Goal: Task Accomplishment & Management: Complete application form

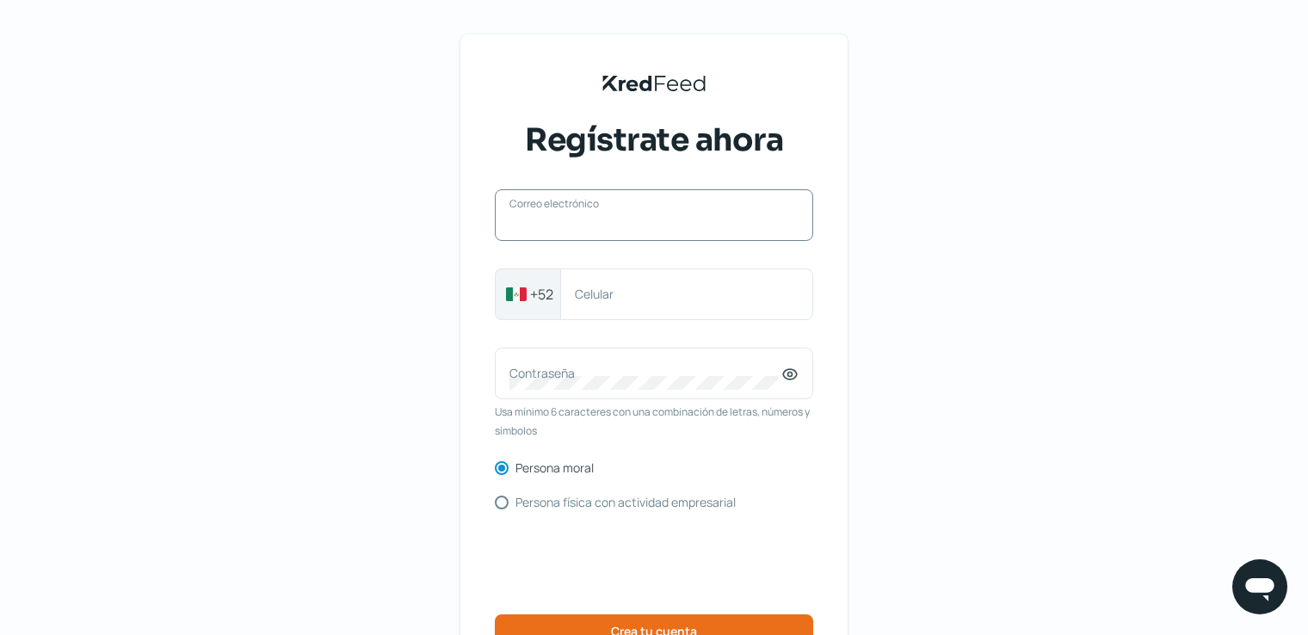
click at [623, 229] on input "Correo electrónico" at bounding box center [653, 223] width 289 height 15
type input "[PERSON_NAME][EMAIL_ADDRESS][PERSON_NAME][DOMAIN_NAME]"
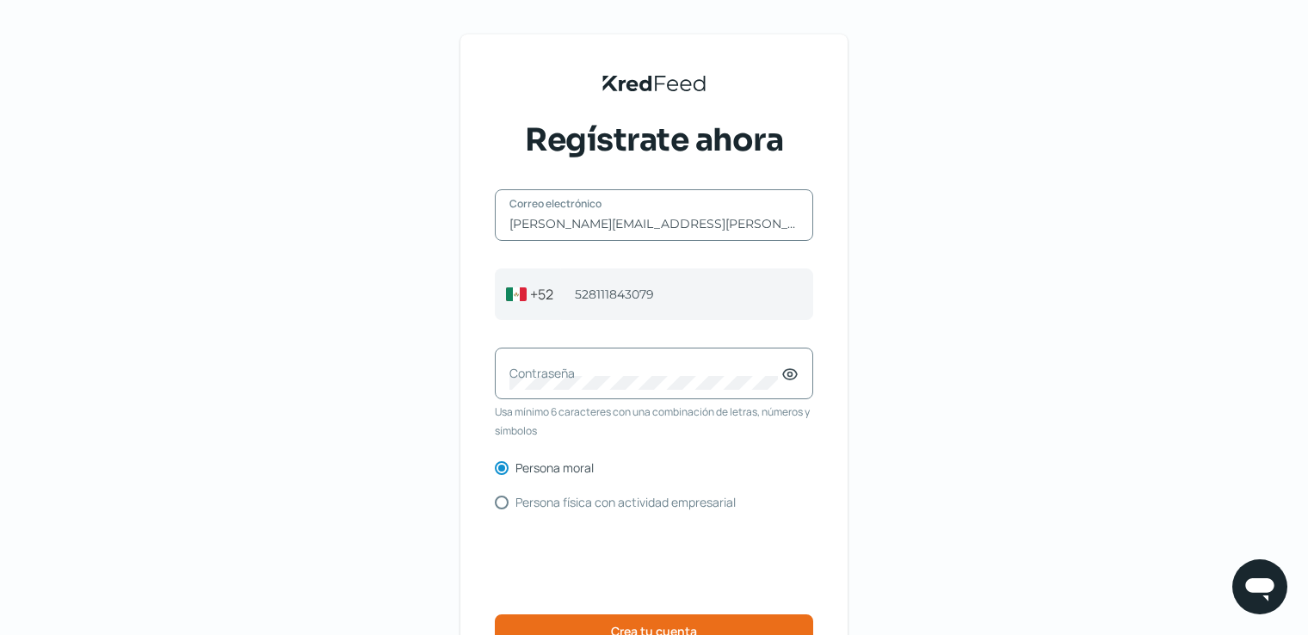
click at [612, 374] on label "Contraseña" at bounding box center [645, 373] width 272 height 16
click at [606, 381] on div "Contraseña" at bounding box center [654, 374] width 318 height 52
click at [809, 373] on div "Contraseña" at bounding box center [654, 374] width 318 height 52
click at [798, 373] on icon at bounding box center [789, 374] width 17 height 17
click at [796, 377] on icon at bounding box center [790, 374] width 14 height 13
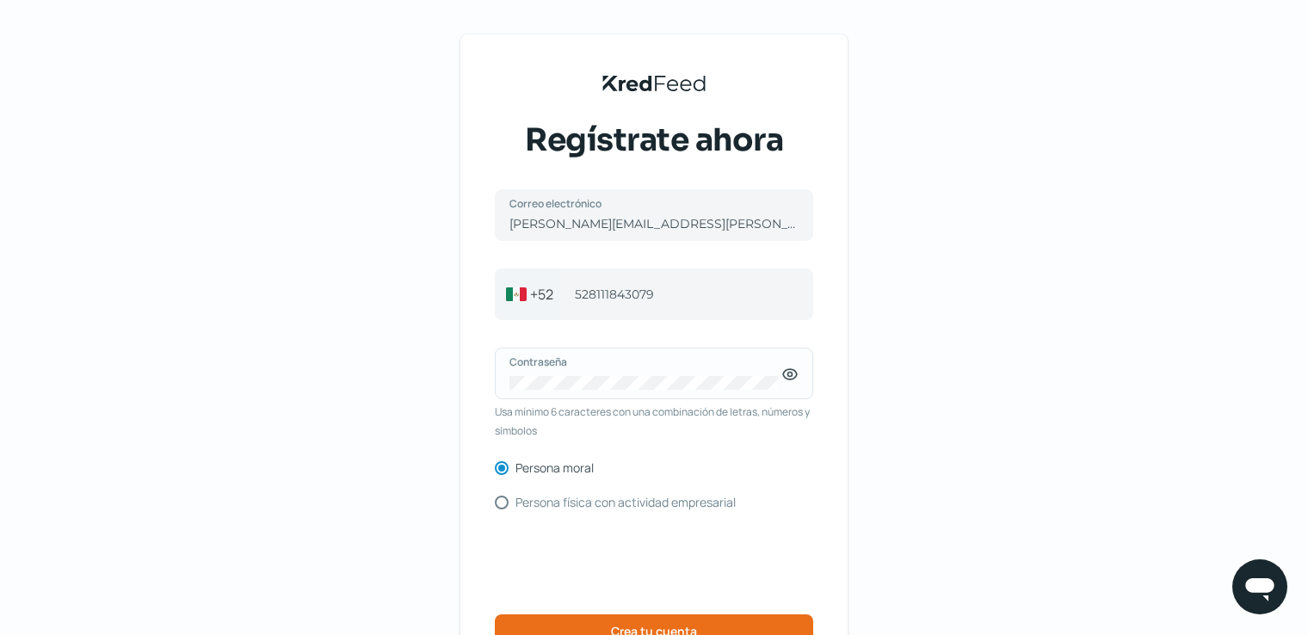
click at [796, 377] on icon at bounding box center [789, 374] width 17 height 17
click at [918, 434] on div "KredFeed's Black Logo Regístrate ahora [PERSON_NAME][EMAIL_ADDRESS][PERSON_NAME…" at bounding box center [654, 395] width 1308 height 791
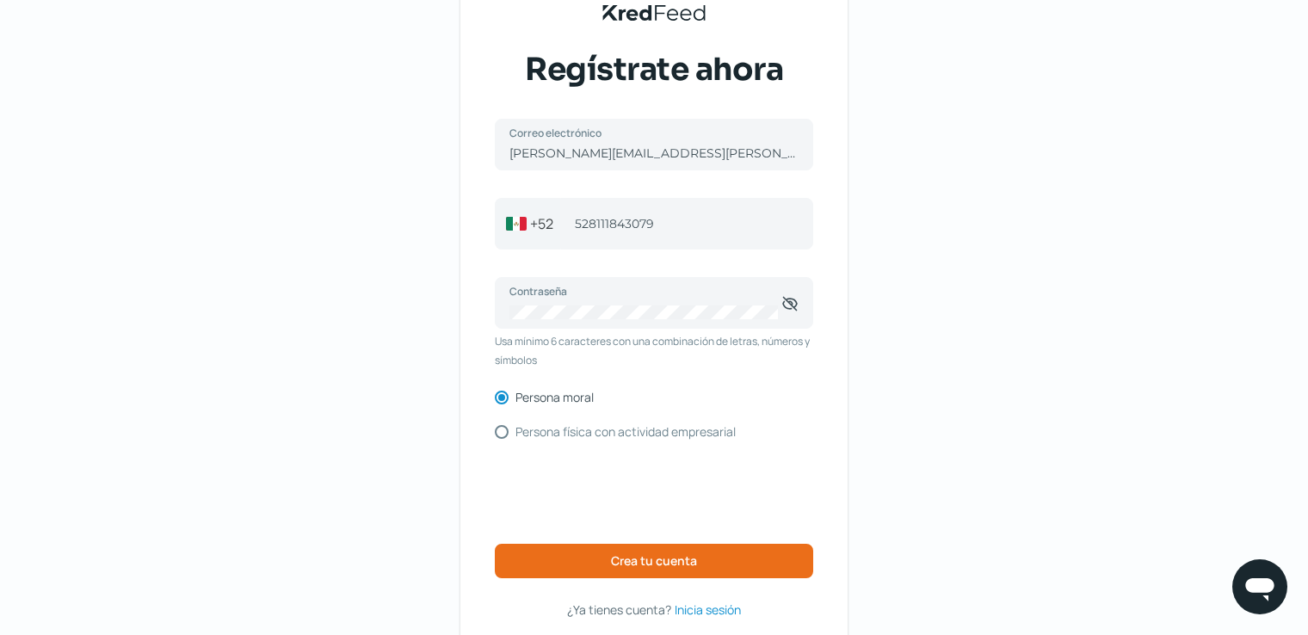
scroll to position [155, 0]
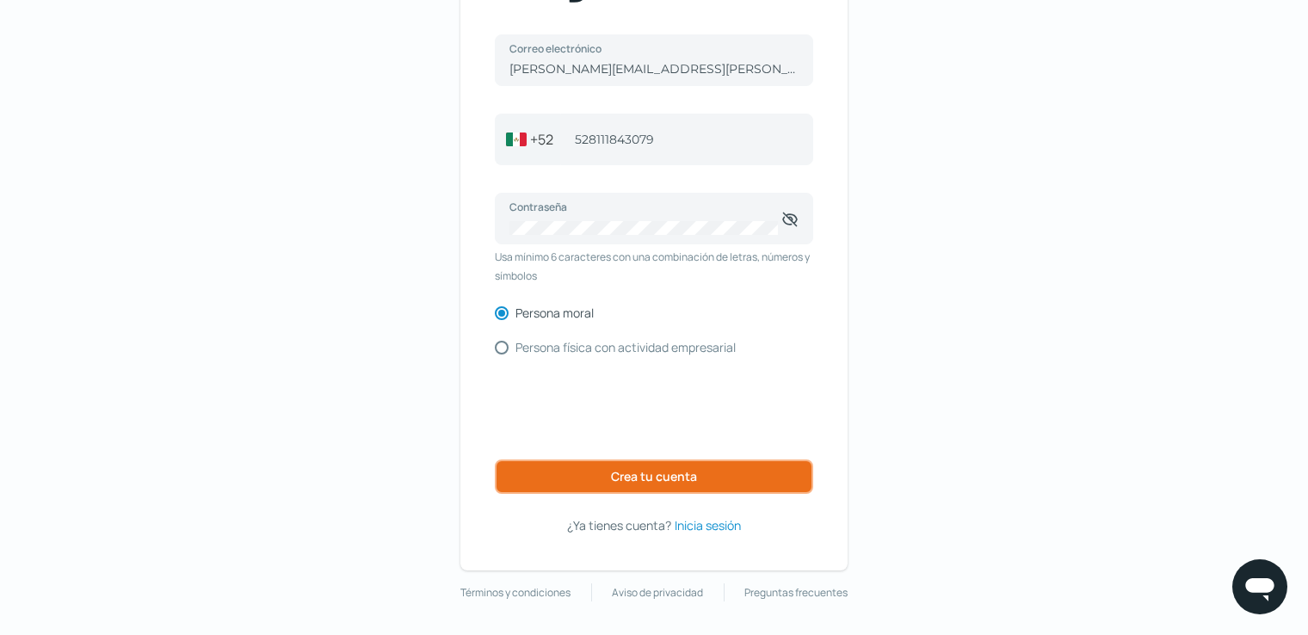
click at [649, 477] on span "Crea tu cuenta" at bounding box center [654, 477] width 86 height 12
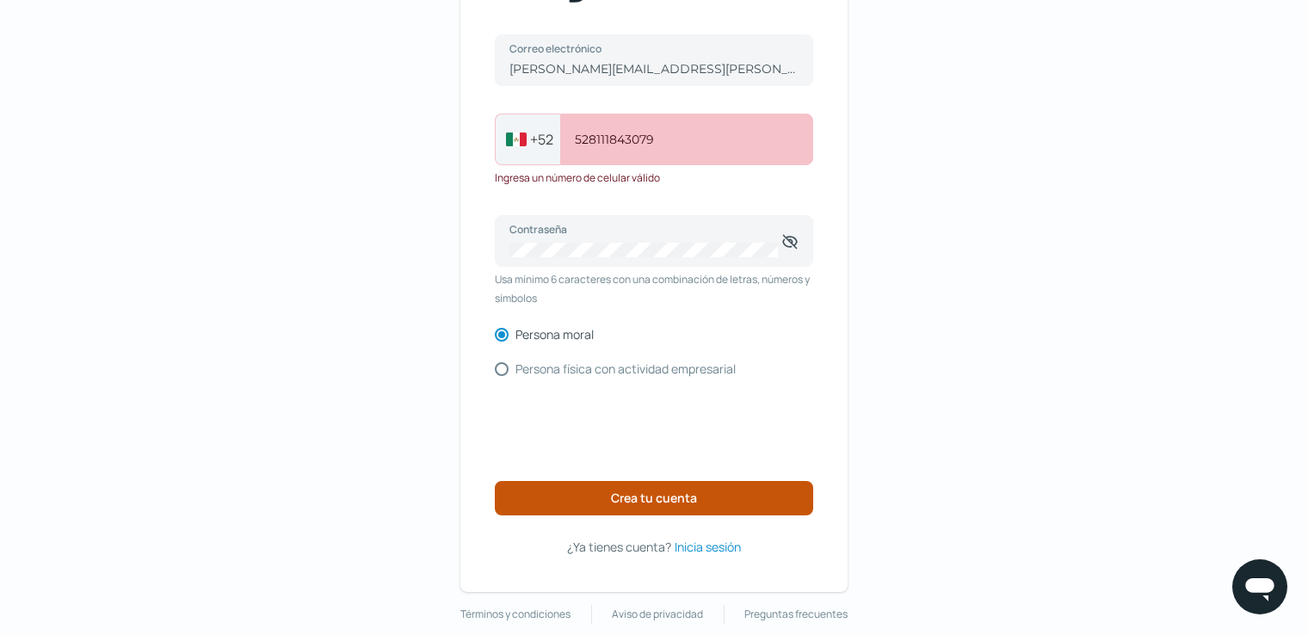
scroll to position [89, 0]
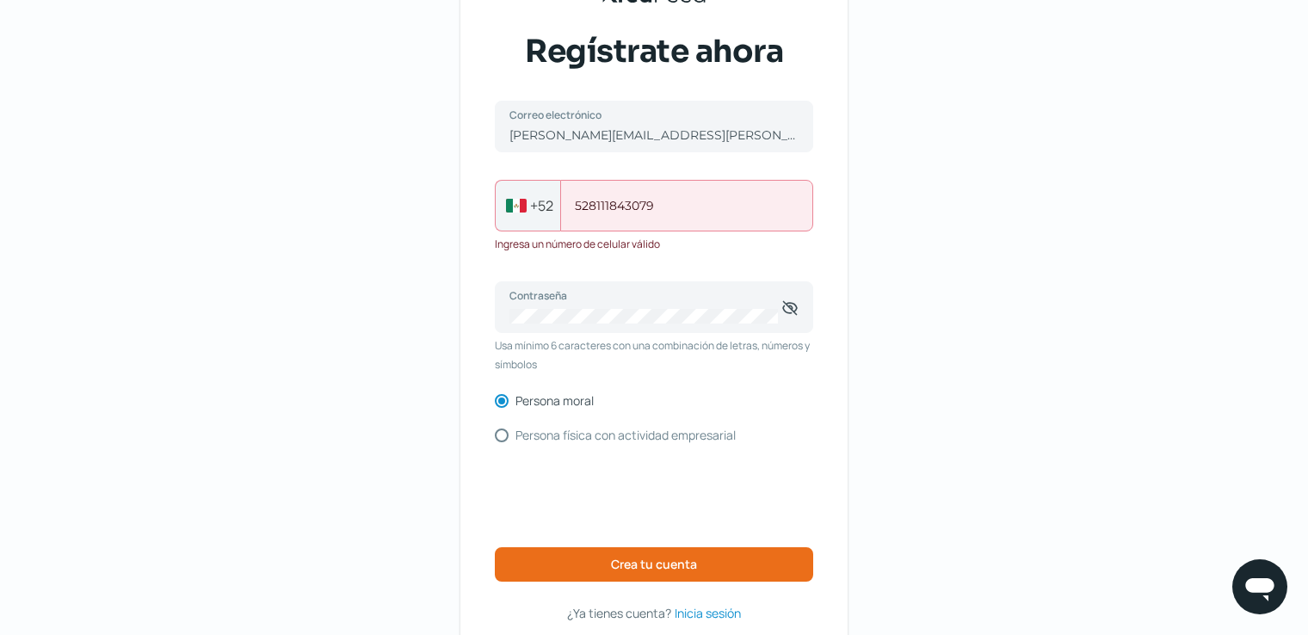
click at [592, 205] on input "528111843079" at bounding box center [687, 205] width 224 height 15
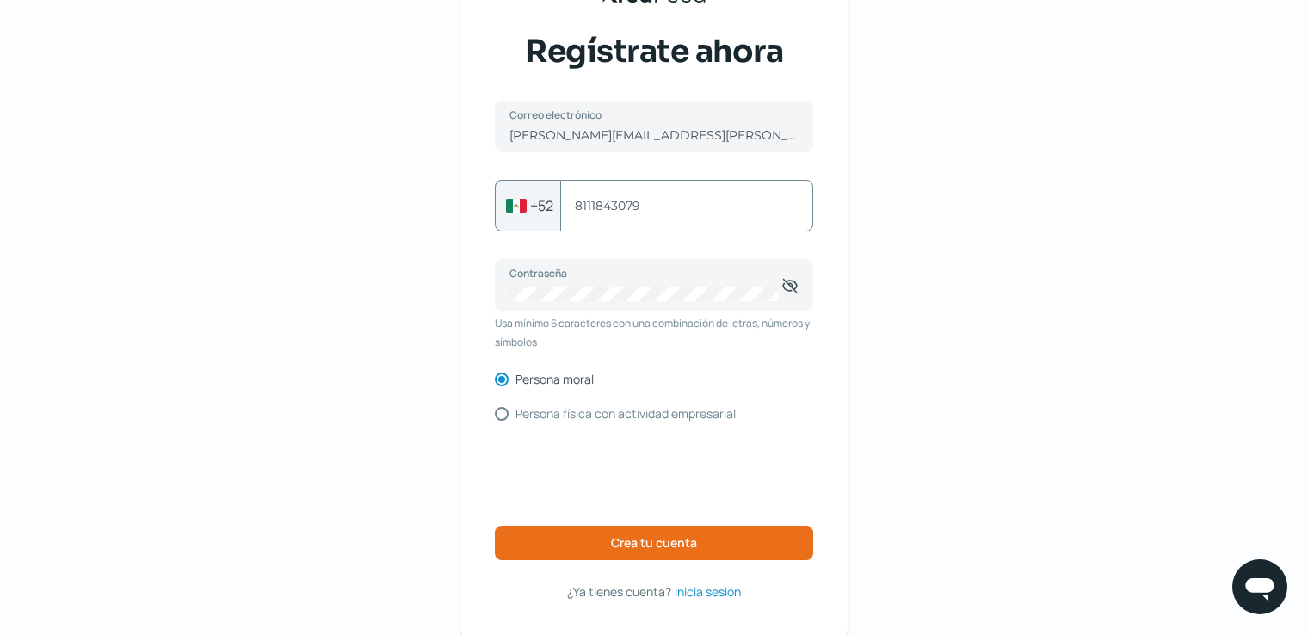
drag, startPoint x: 655, startPoint y: 208, endPoint x: 480, endPoint y: 201, distance: 174.8
click at [480, 201] on div "KredFeed's Black Logo Regístrate ahora [PERSON_NAME][EMAIL_ADDRESS][PERSON_NAME…" at bounding box center [653, 291] width 387 height 691
click at [676, 542] on span "Crea tu cuenta" at bounding box center [654, 543] width 86 height 12
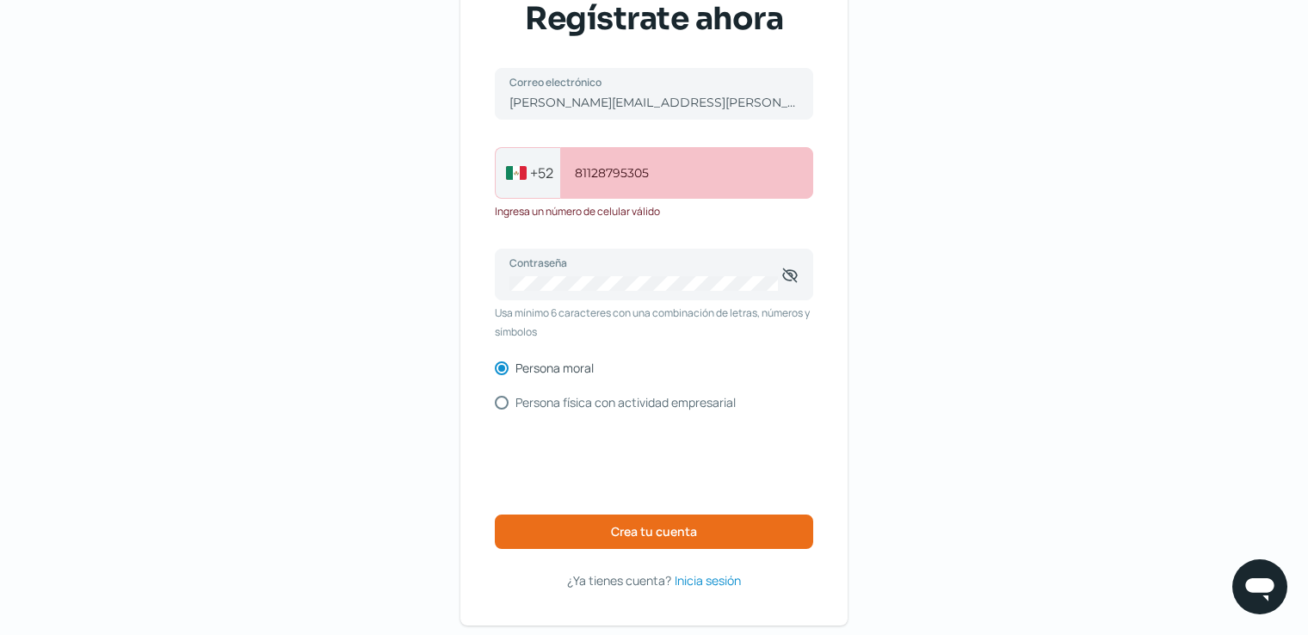
scroll to position [91, 0]
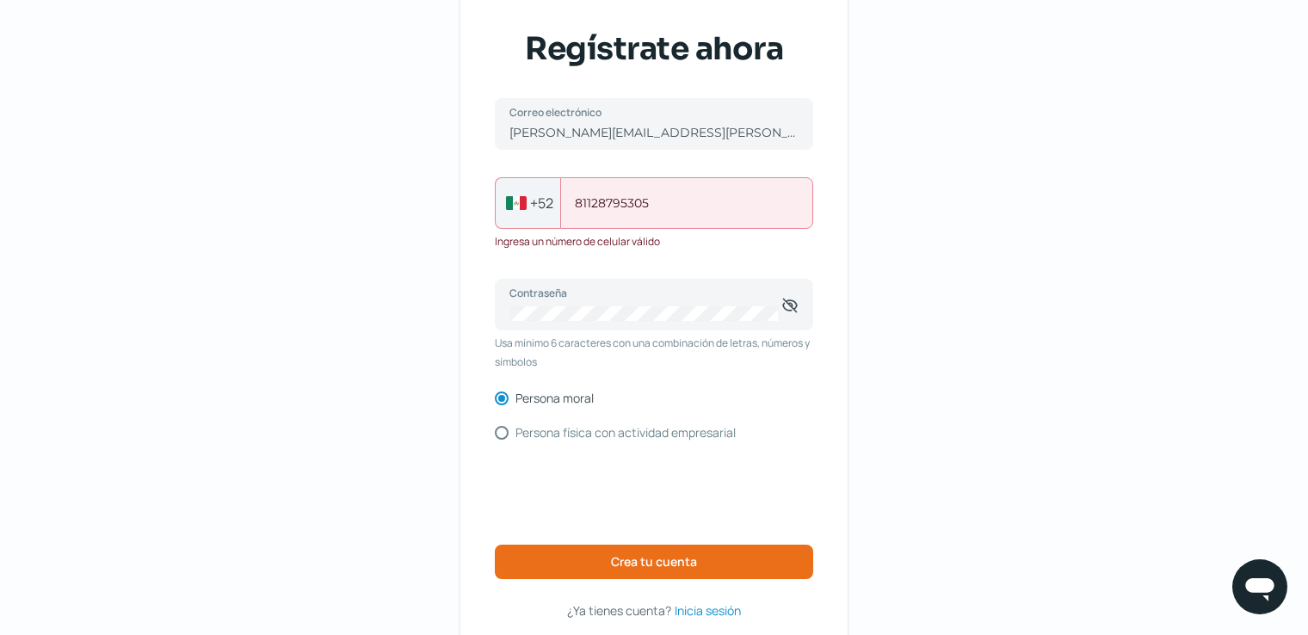
click at [563, 201] on div "[PHONE_NUMBER] Celular" at bounding box center [686, 203] width 253 height 52
click at [545, 200] on span "+52" at bounding box center [541, 203] width 23 height 21
click at [638, 201] on input "81128795305" at bounding box center [687, 202] width 224 height 15
click at [596, 201] on input "81128795305" at bounding box center [687, 202] width 224 height 15
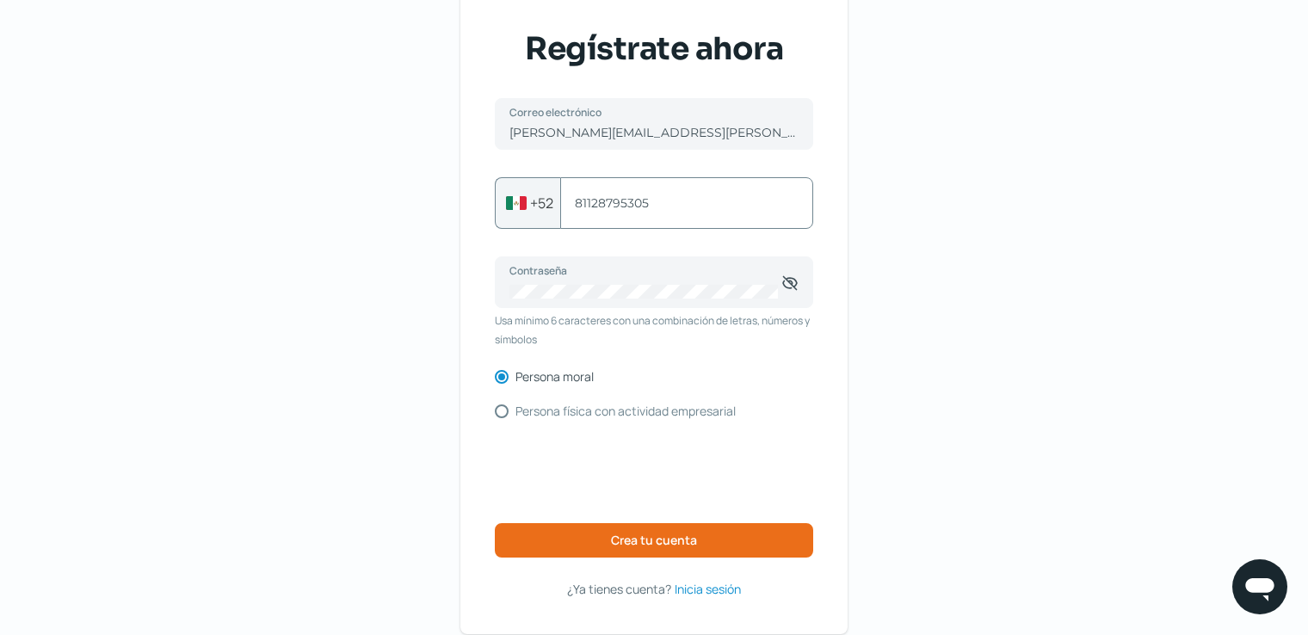
click at [624, 222] on div "[PHONE_NUMBER] Celular" at bounding box center [686, 203] width 253 height 52
click at [671, 202] on input "81128795305" at bounding box center [687, 202] width 224 height 15
type input "8128795305"
click at [997, 194] on div "KredFeed's Black Logo Regístrate ahora [PERSON_NAME][EMAIL_ADDRESS][PERSON_NAME…" at bounding box center [654, 304] width 1308 height 791
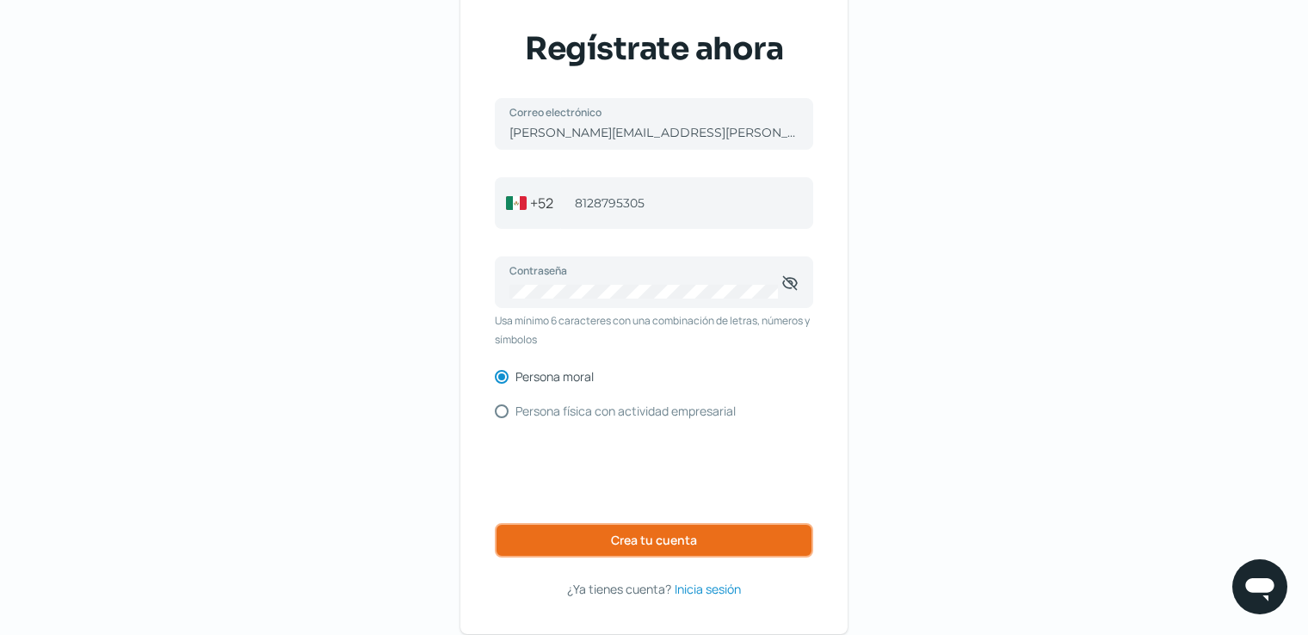
click at [637, 543] on span "Crea tu cuenta" at bounding box center [654, 540] width 86 height 12
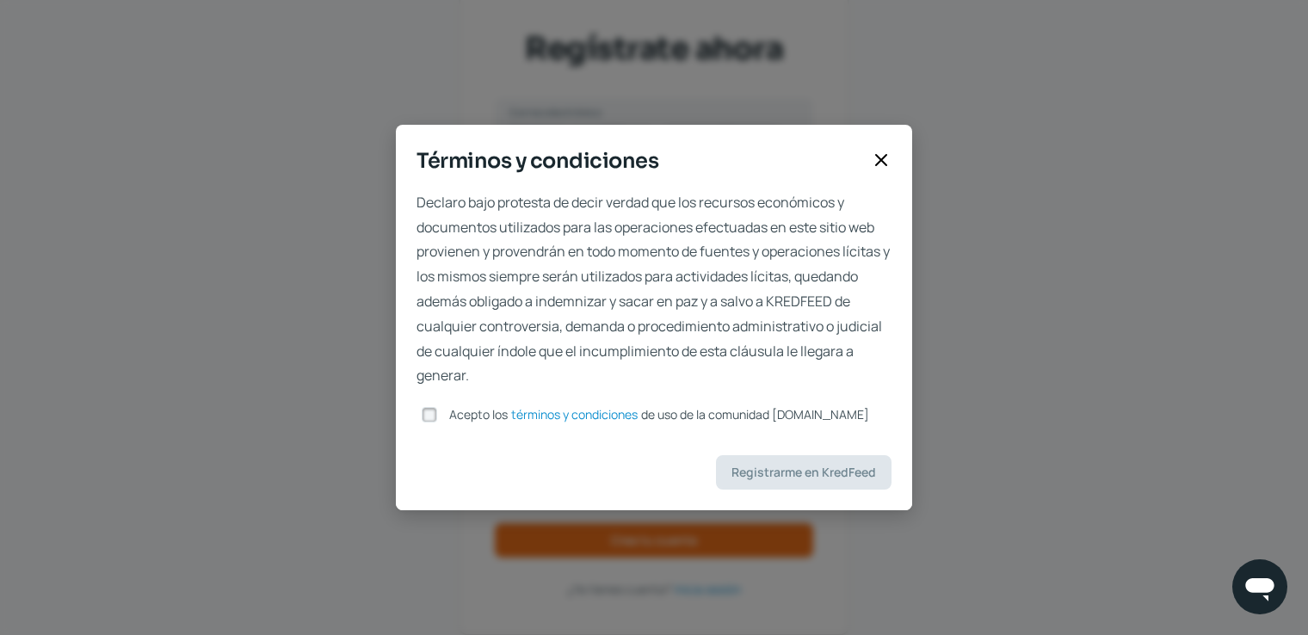
click at [441, 413] on div at bounding box center [429, 415] width 26 height 26
click at [441, 415] on div at bounding box center [429, 415] width 26 height 26
click at [432, 415] on input "Acepto los términos y condiciones de uso de la comunidad [DOMAIN_NAME]" at bounding box center [429, 414] width 15 height 15
checkbox input "true"
click at [800, 466] on span "Registrarme en KredFeed" at bounding box center [803, 472] width 145 height 12
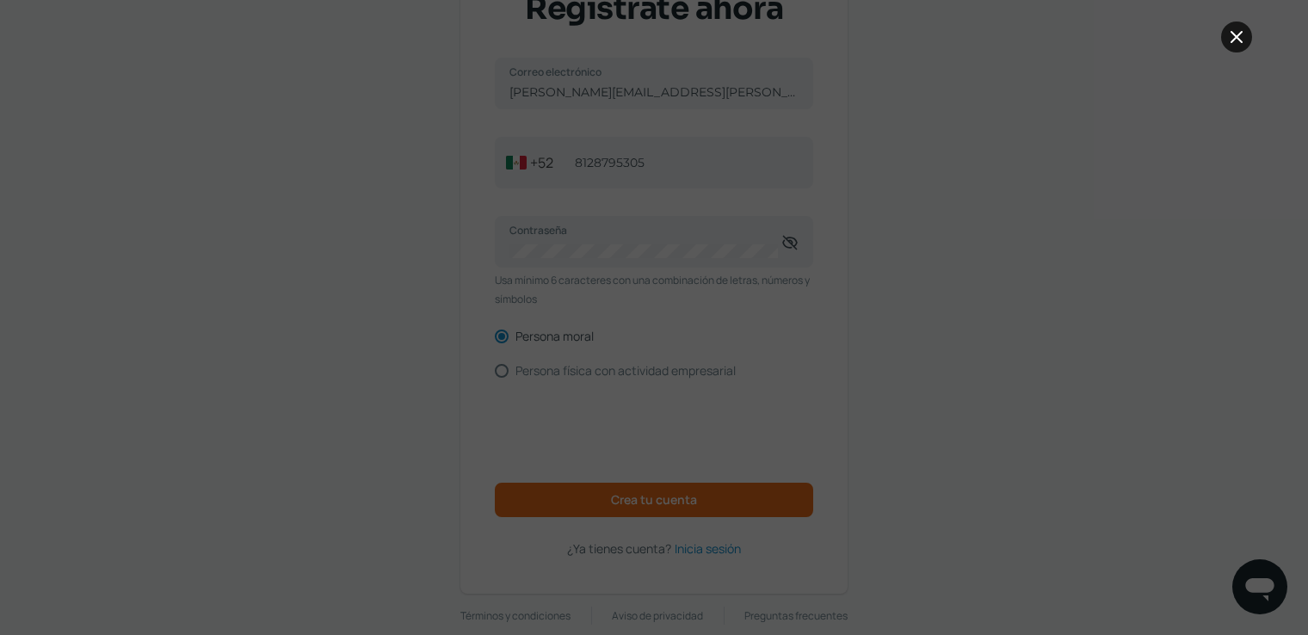
scroll to position [155, 0]
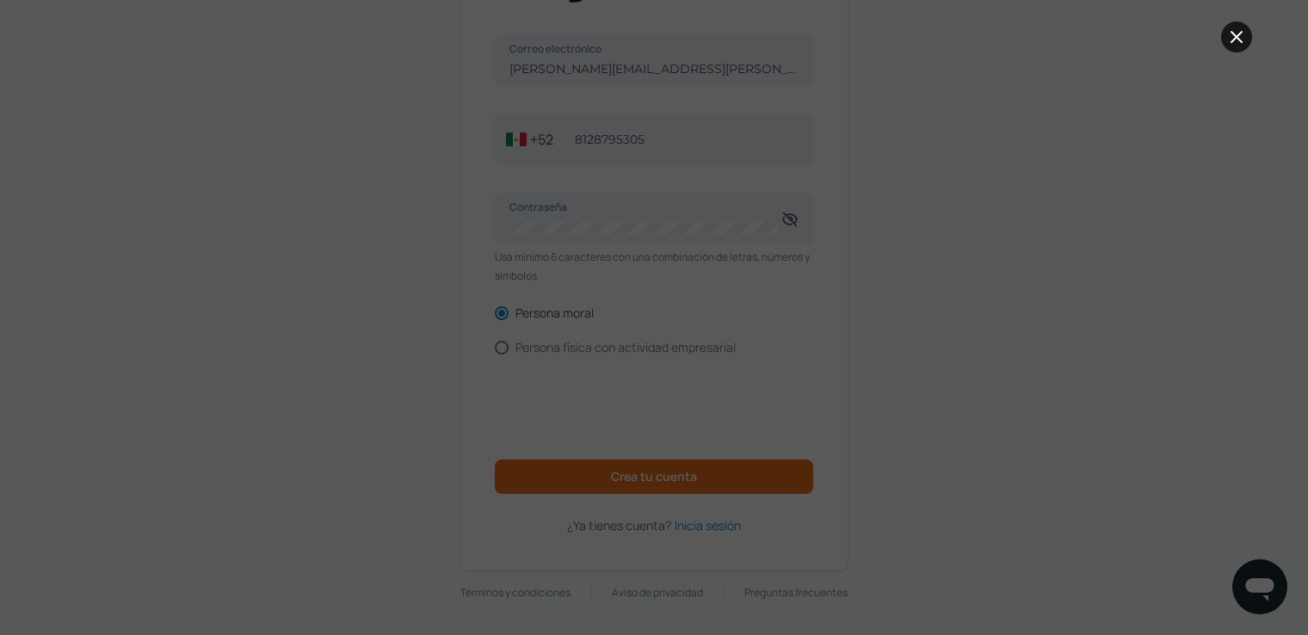
click at [1238, 35] on icon at bounding box center [1236, 37] width 10 height 10
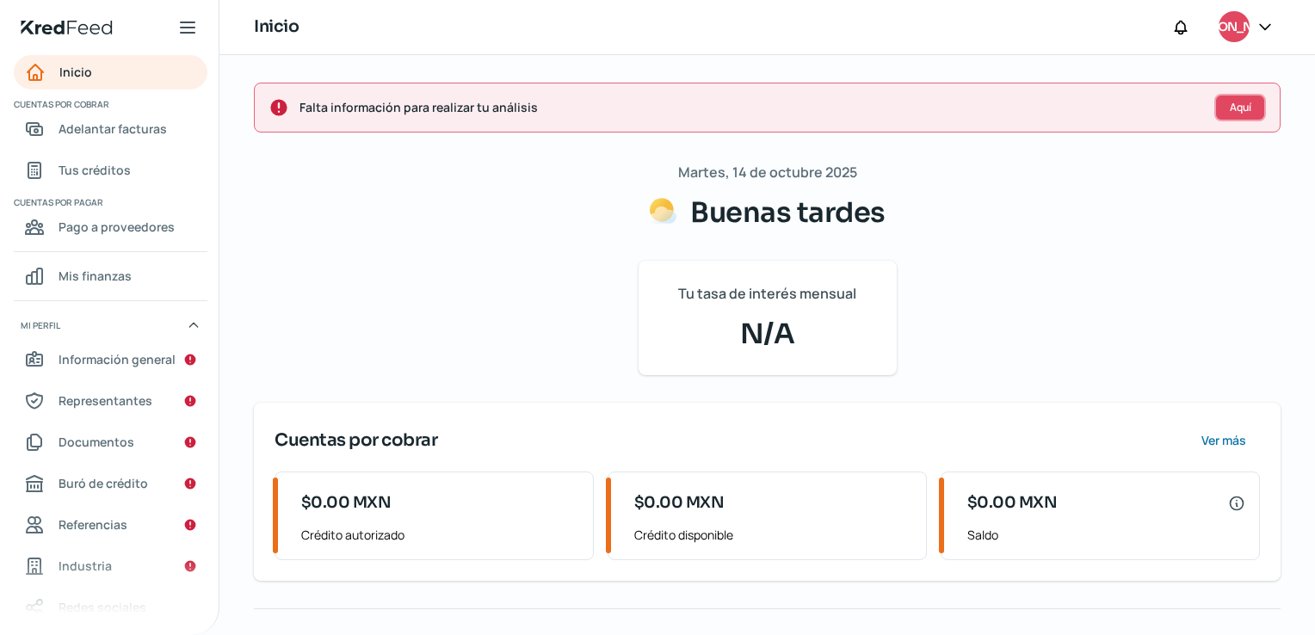
click at [1243, 111] on span "Aquí" at bounding box center [1240, 107] width 22 height 10
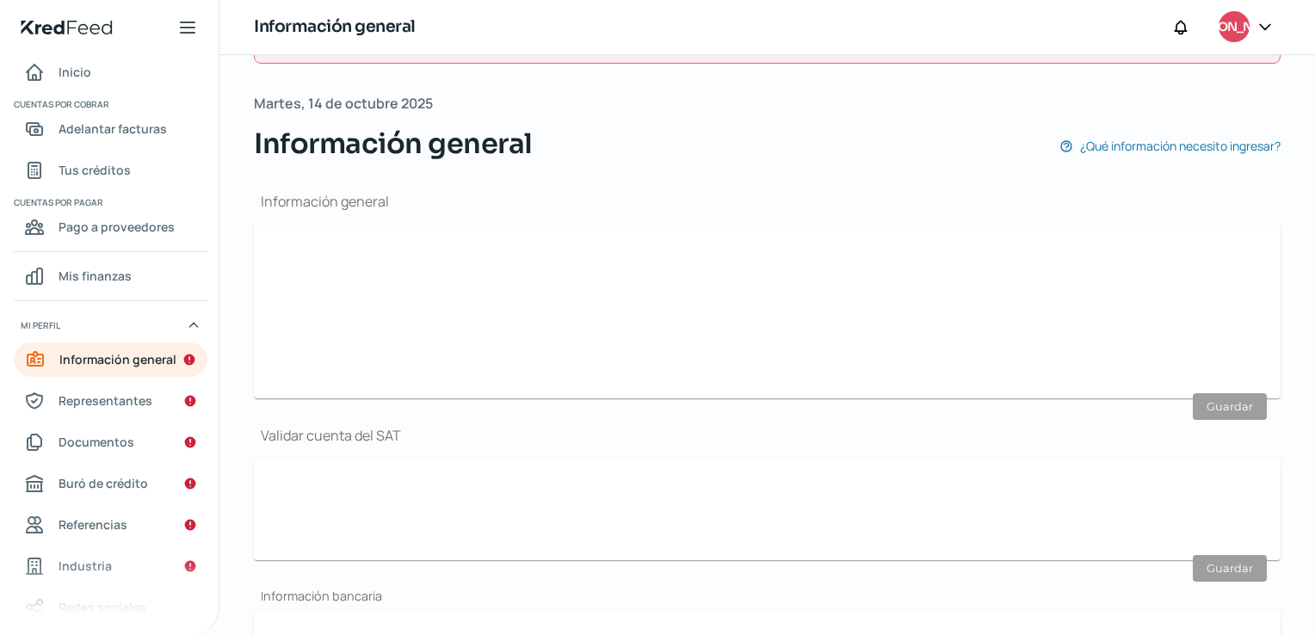
type input "[PERSON_NAME][EMAIL_ADDRESS][PERSON_NAME][DOMAIN_NAME]"
type input "81 - 2879 - 5305"
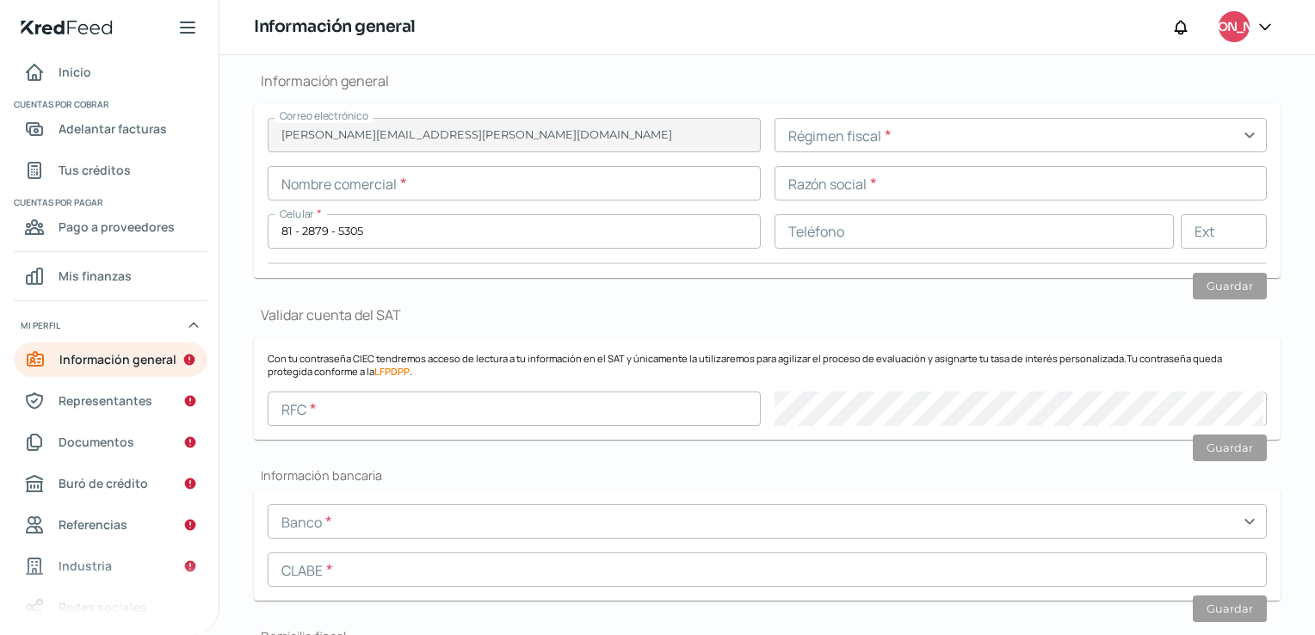
scroll to position [205, 0]
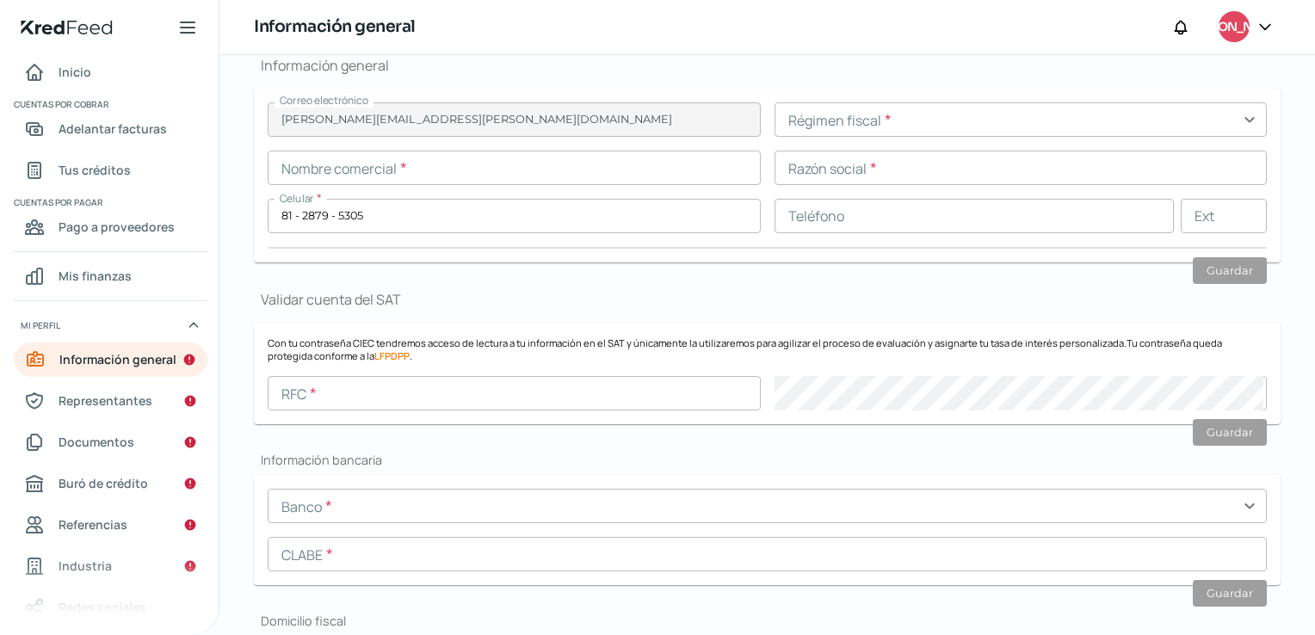
click at [368, 164] on input "text" at bounding box center [514, 168] width 493 height 34
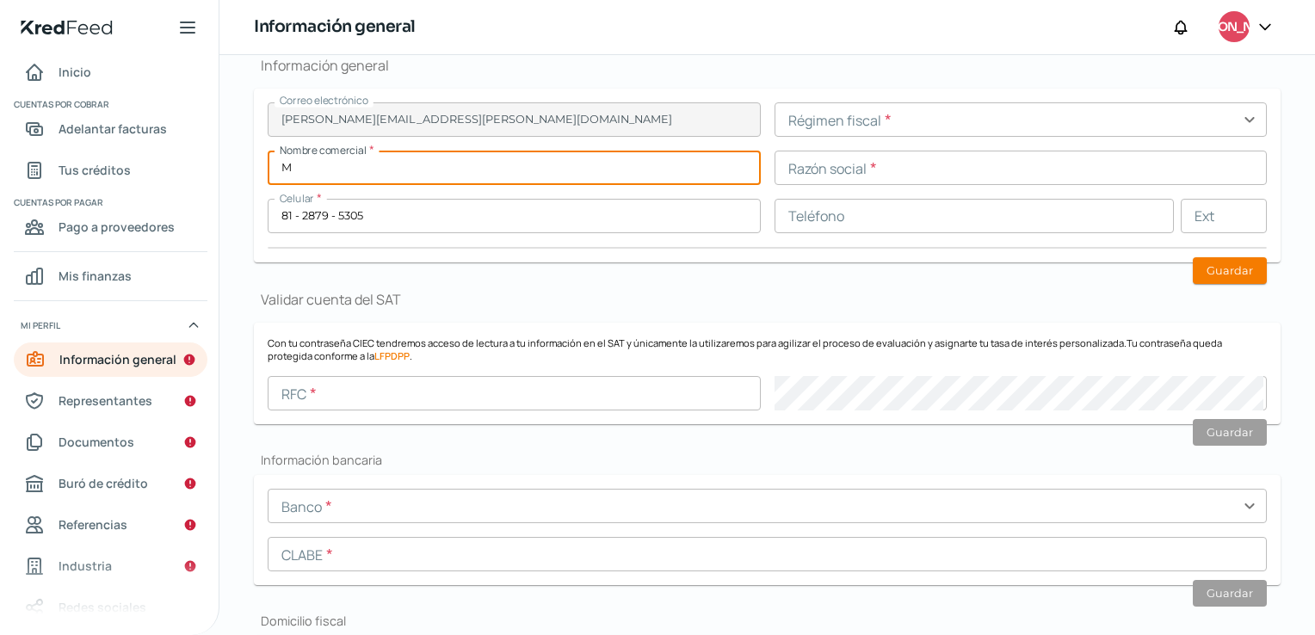
type input "M"
type input "KM PACK"
click at [909, 118] on input "text" at bounding box center [1020, 119] width 493 height 34
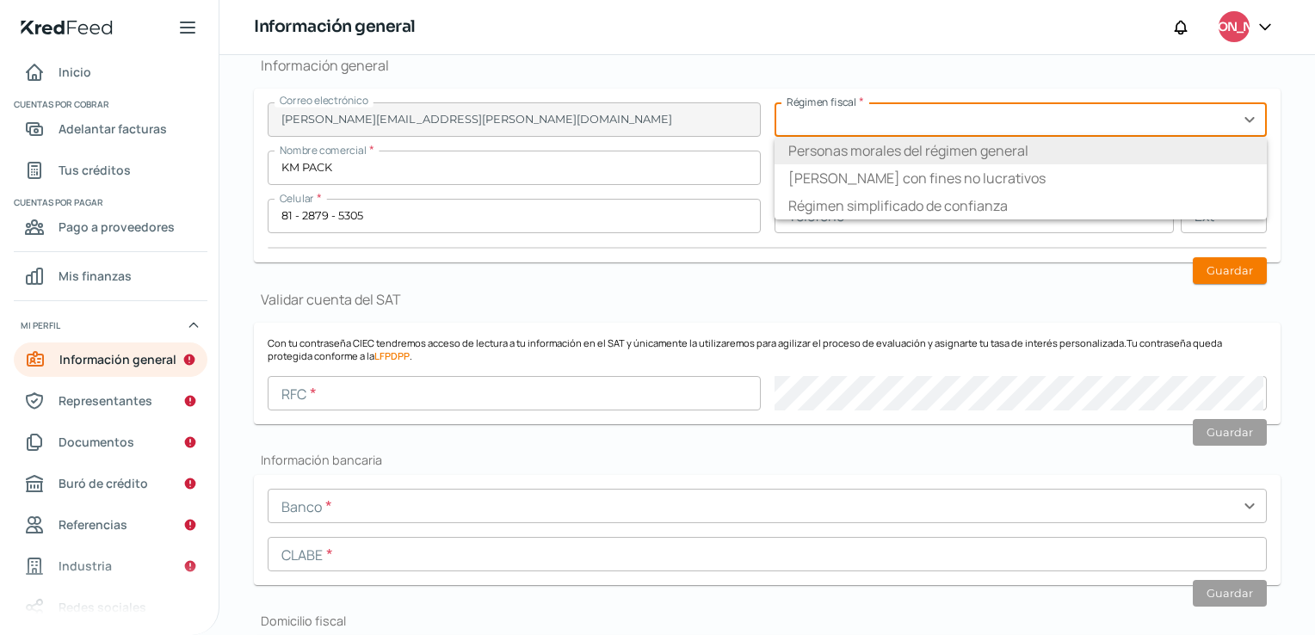
click at [887, 153] on li "Personas morales del régimen general" at bounding box center [1020, 151] width 493 height 28
type input "Personas morales del régimen general"
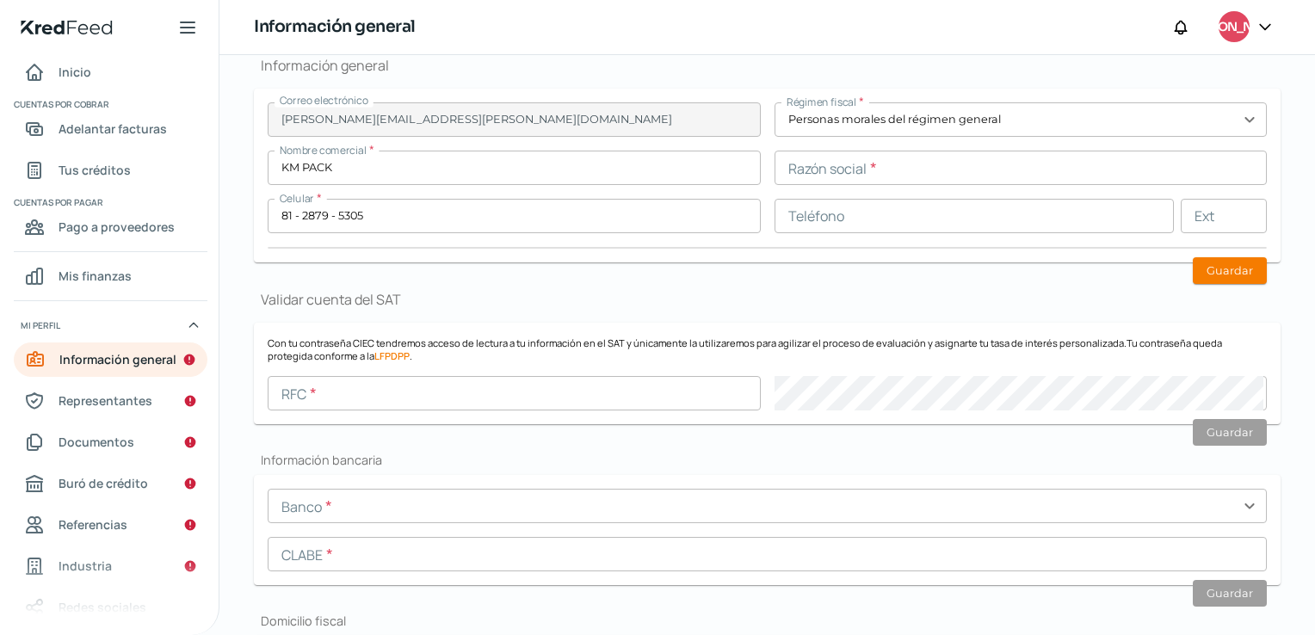
click at [875, 175] on input "text" at bounding box center [1020, 168] width 493 height 34
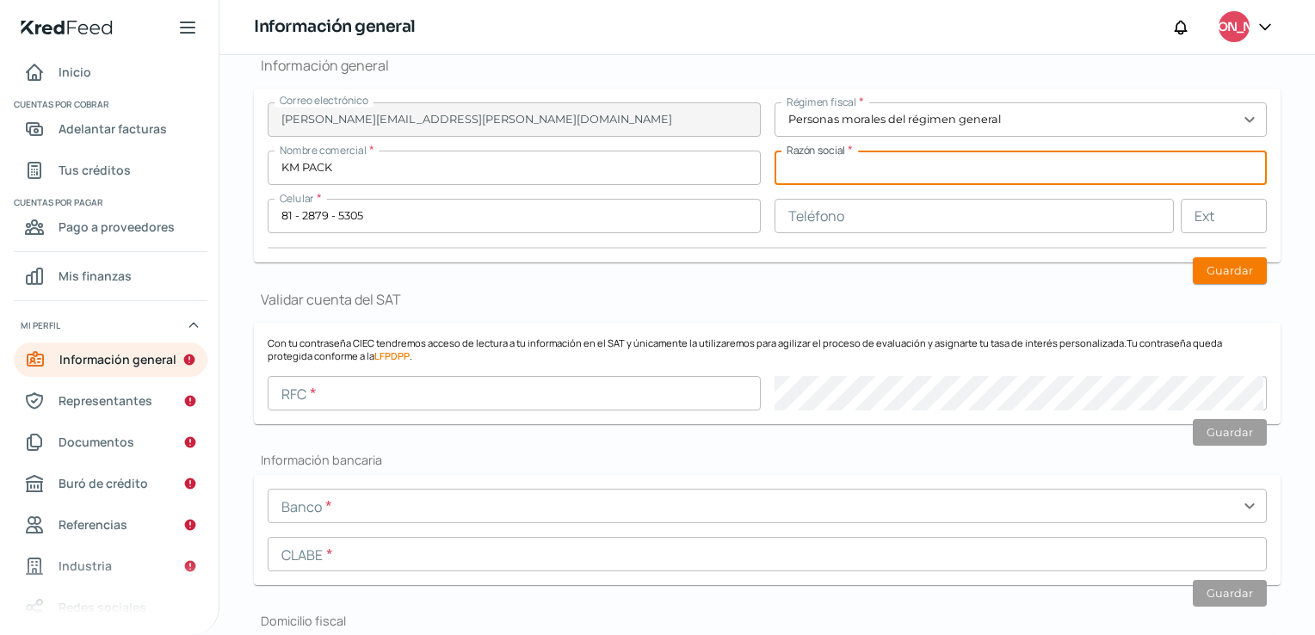
type input "KM PACKAGING SOLUTIONS"
click at [821, 212] on input "text" at bounding box center [974, 216] width 400 height 34
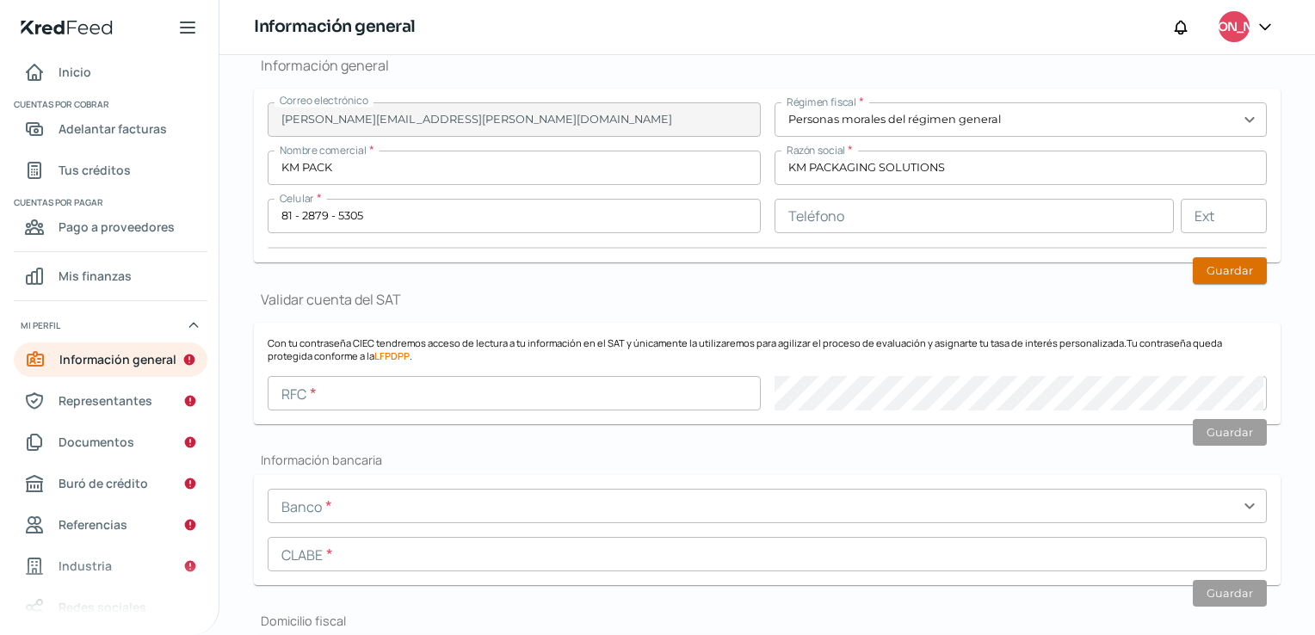
click at [1223, 274] on button "Guardar" at bounding box center [1229, 270] width 74 height 27
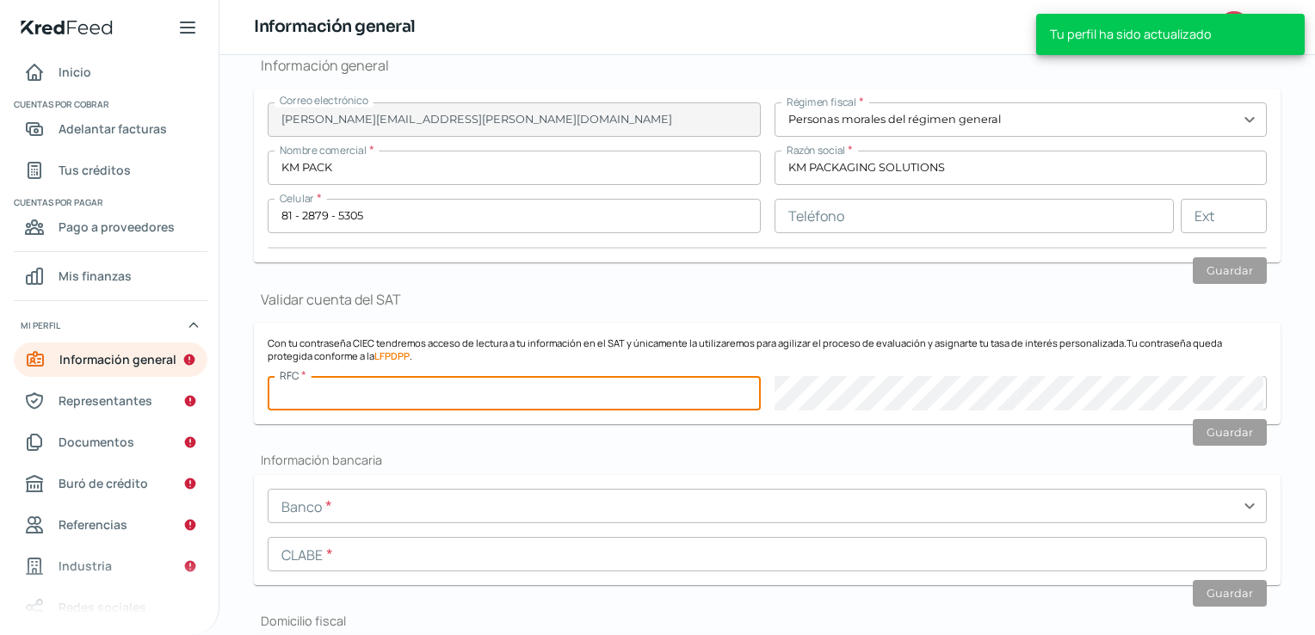
click at [340, 392] on input "text" at bounding box center [514, 393] width 493 height 34
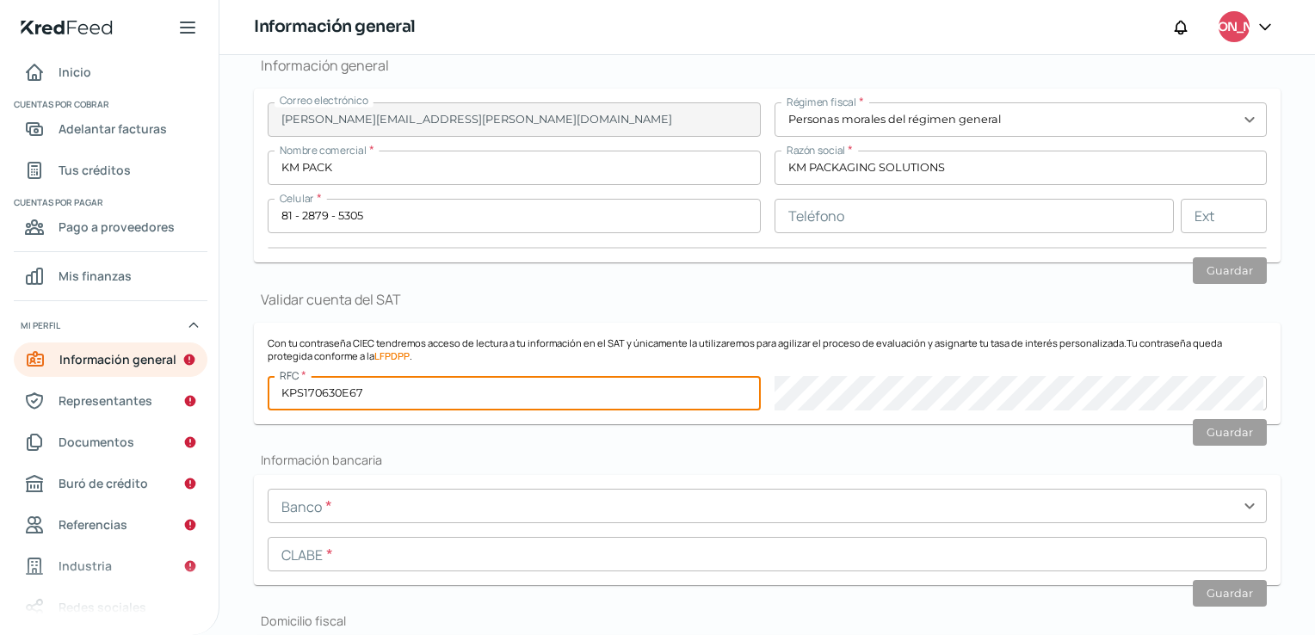
type input "KPS170630E67"
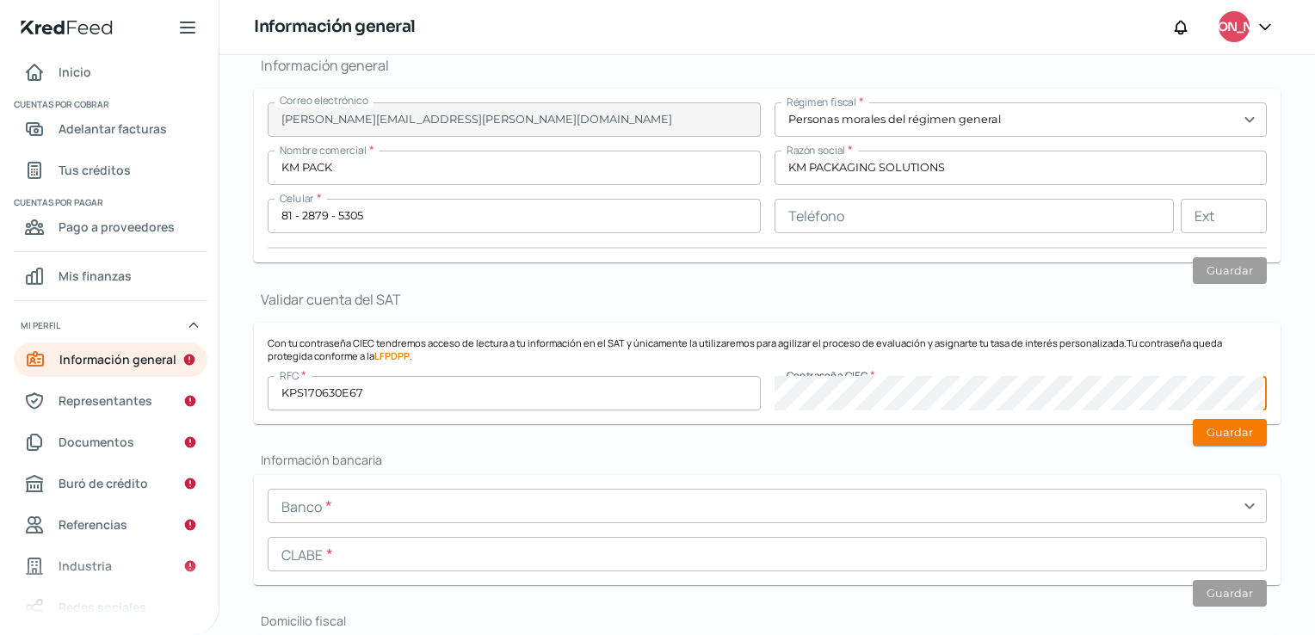
click at [389, 511] on input "text" at bounding box center [767, 506] width 999 height 34
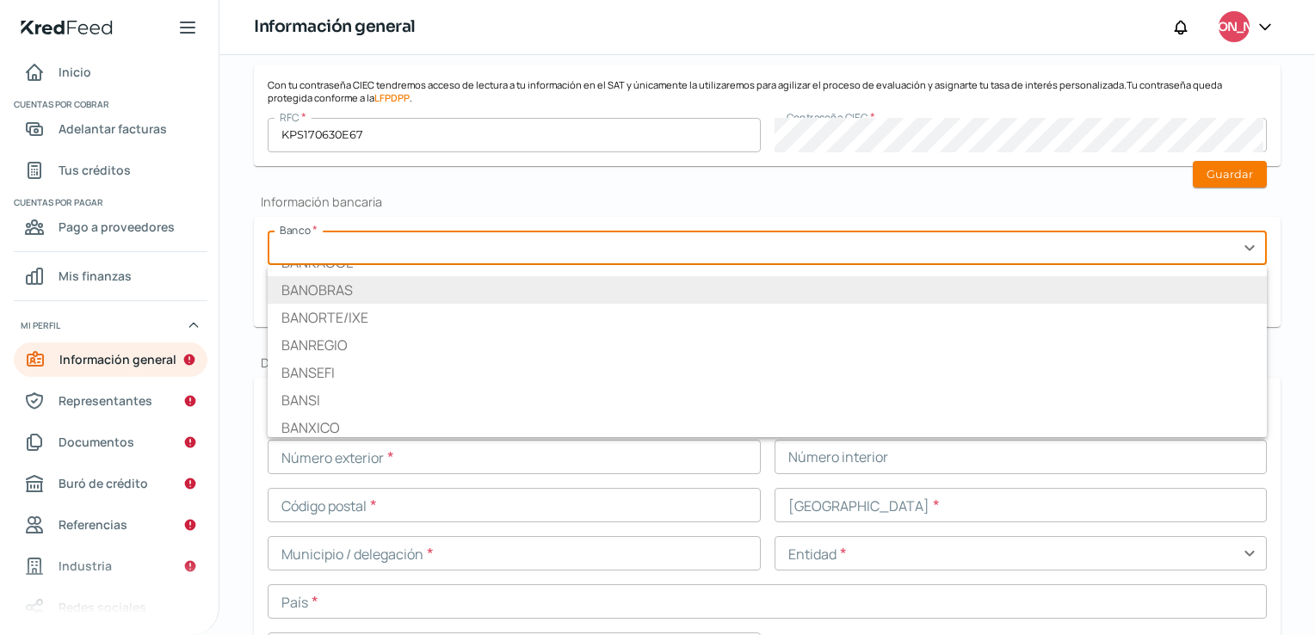
scroll to position [688, 0]
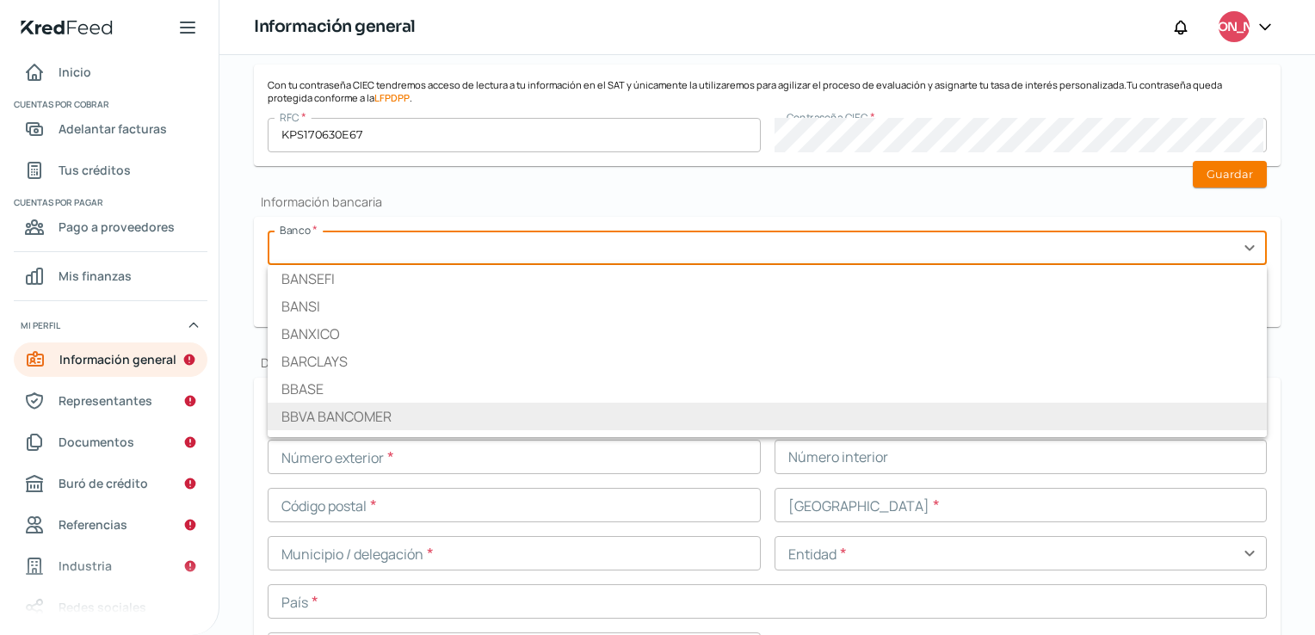
click at [361, 404] on li "BBVA BANCOMER" at bounding box center [767, 417] width 999 height 28
type input "BBVA BANCOMER"
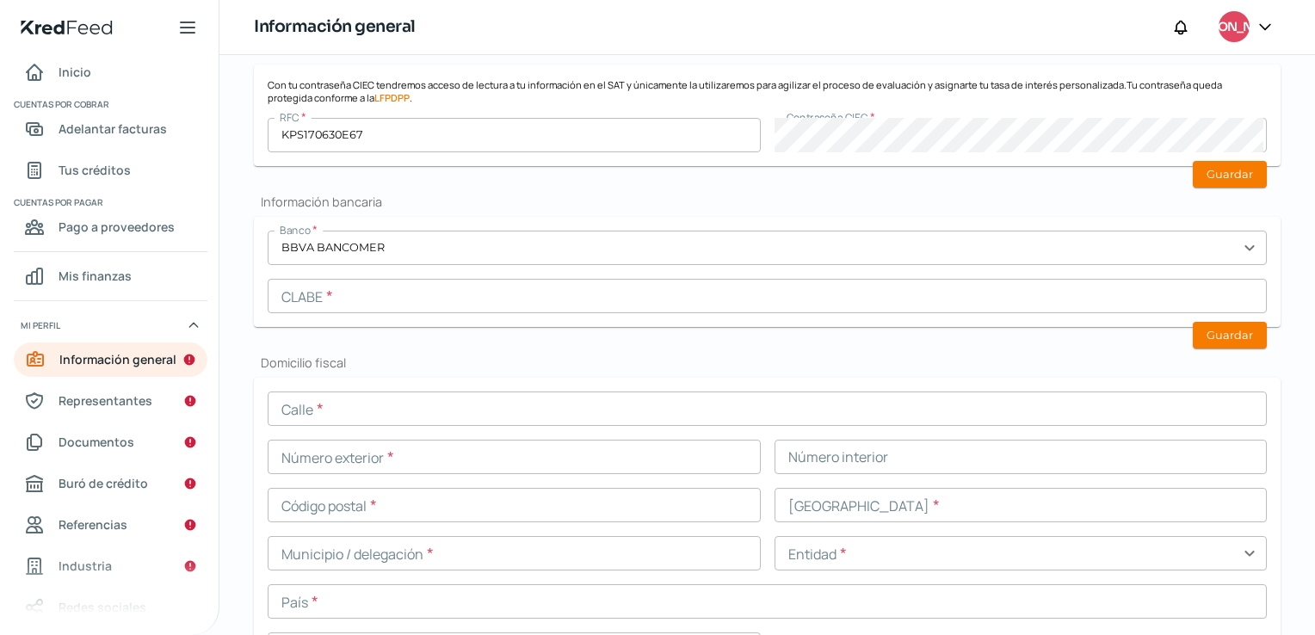
click at [327, 297] on input "text" at bounding box center [767, 296] width 999 height 34
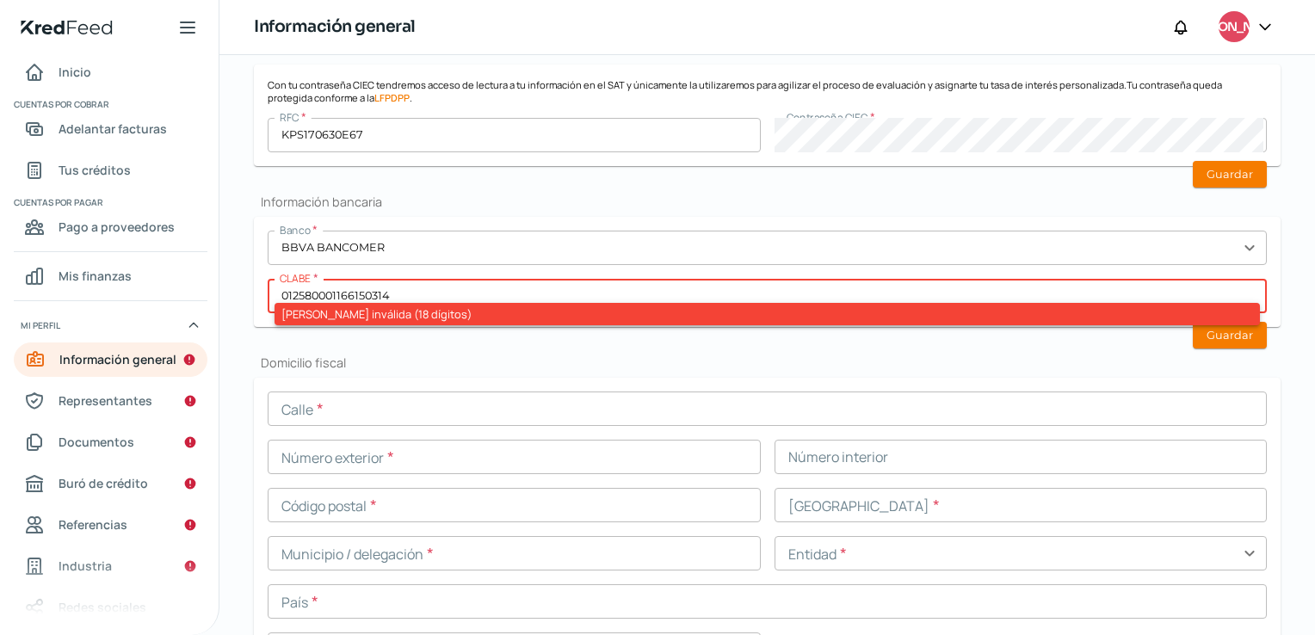
type input "012580001166150314"
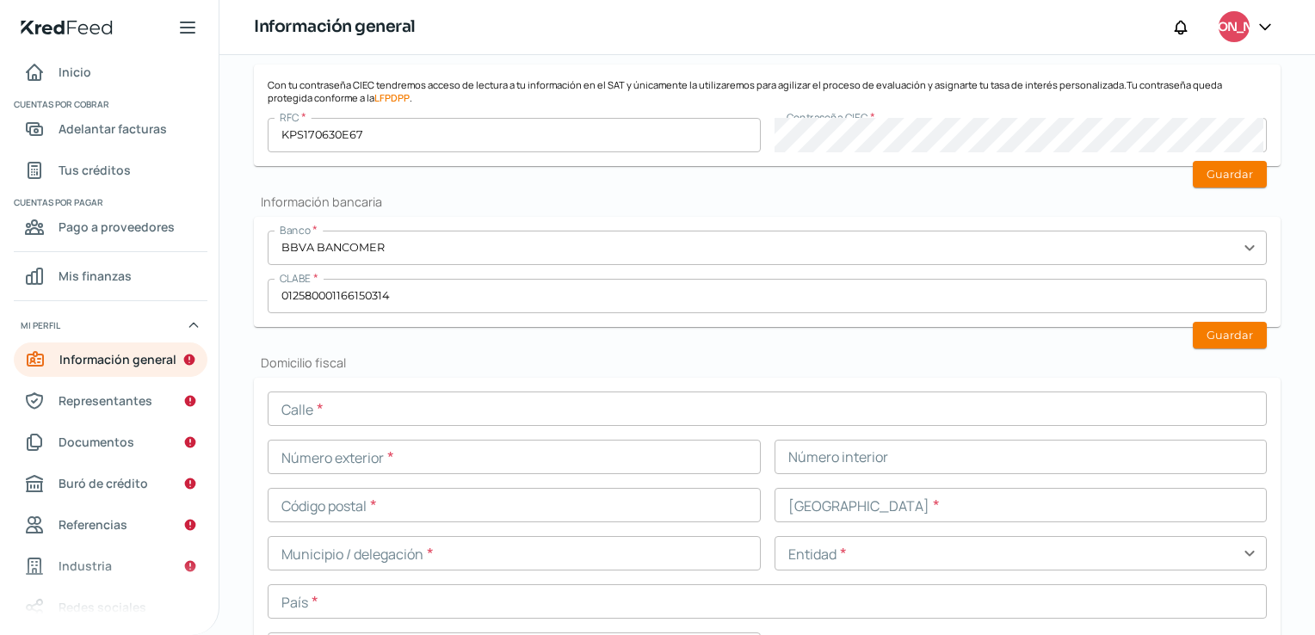
click at [380, 397] on input "text" at bounding box center [767, 408] width 999 height 34
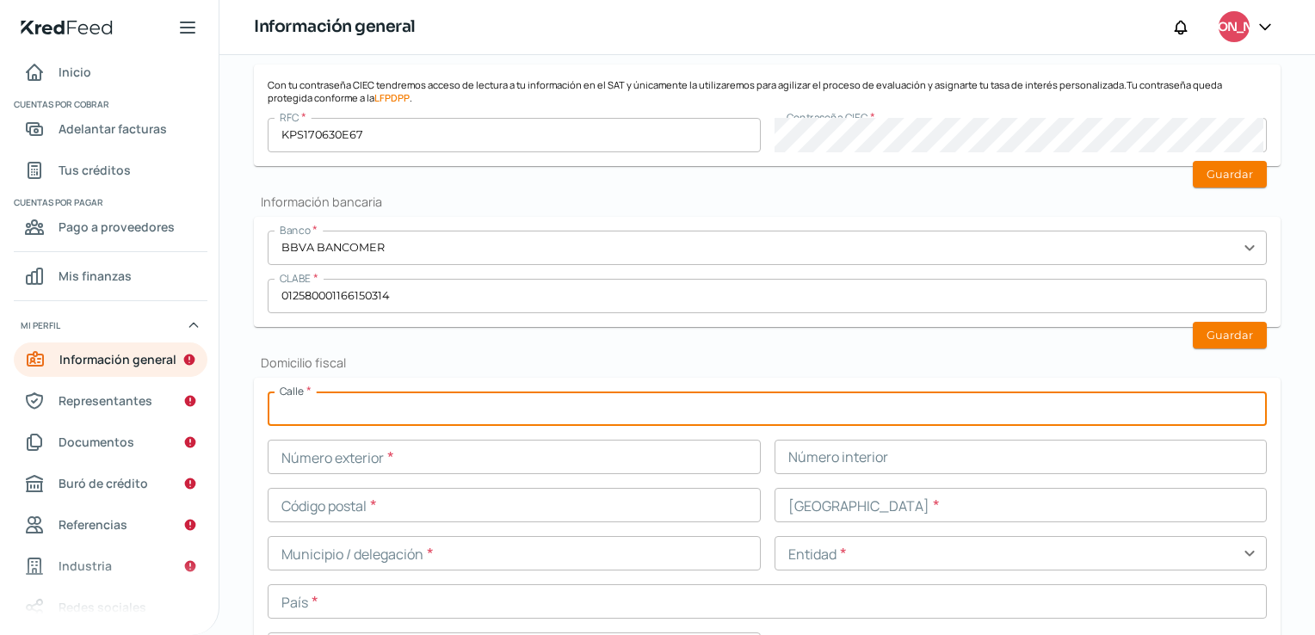
type input "AVENIDA PROLONGACION [PERSON_NAME]"
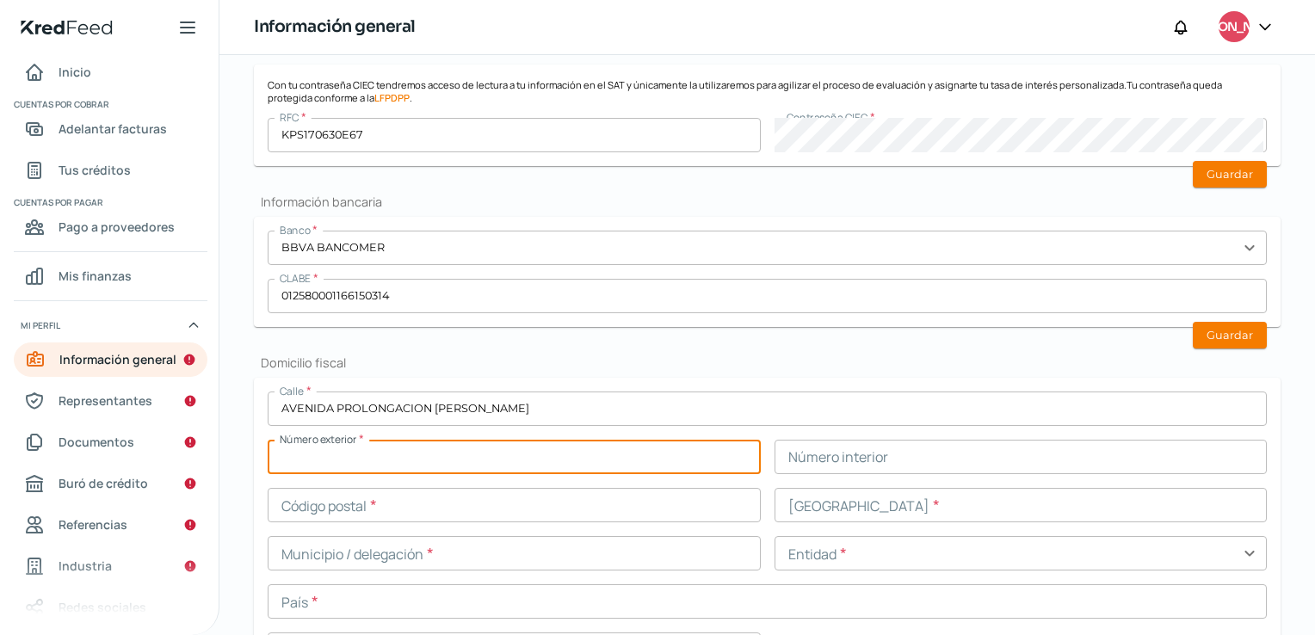
click at [352, 466] on input "text" at bounding box center [514, 457] width 493 height 34
click at [337, 456] on input "text" at bounding box center [514, 457] width 493 height 34
type input "400"
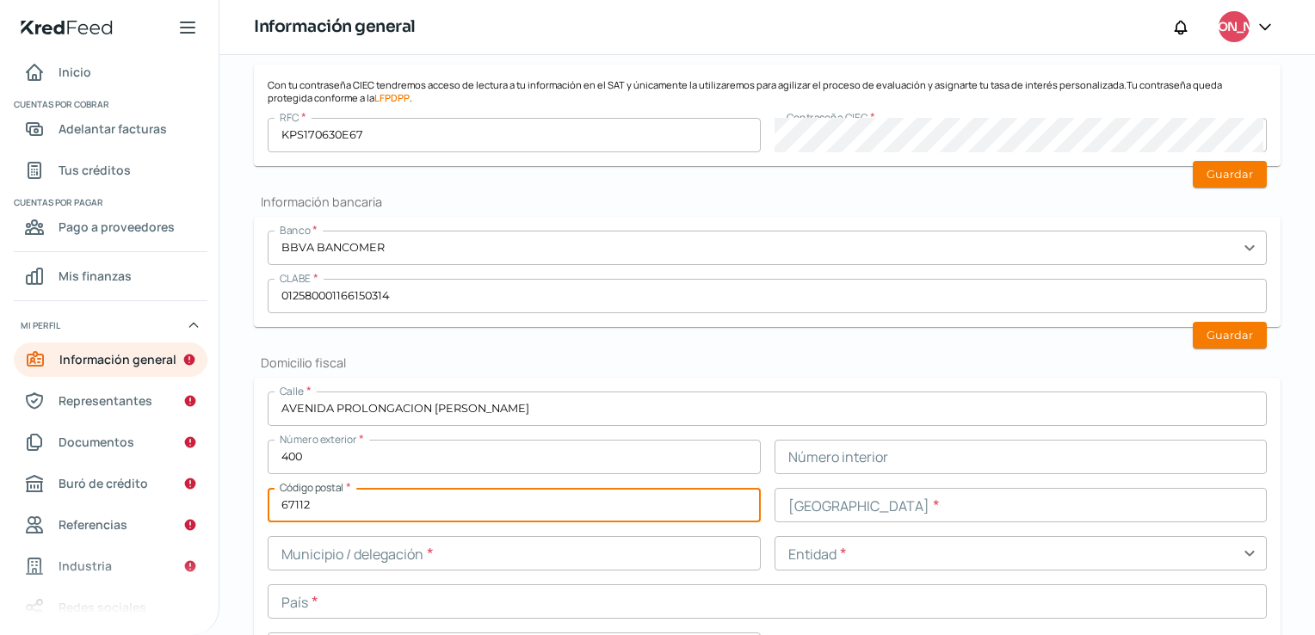
type input "67112"
click at [864, 515] on input "text" at bounding box center [1020, 505] width 493 height 34
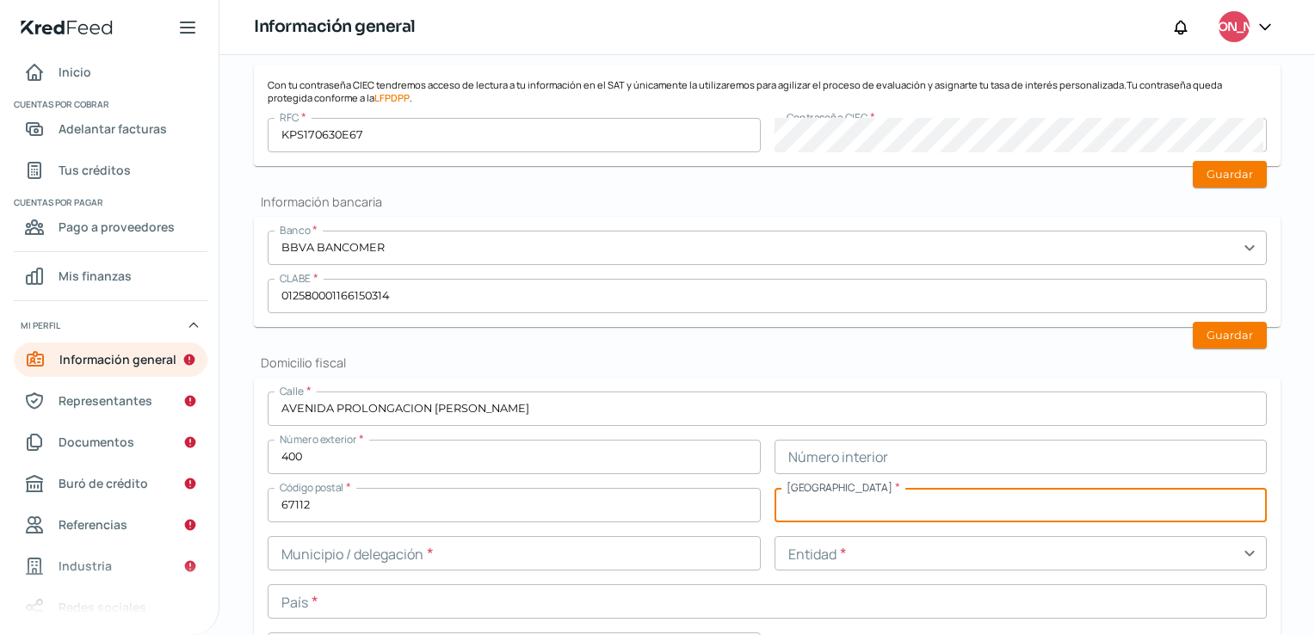
click at [860, 501] on input "text" at bounding box center [1020, 505] width 493 height 34
type input "PEDREGAL DE [PERSON_NAME] VISTA II"
click at [360, 563] on input "text" at bounding box center [514, 553] width 493 height 34
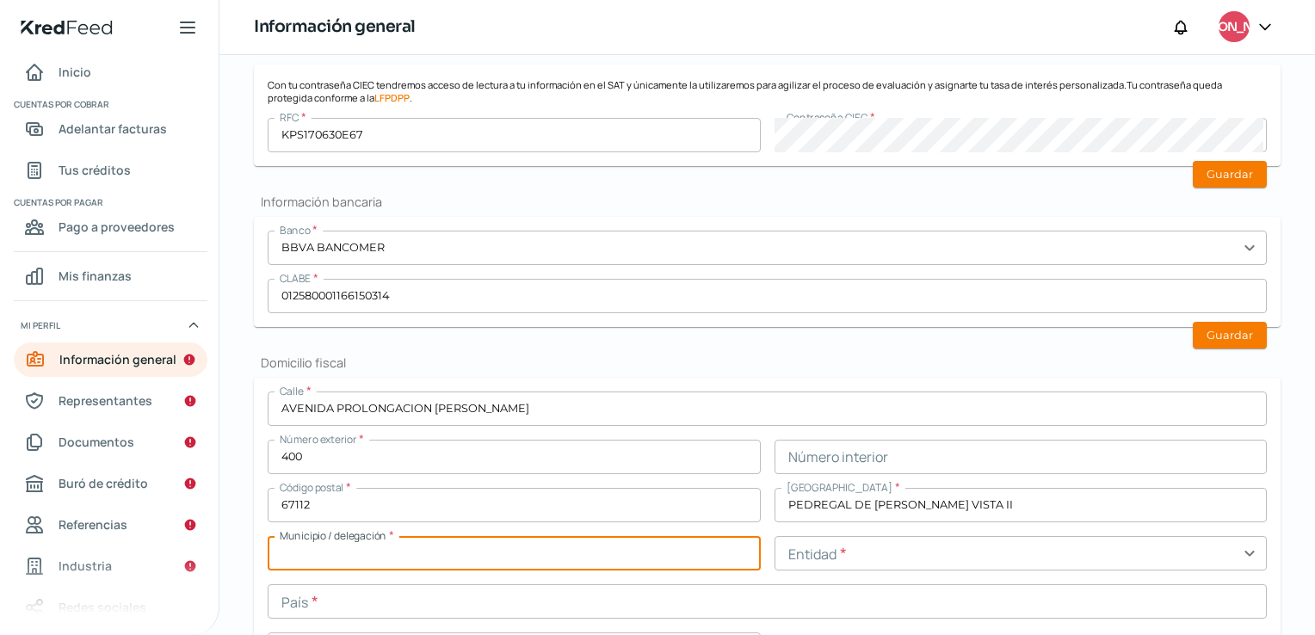
type input "GUADALUPE"
click at [823, 558] on input "text" at bounding box center [1020, 553] width 493 height 34
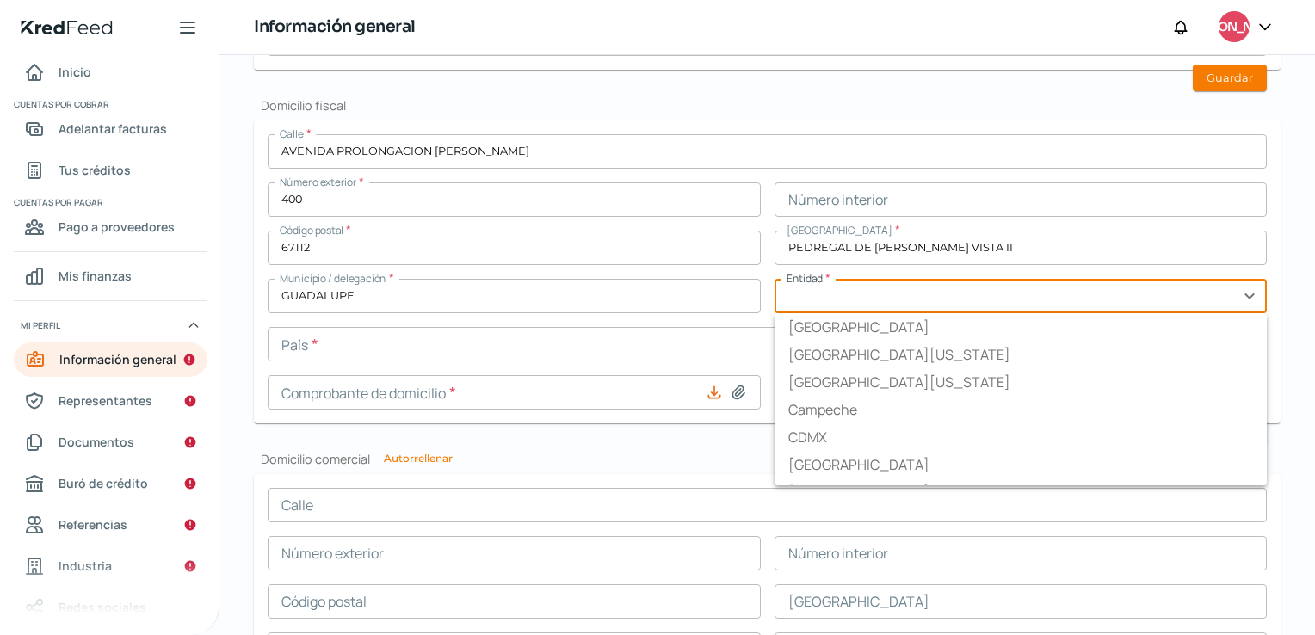
scroll to position [721, 0]
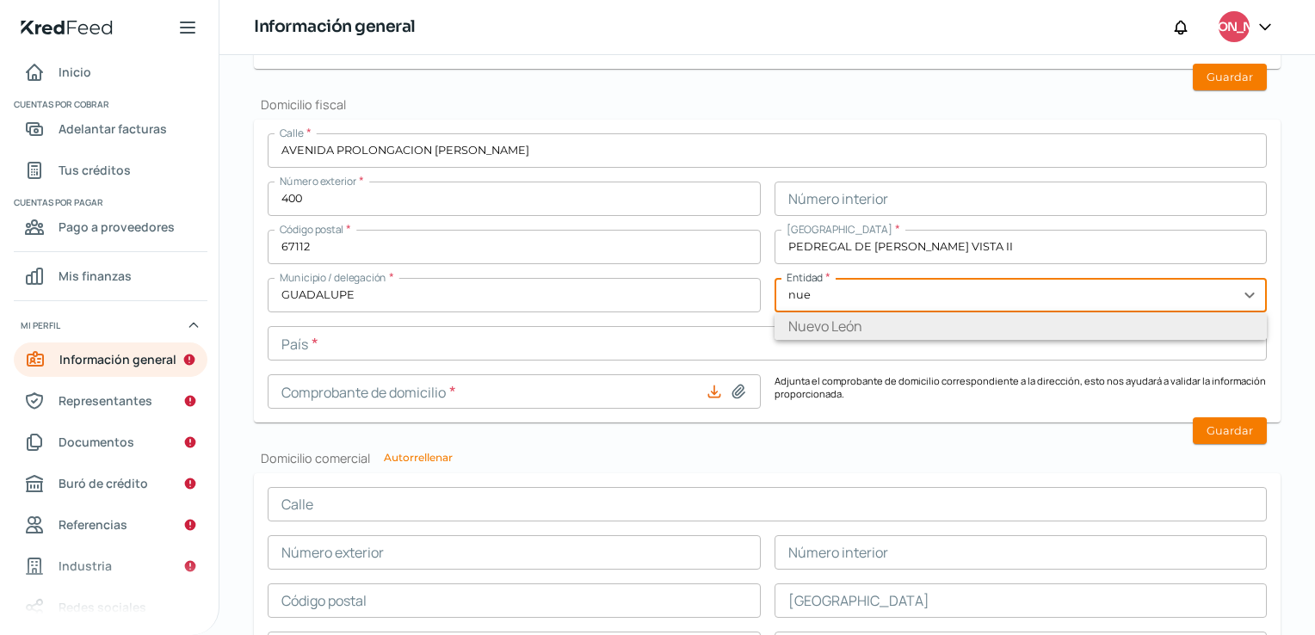
click at [814, 321] on li "Nuevo León" at bounding box center [1020, 326] width 493 height 28
type input "Nuevo León"
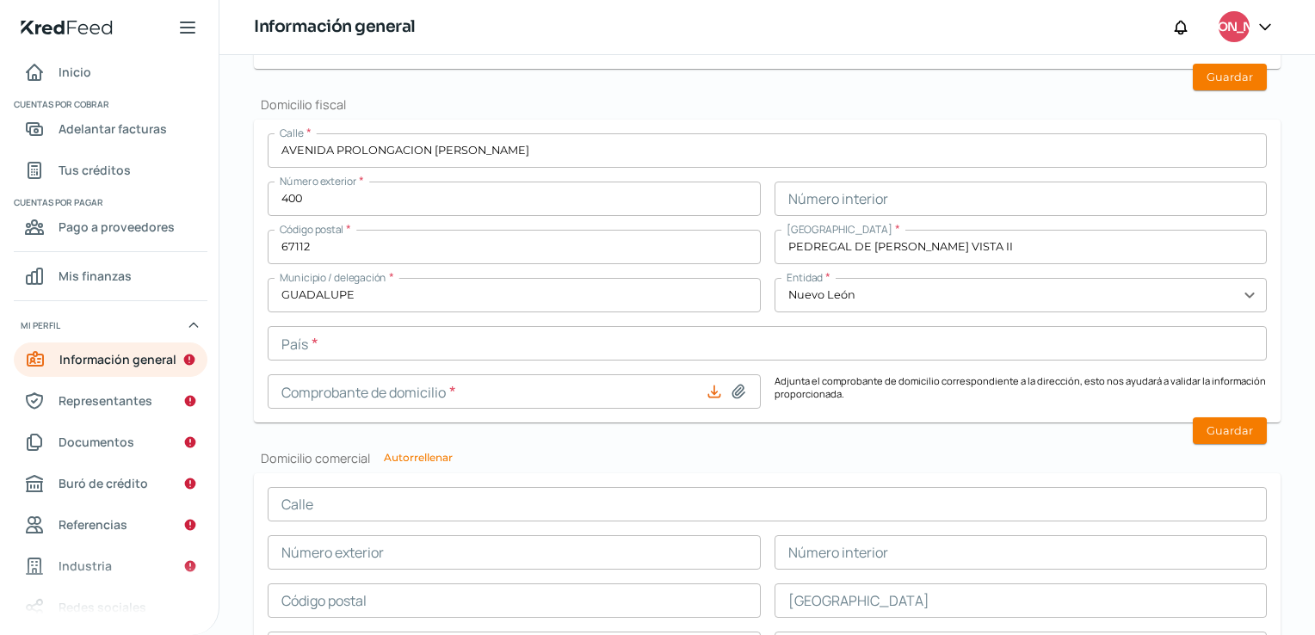
click at [320, 337] on input "text" at bounding box center [767, 343] width 999 height 34
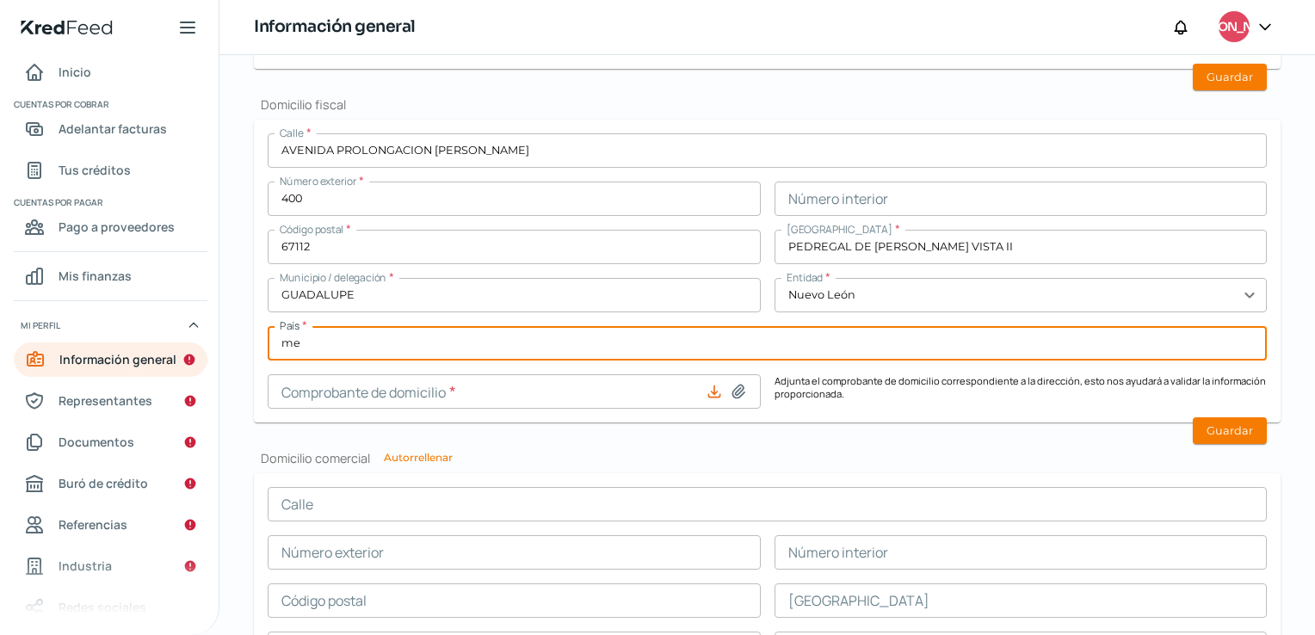
type input "m"
type input "[GEOGRAPHIC_DATA]"
click at [376, 400] on input at bounding box center [514, 391] width 493 height 34
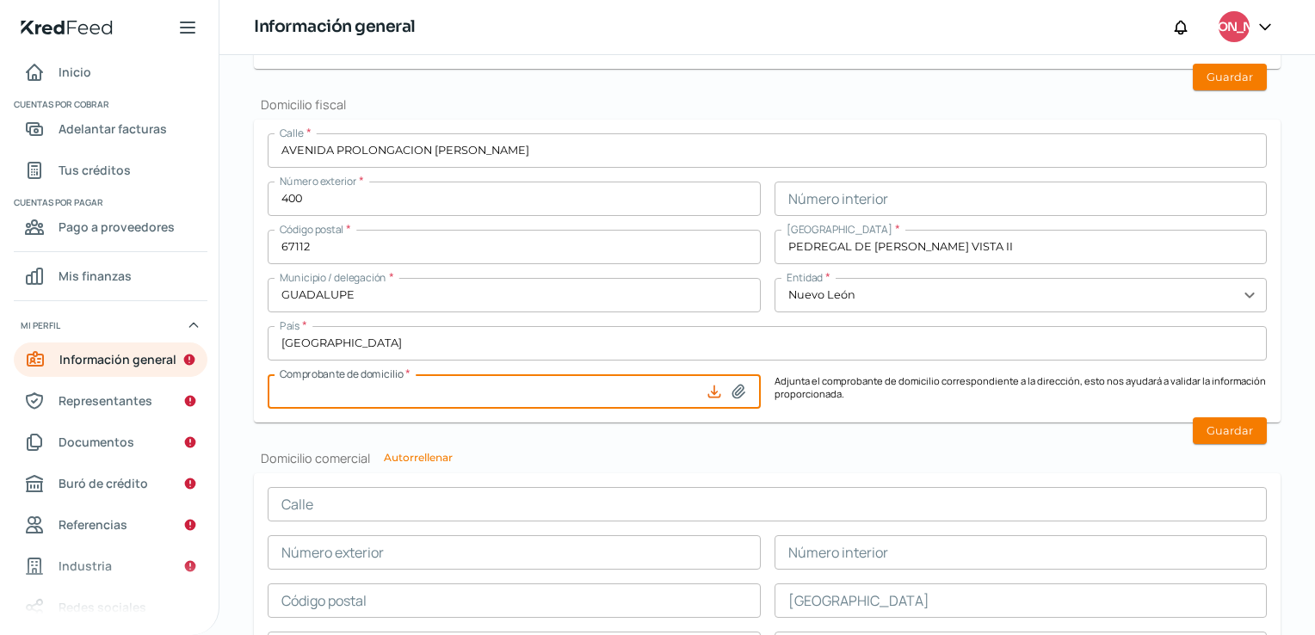
click at [732, 390] on icon at bounding box center [738, 391] width 12 height 13
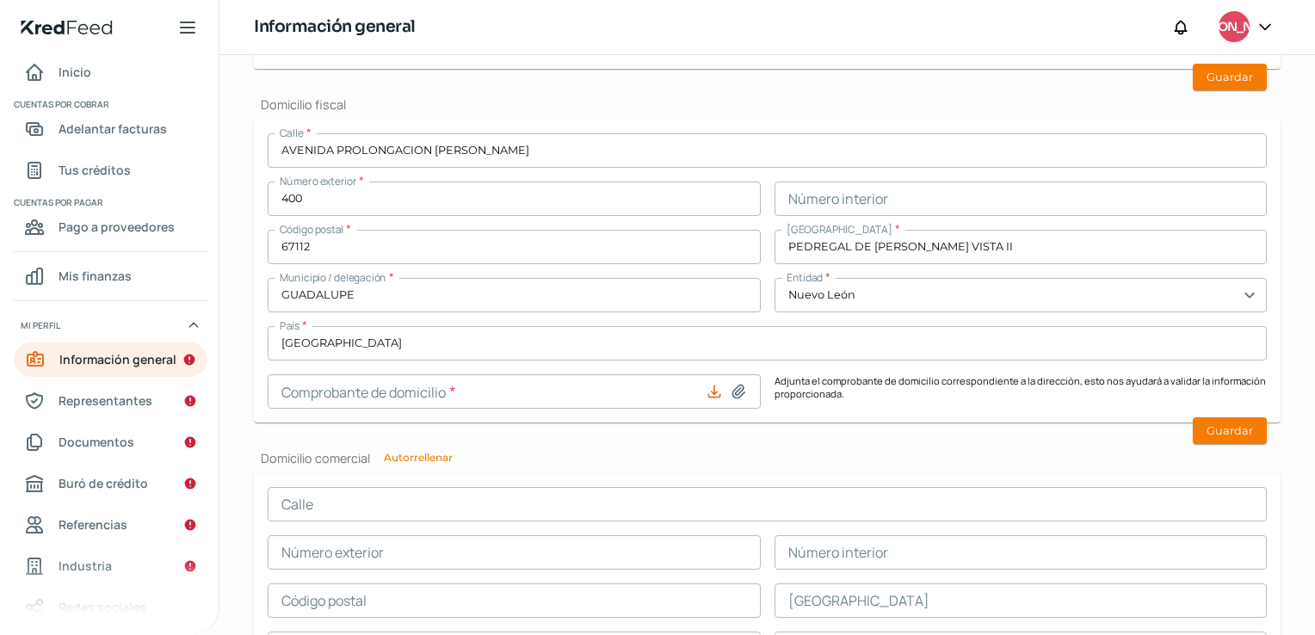
type input "C:\fakepath\Comprobante de domicilio - Febrero 2025.pdf"
type input "Comprobante de domicilio - Febrero 2025.pdf"
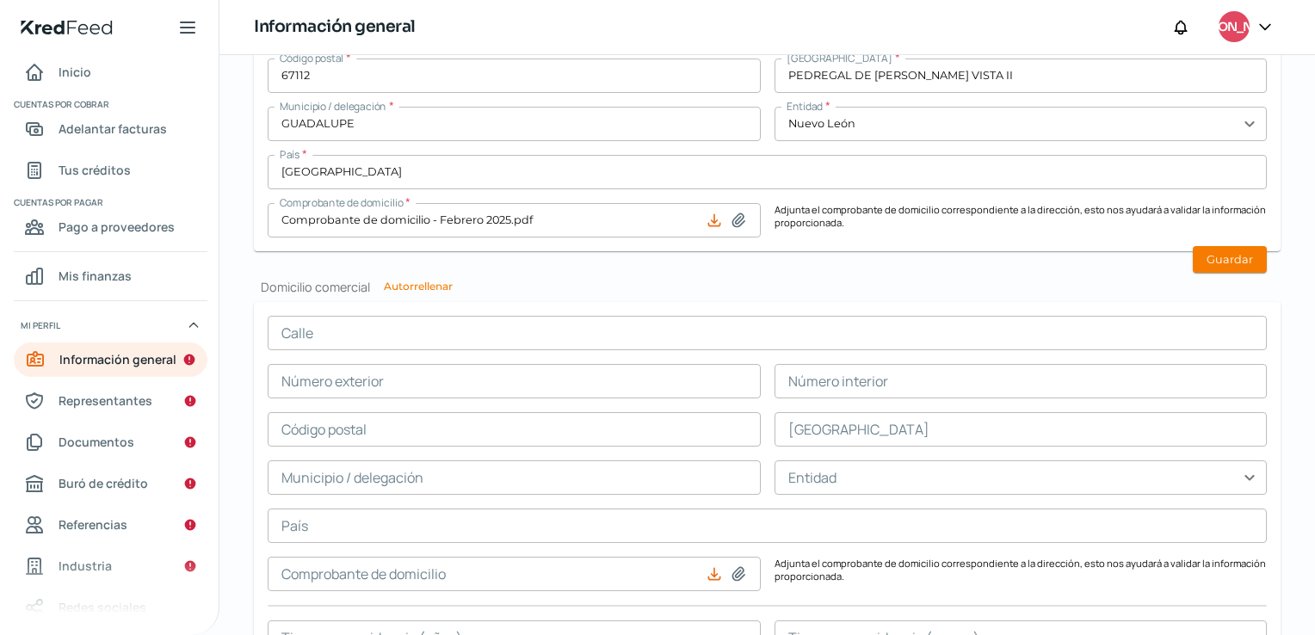
scroll to position [893, 0]
click at [379, 208] on input "Comprobante de domicilio - Febrero 2025.pdf" at bounding box center [514, 219] width 493 height 34
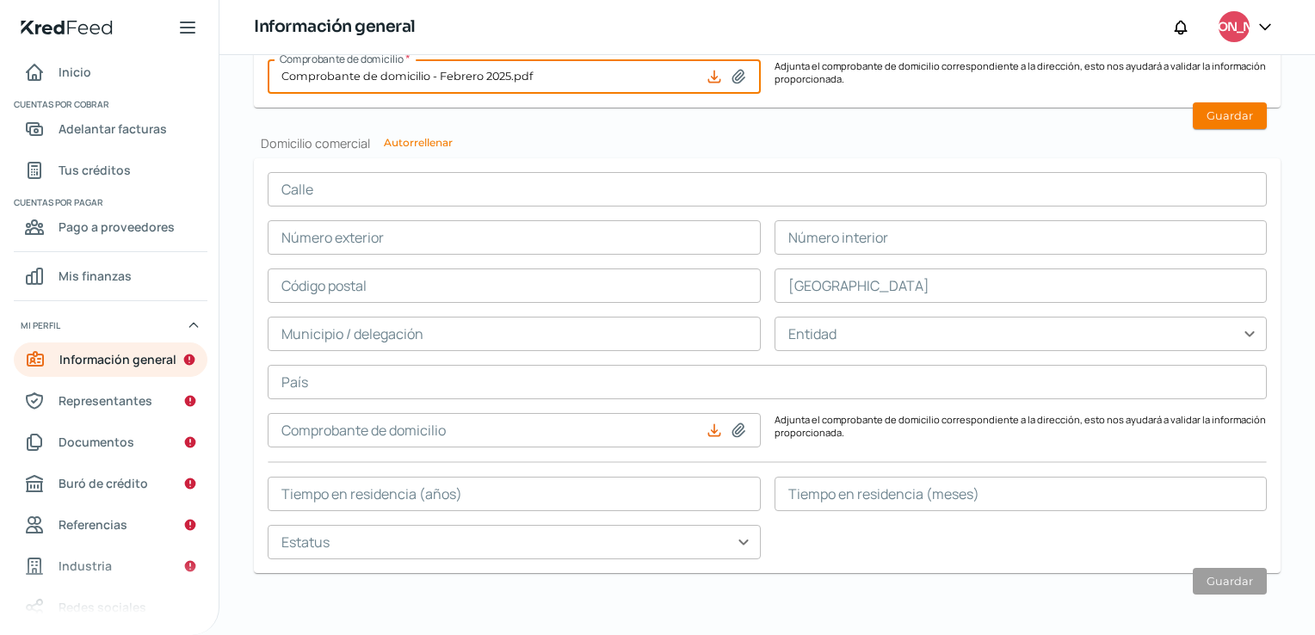
scroll to position [1041, 0]
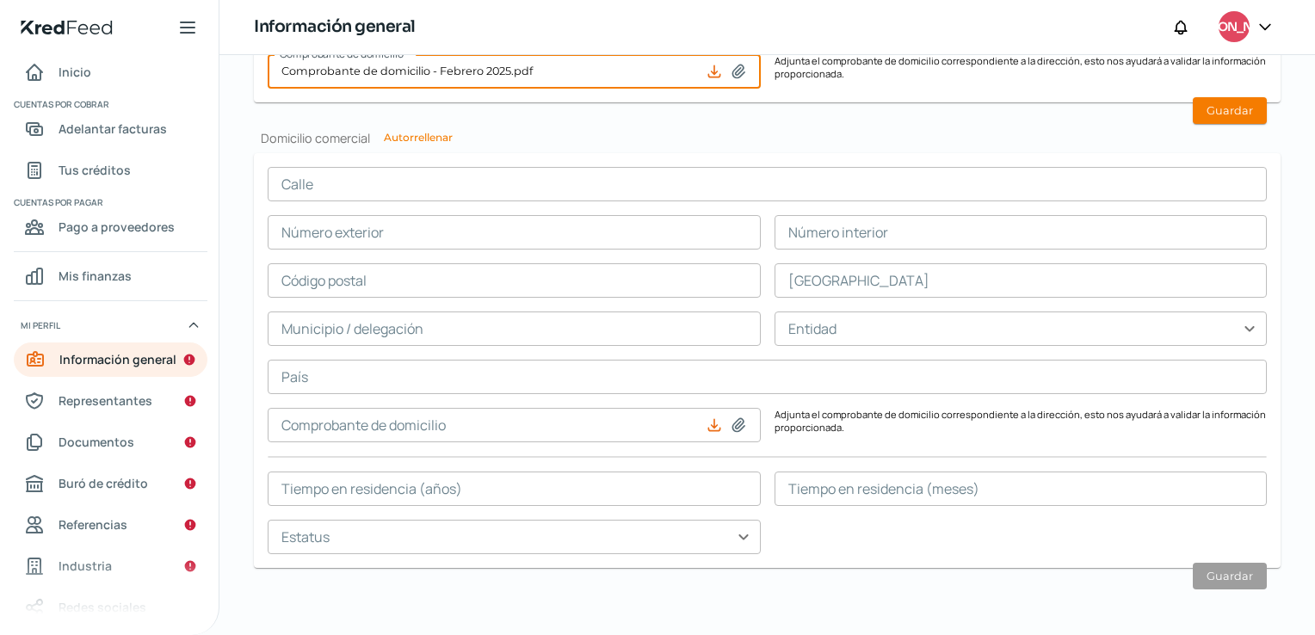
click at [422, 136] on button "Autorrellenar" at bounding box center [418, 137] width 69 height 10
type input "AVENIDA PROLONGACION [PERSON_NAME]"
type input "400"
type input "67112"
type input "PEDREGAL DE [PERSON_NAME] VISTA II"
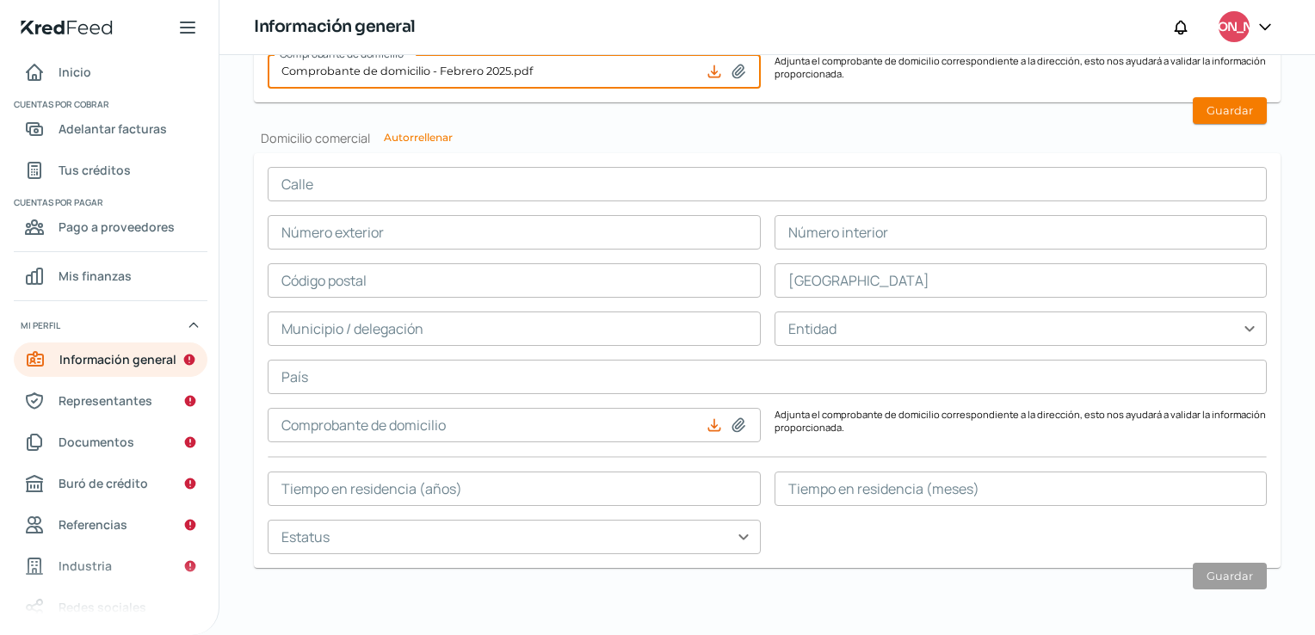
type input "GUADALUPE"
type input "Nuevo León"
type input "[GEOGRAPHIC_DATA]"
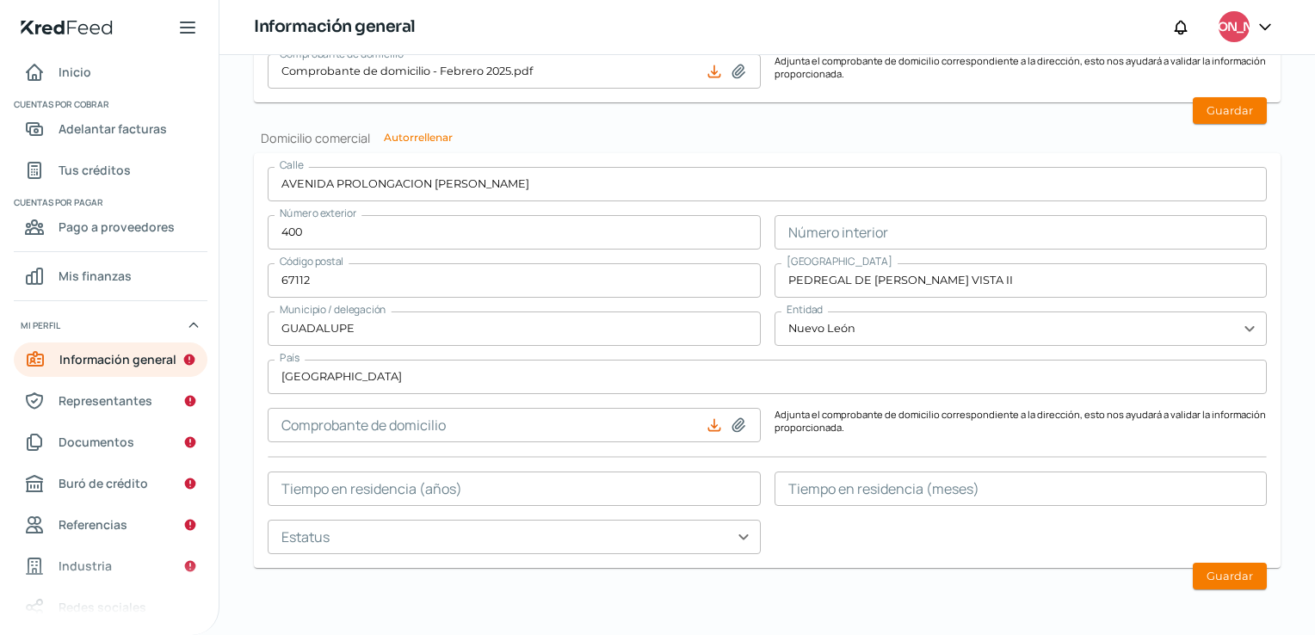
click at [522, 502] on input "text" at bounding box center [514, 488] width 493 height 34
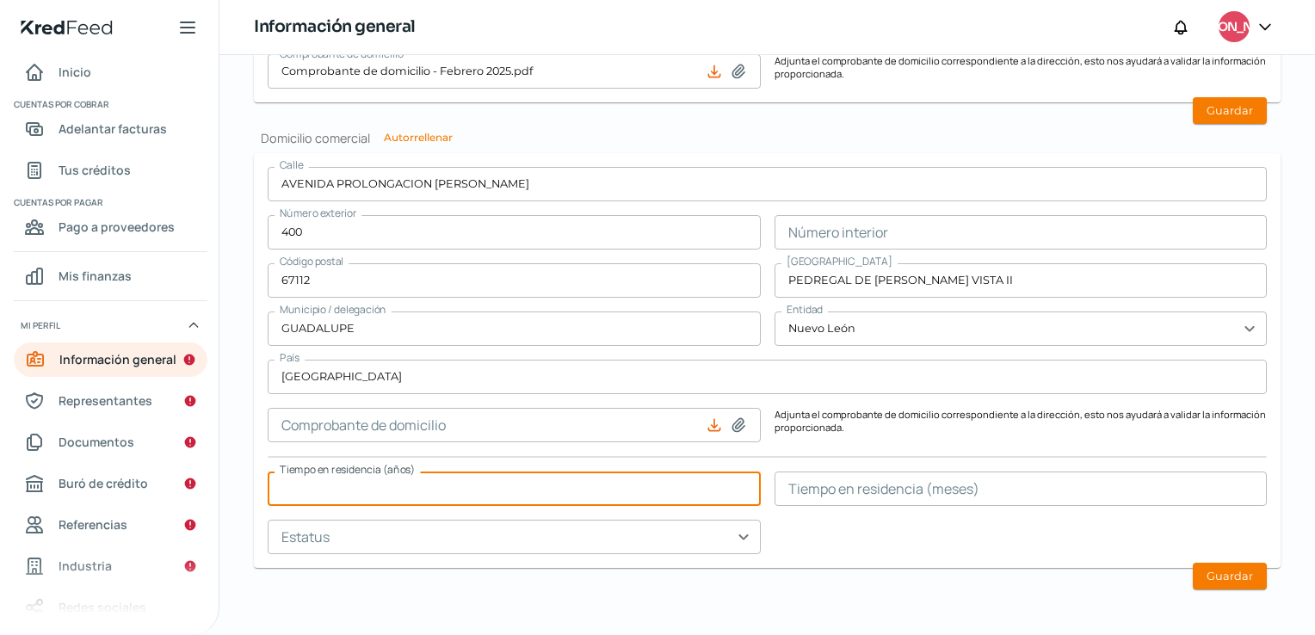
click at [853, 487] on input "text" at bounding box center [1020, 488] width 493 height 34
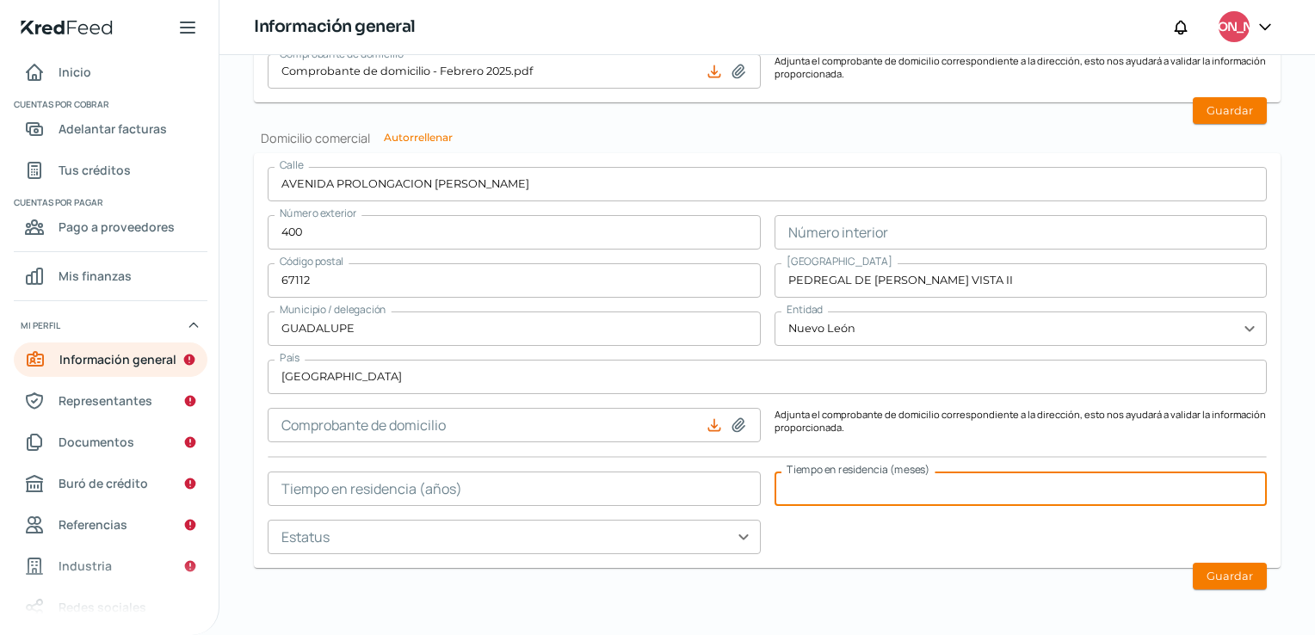
click at [480, 484] on input "text" at bounding box center [514, 488] width 493 height 34
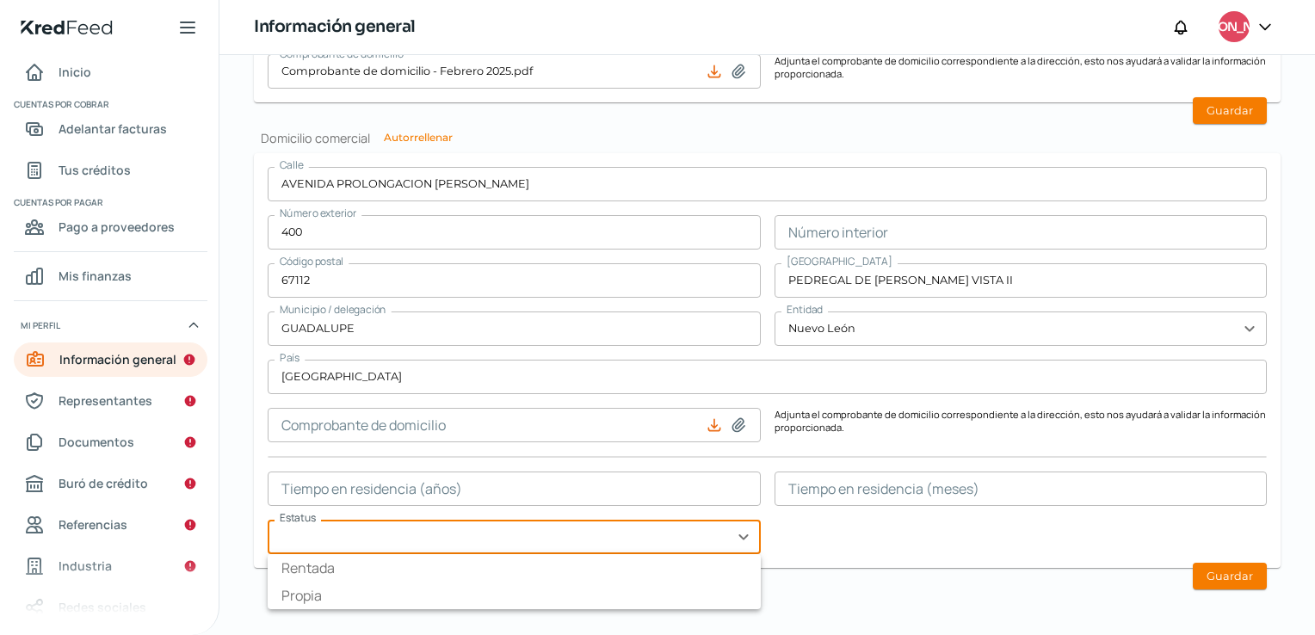
click at [598, 521] on input "text" at bounding box center [514, 537] width 493 height 34
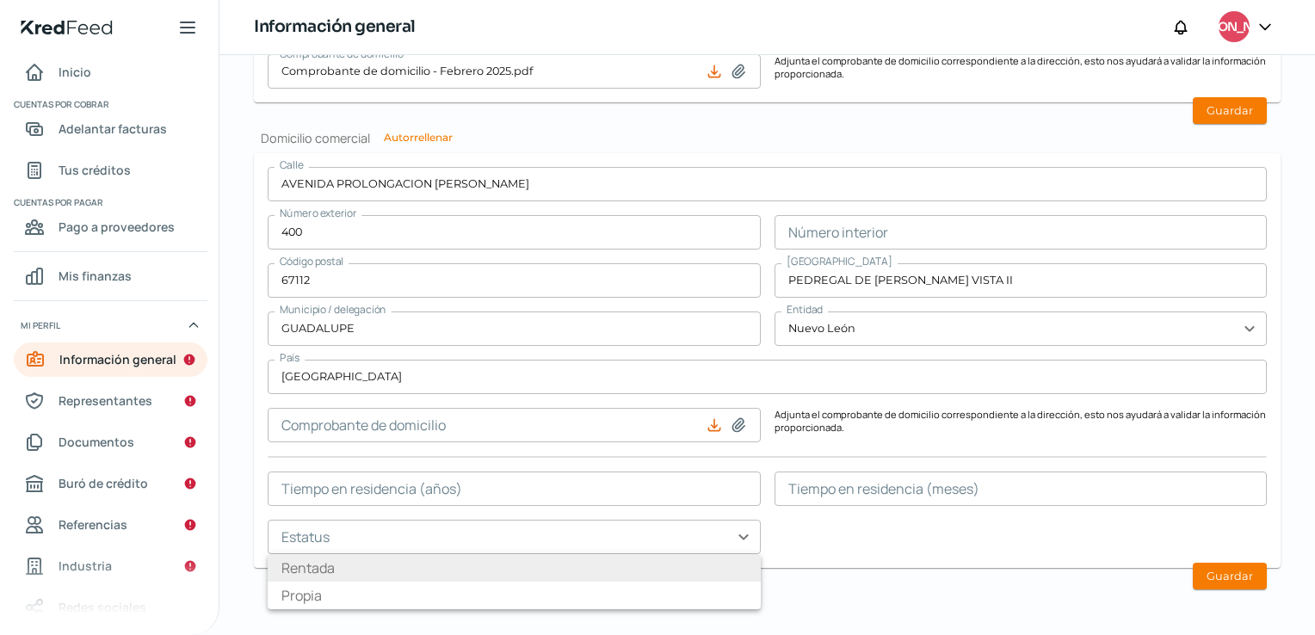
click at [557, 564] on li "Rentada" at bounding box center [514, 568] width 493 height 28
type input "Rentada"
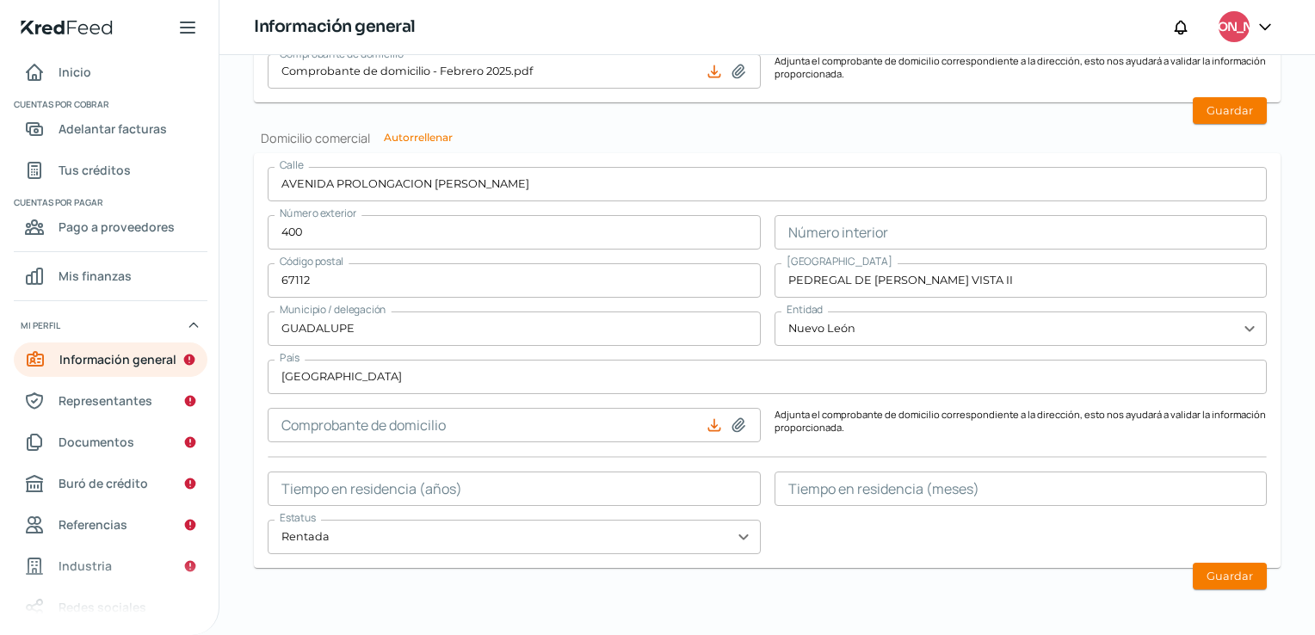
click at [384, 487] on input "text" at bounding box center [514, 488] width 493 height 34
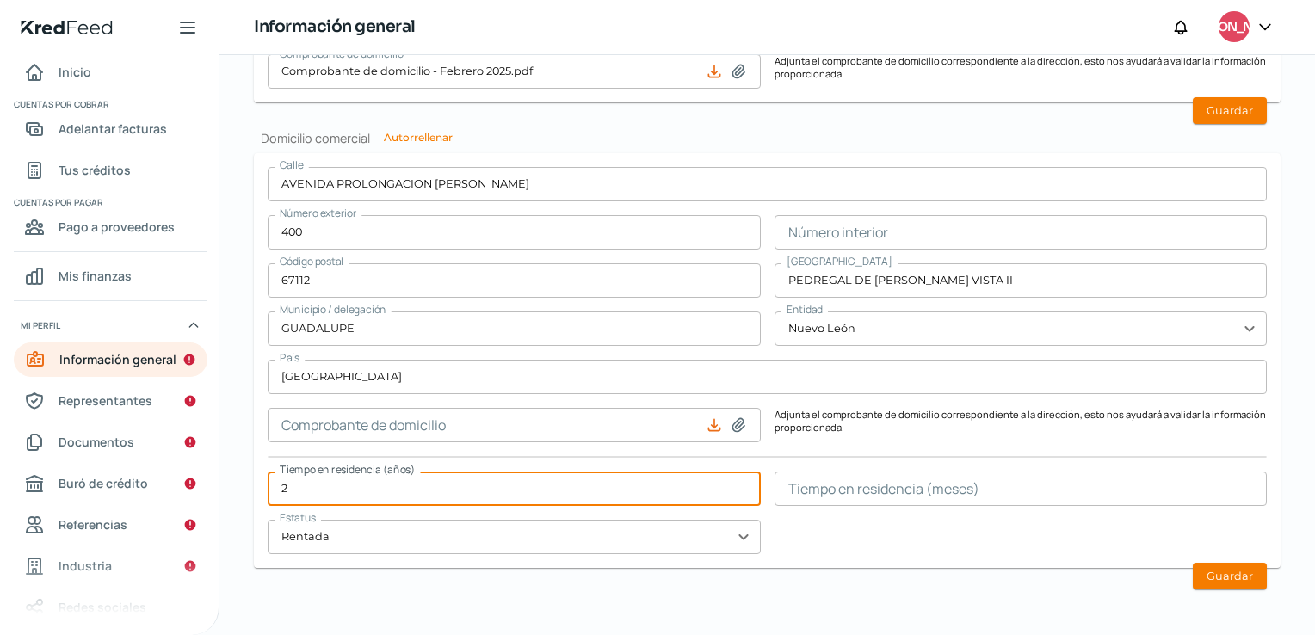
type input "2"
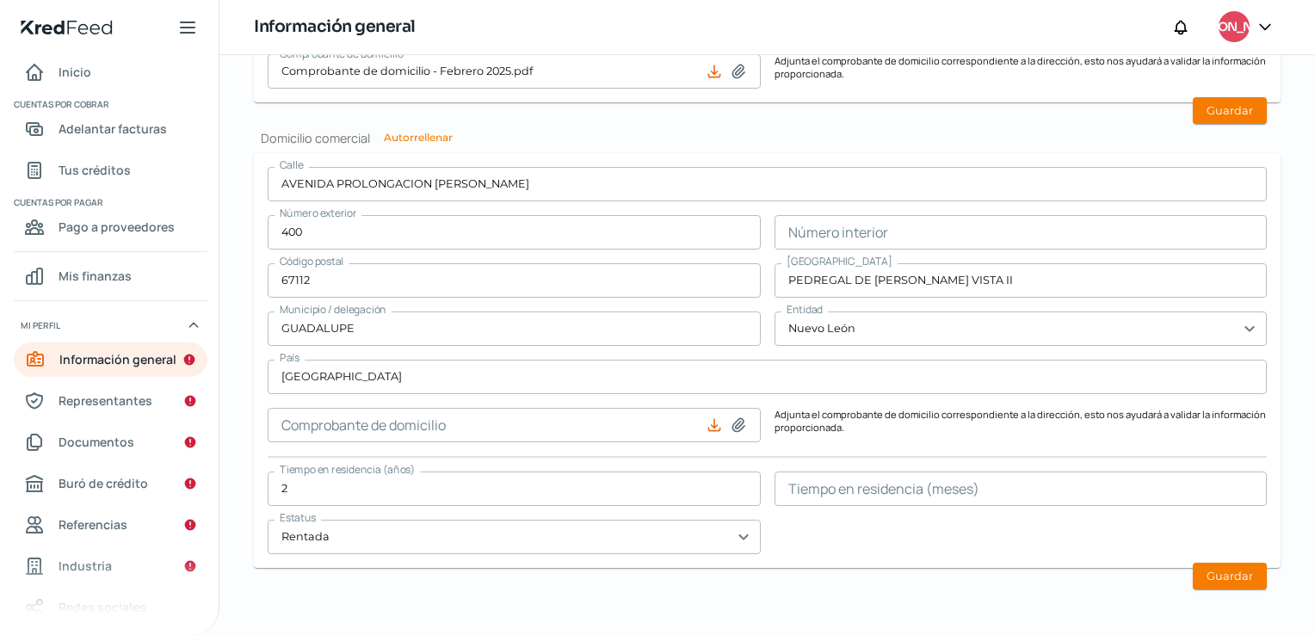
click at [900, 556] on form "Calle AVENIDA PROLONGACION [PERSON_NAME] Número exterior 400 Número interior Có…" at bounding box center [767, 360] width 1026 height 415
click at [1211, 106] on button "Guardar" at bounding box center [1229, 110] width 74 height 27
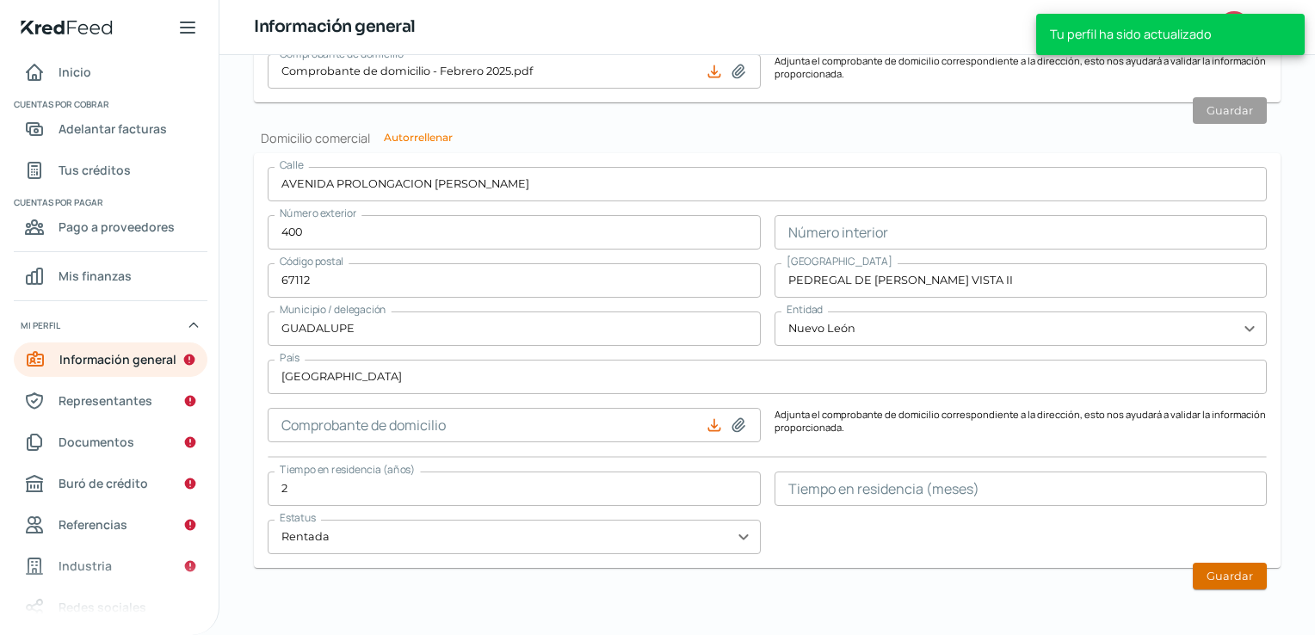
click at [1225, 573] on button "Guardar" at bounding box center [1229, 576] width 74 height 27
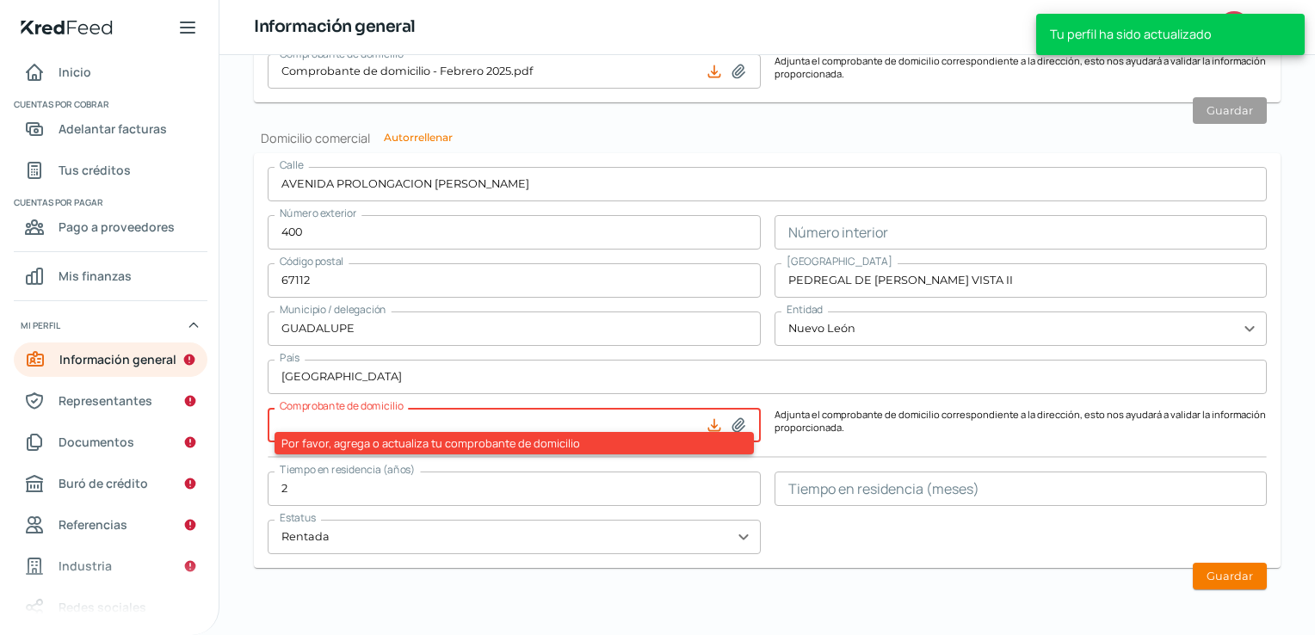
click at [732, 421] on icon at bounding box center [738, 424] width 12 height 13
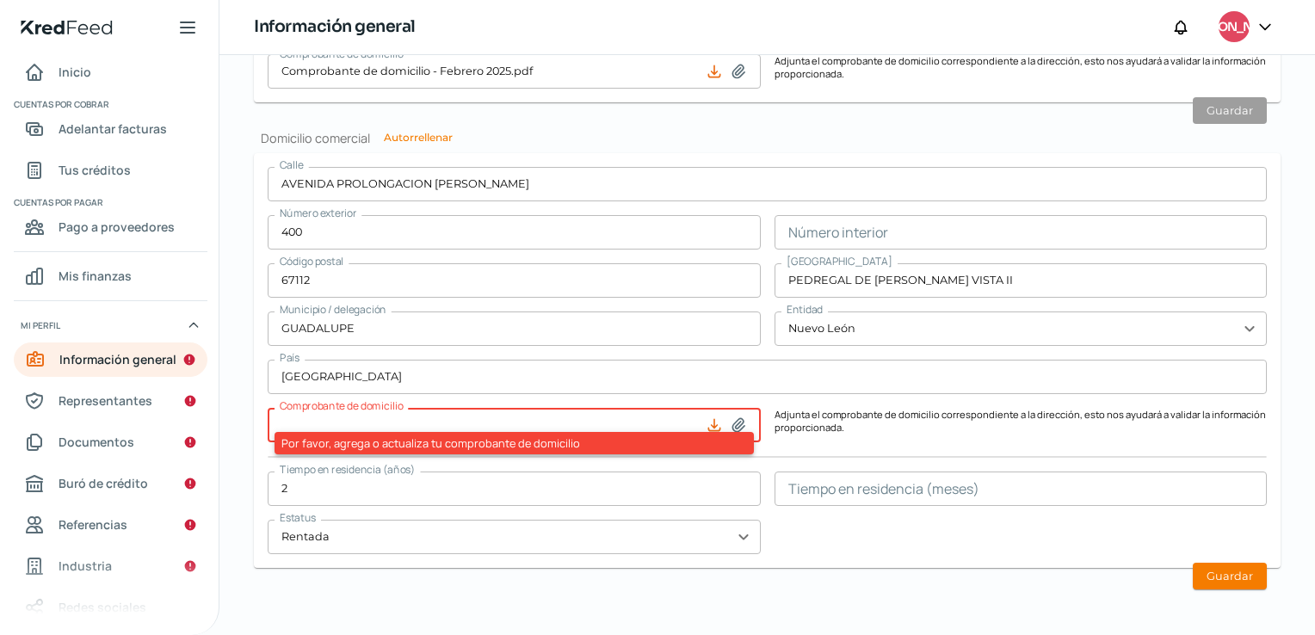
type input "C:\fakepath\Comprobante de domicilio - Febrero 2025.pdf"
type input "Comprobante de domicilio - Febrero 2025.pdf"
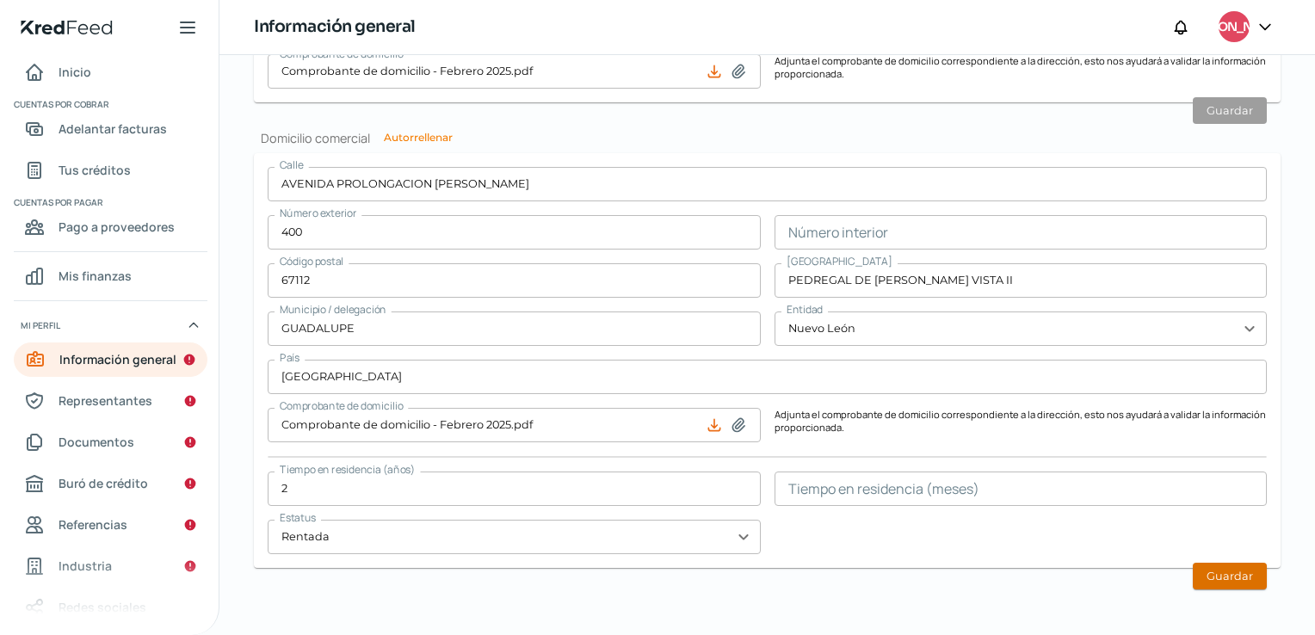
click at [1207, 574] on button "Guardar" at bounding box center [1229, 576] width 74 height 27
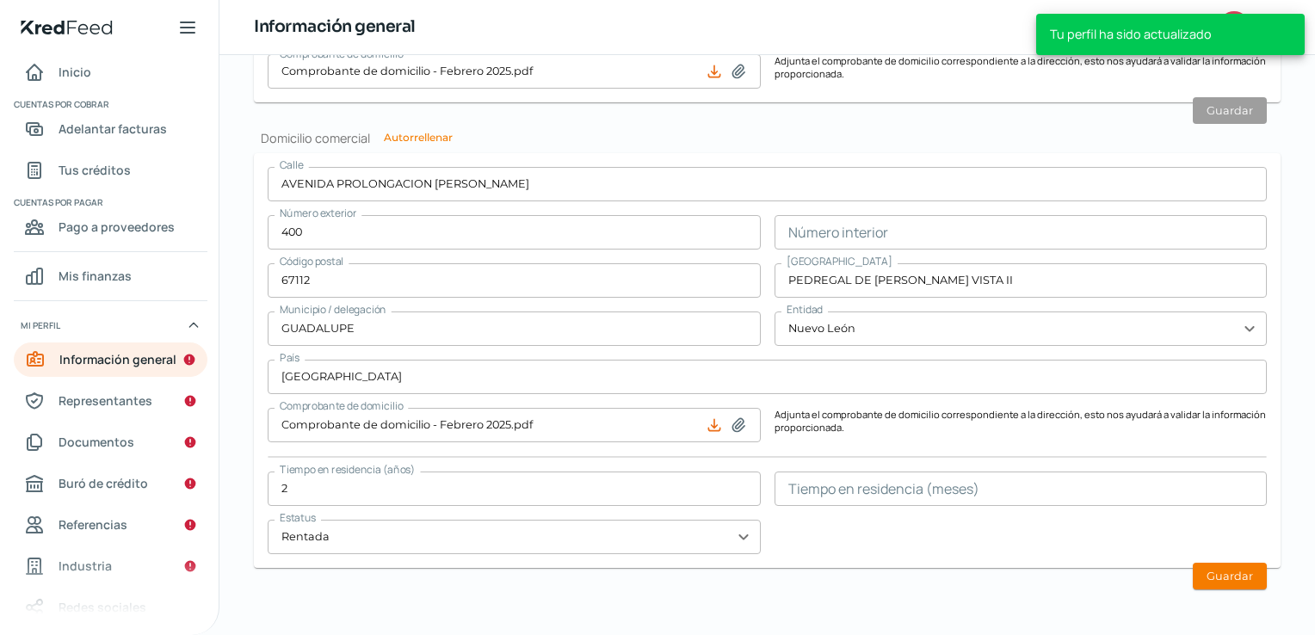
type input "0"
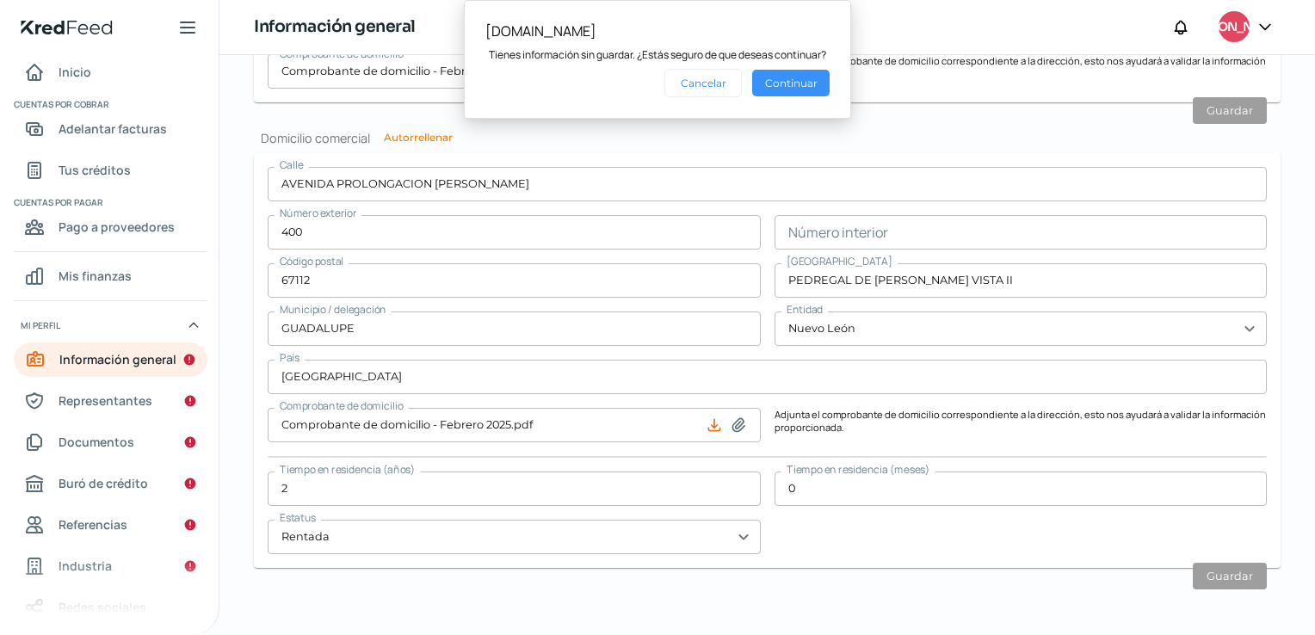
click at [779, 83] on button "Continuar" at bounding box center [790, 83] width 77 height 27
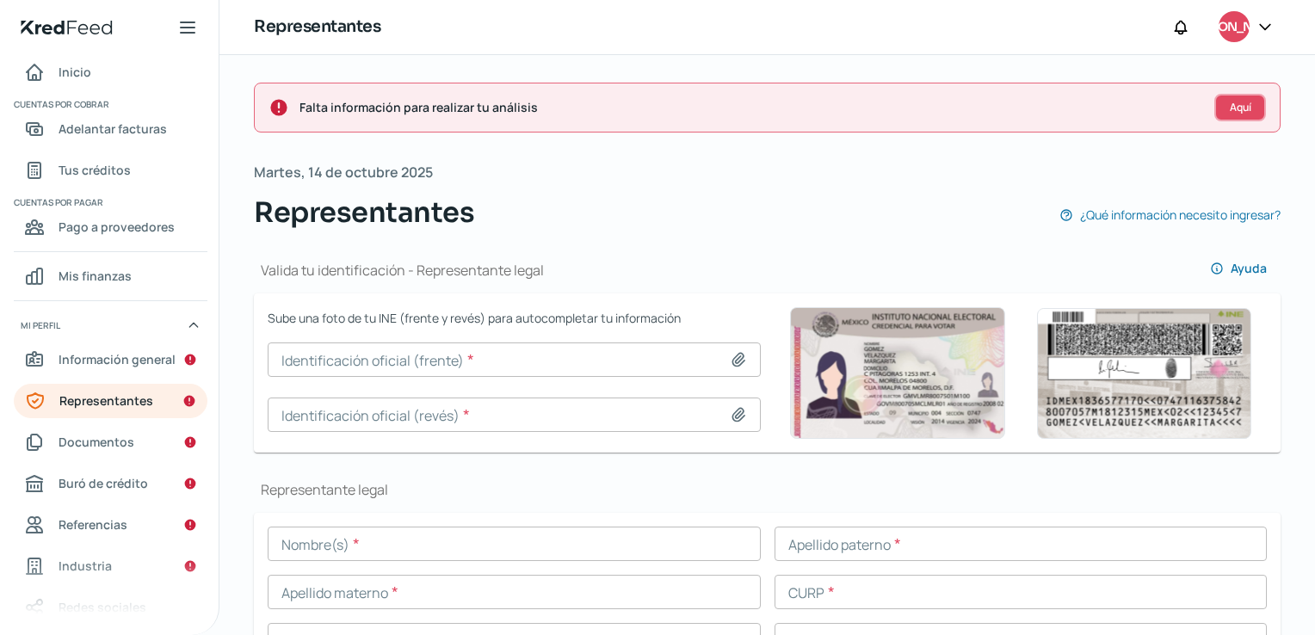
click at [1244, 102] on button "Aquí" at bounding box center [1240, 108] width 52 height 28
click at [732, 357] on icon at bounding box center [738, 360] width 12 height 13
click at [730, 355] on icon at bounding box center [738, 359] width 17 height 17
type input "C:\fakepath\INE - [PERSON_NAME] - frente.png"
type input "INE - [PERSON_NAME] - frente.png"
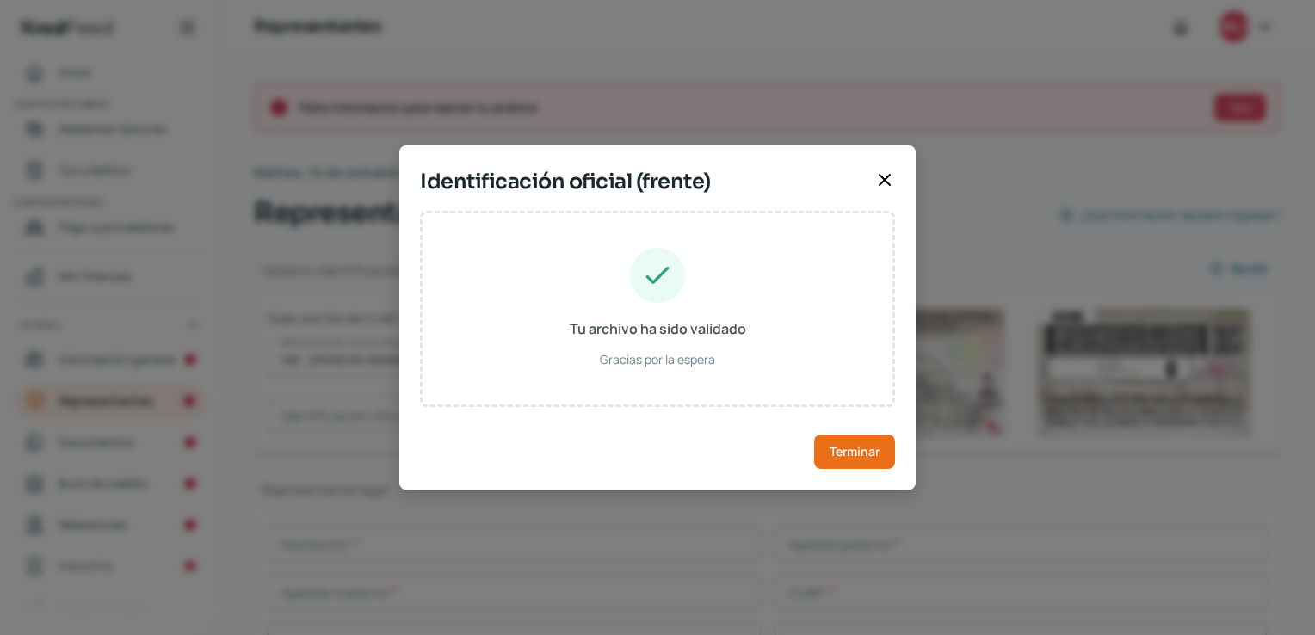
type input "[PERSON_NAME]"
type input "OOVM811114HNLRLR08"
type input "ORVLMR81111419H600"
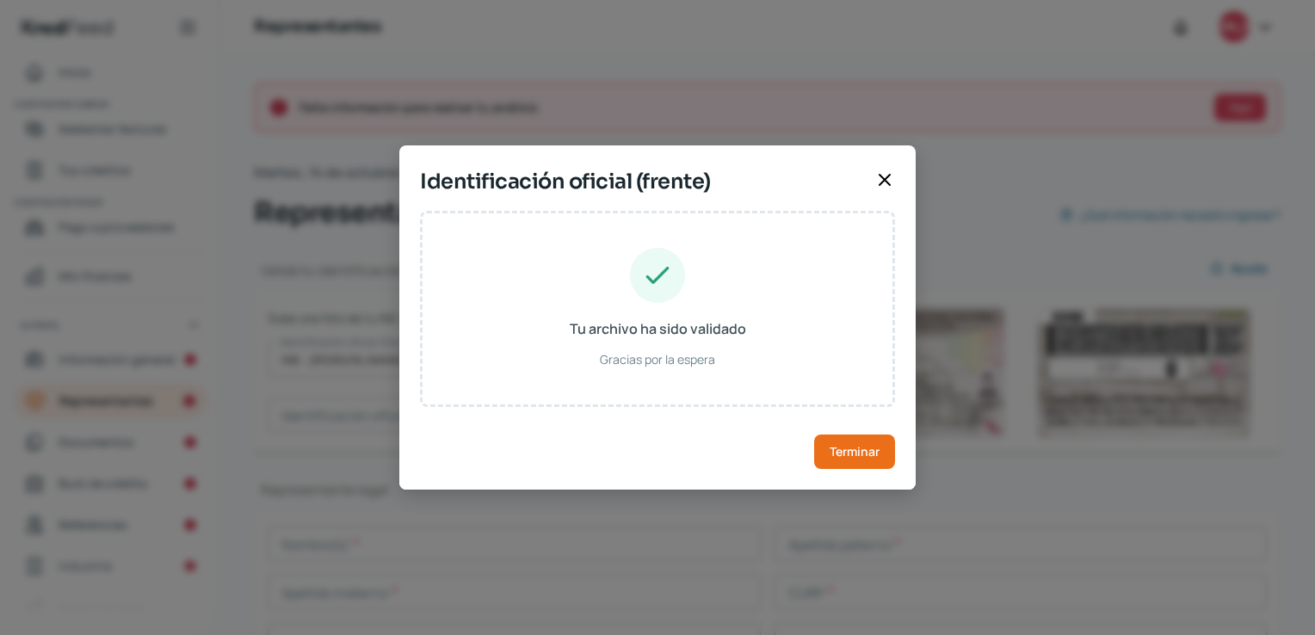
type input "[DATE]"
type input "Hombre"
click at [853, 449] on span "Terminar" at bounding box center [854, 452] width 50 height 12
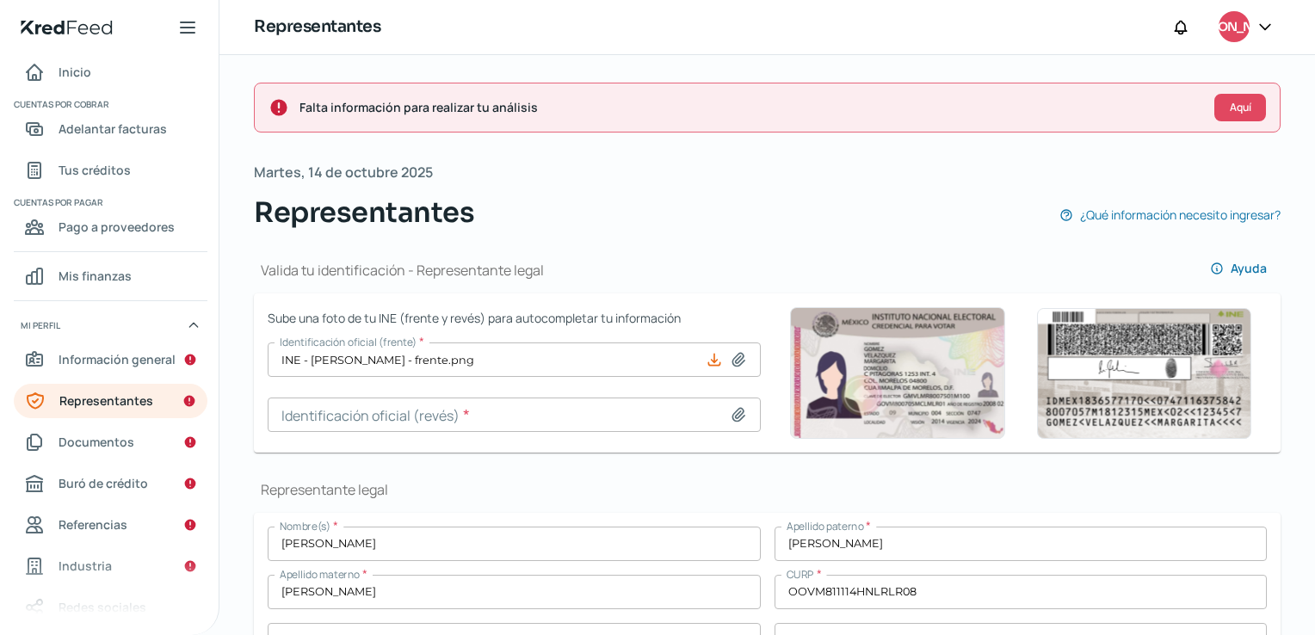
click at [736, 416] on icon at bounding box center [738, 414] width 12 height 13
type input "C:\fakepath\INE - [PERSON_NAME] - reverso.png"
type input "INE - [PERSON_NAME] - reverso.png"
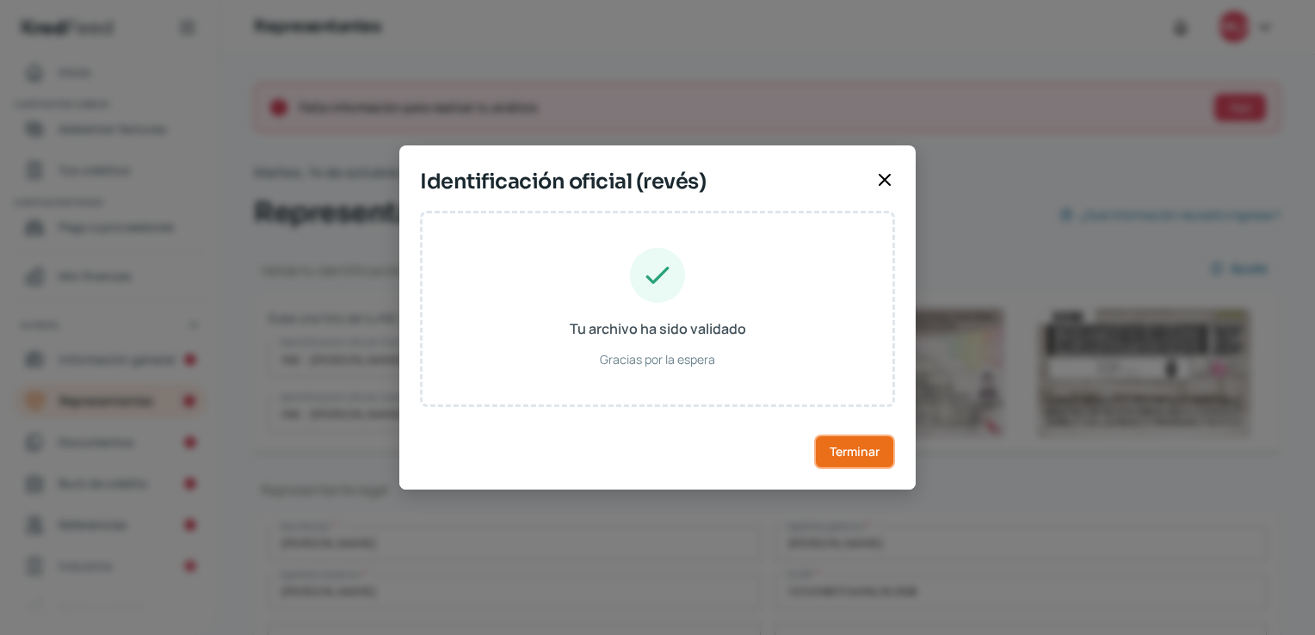
click at [816, 434] on button "Terminar" at bounding box center [854, 451] width 81 height 34
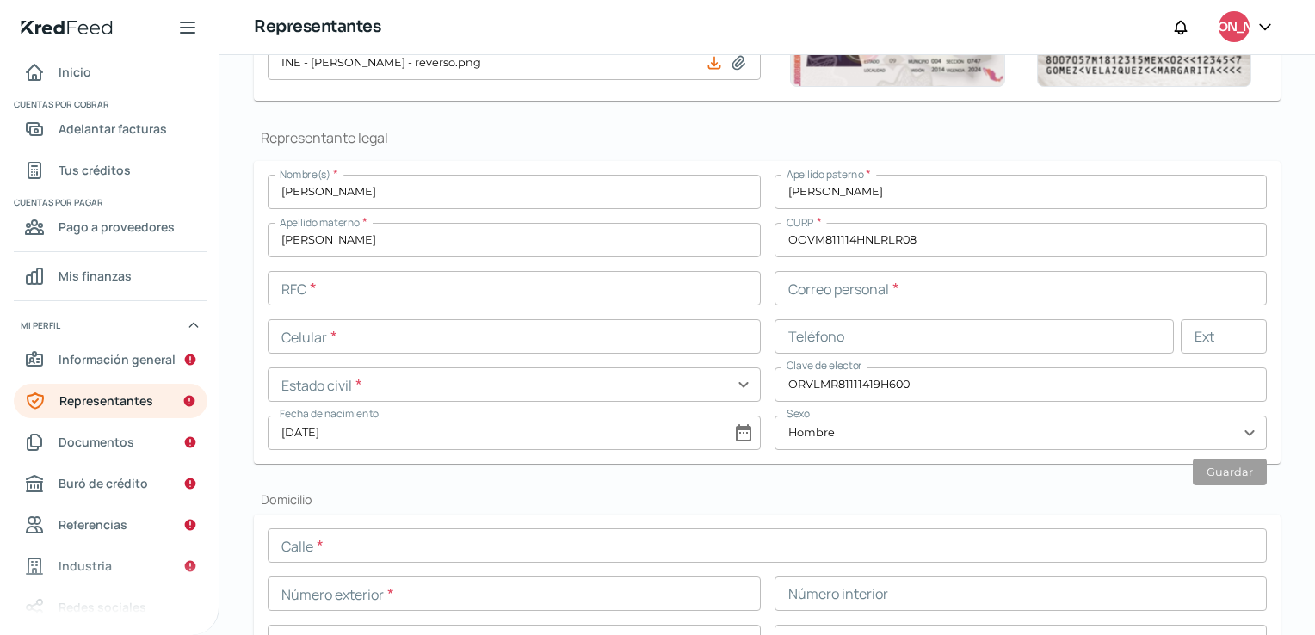
scroll to position [251, 0]
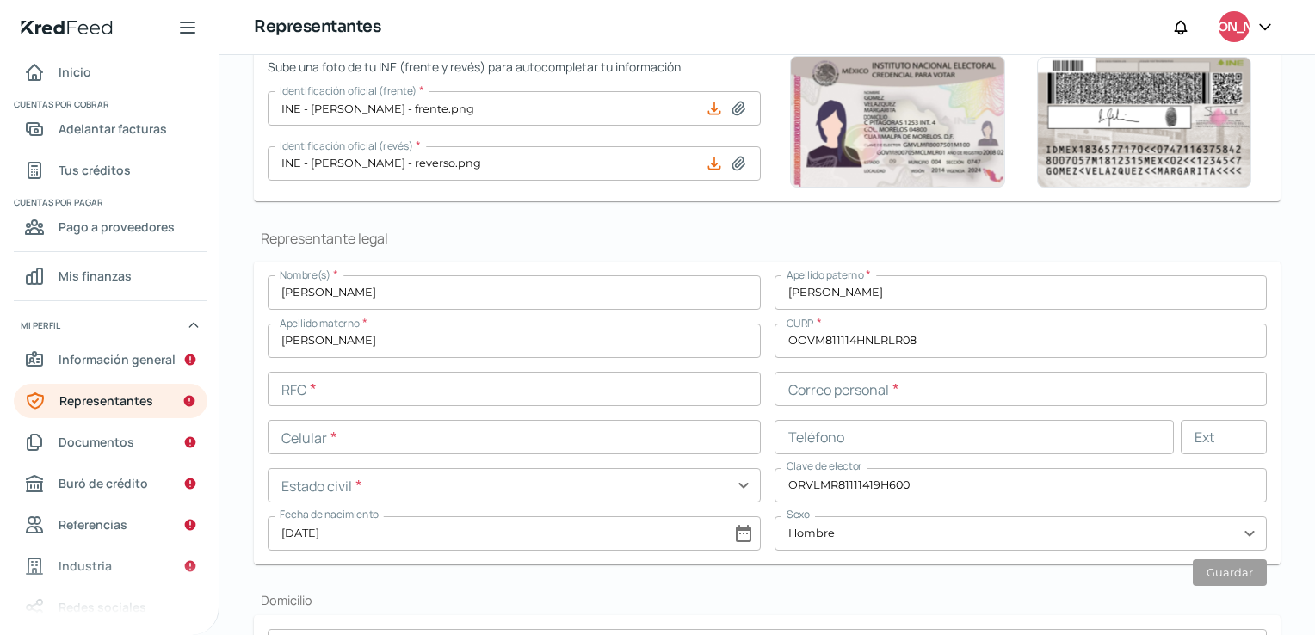
click at [416, 388] on input "text" at bounding box center [514, 389] width 493 height 34
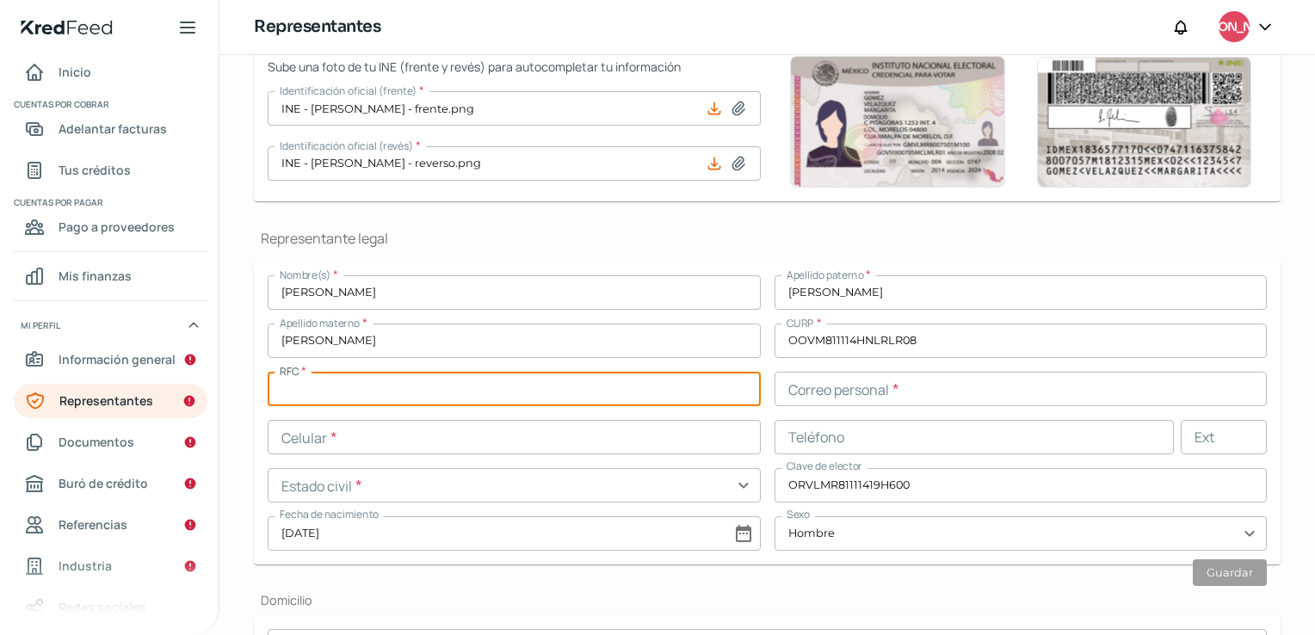
click at [896, 389] on input "text" at bounding box center [1020, 389] width 493 height 34
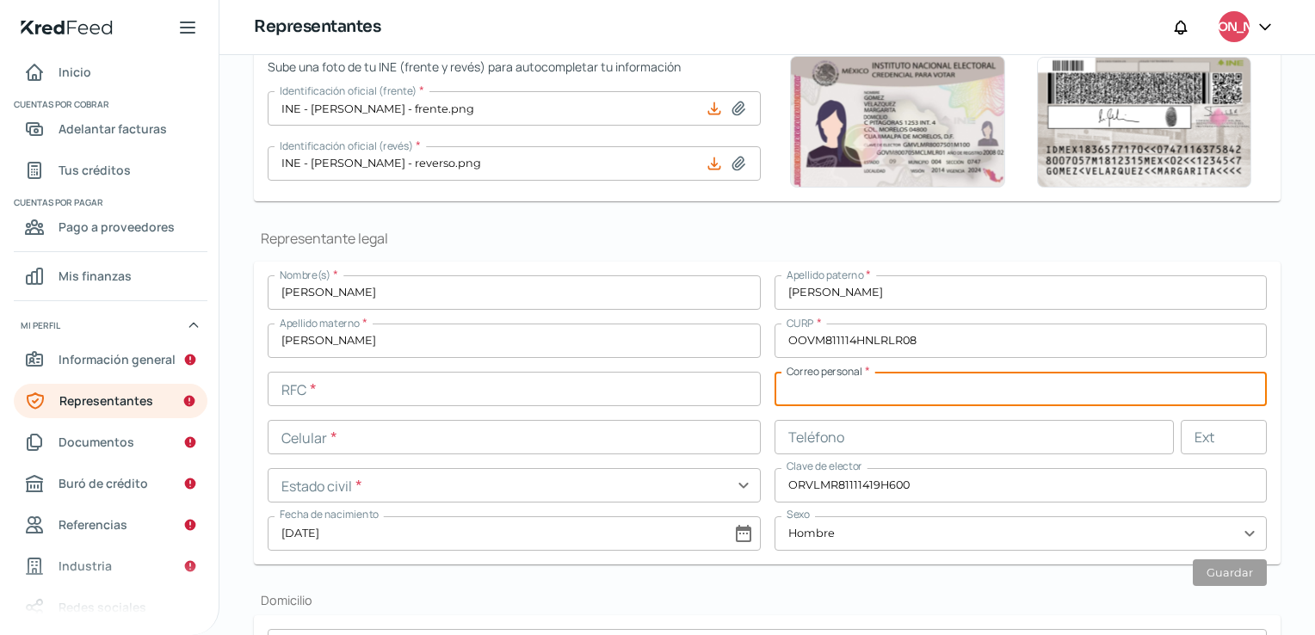
click at [364, 483] on input "text" at bounding box center [514, 485] width 493 height 34
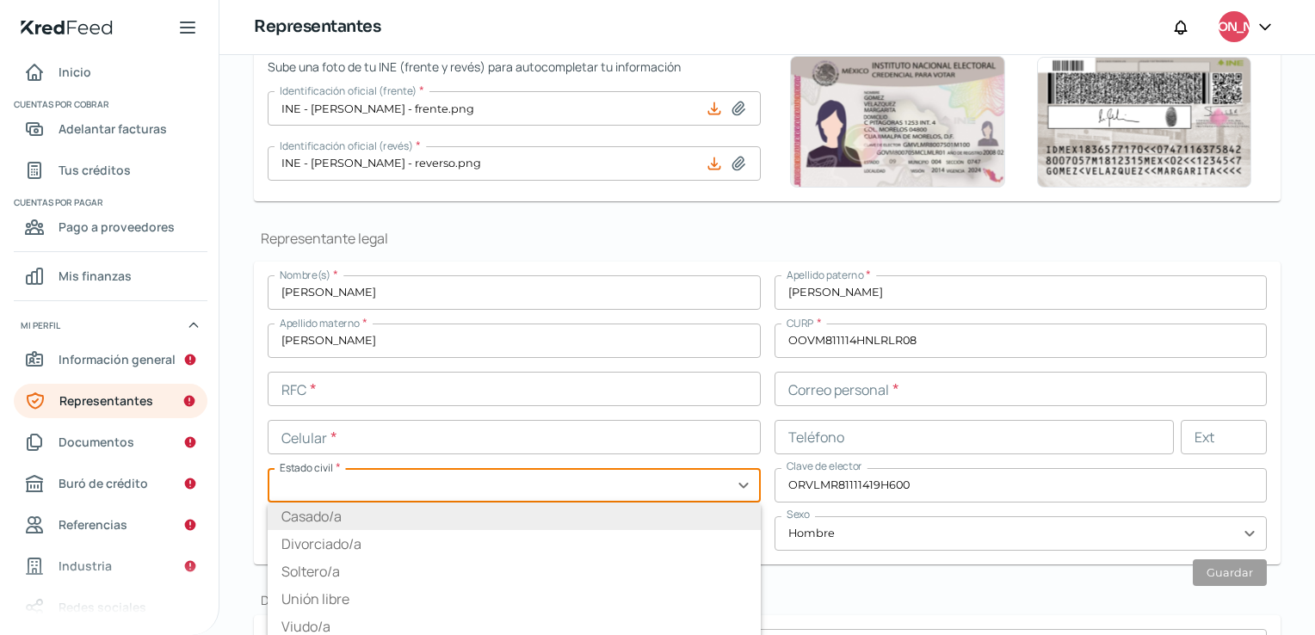
click at [328, 515] on li "Casado/a" at bounding box center [514, 516] width 493 height 28
type input "Casado/a"
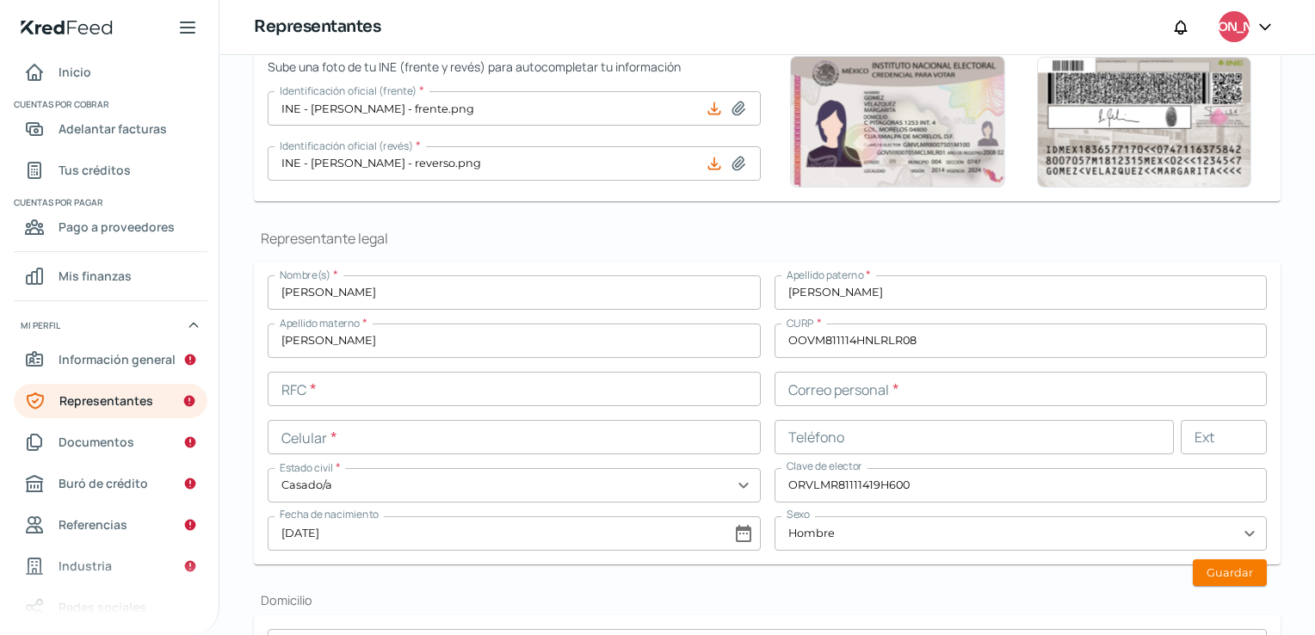
click at [353, 438] on input "text" at bounding box center [514, 437] width 493 height 34
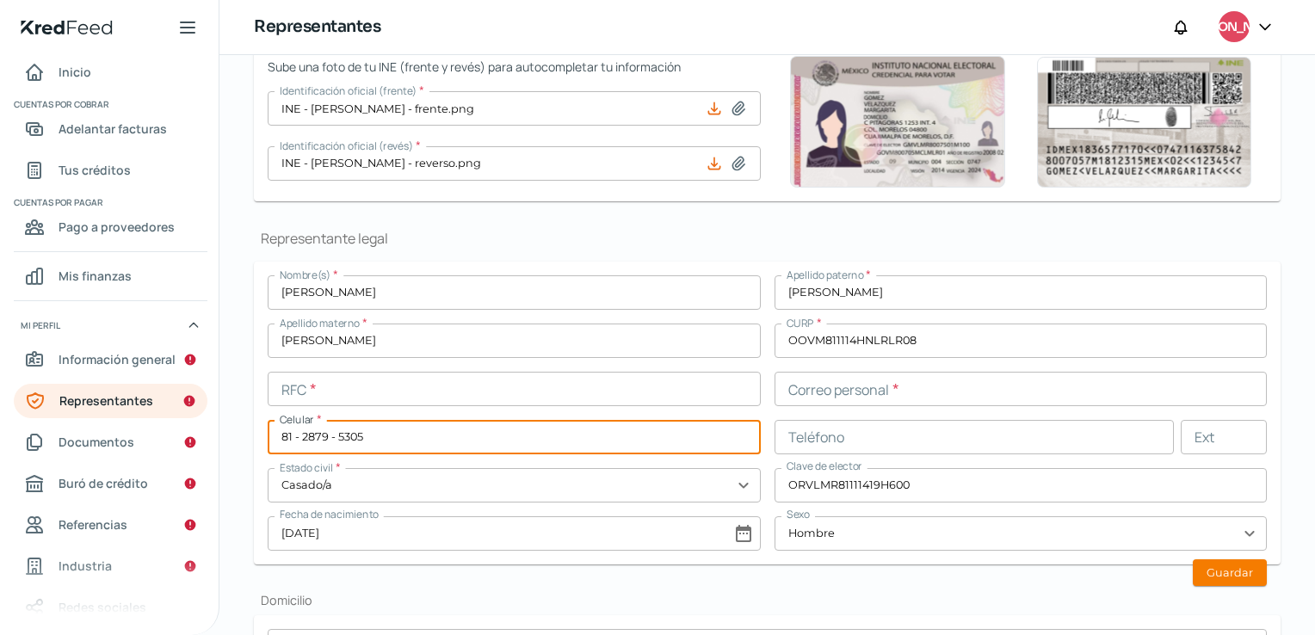
type input "81 - 2879 - 5305"
click at [406, 382] on input "text" at bounding box center [514, 389] width 493 height 34
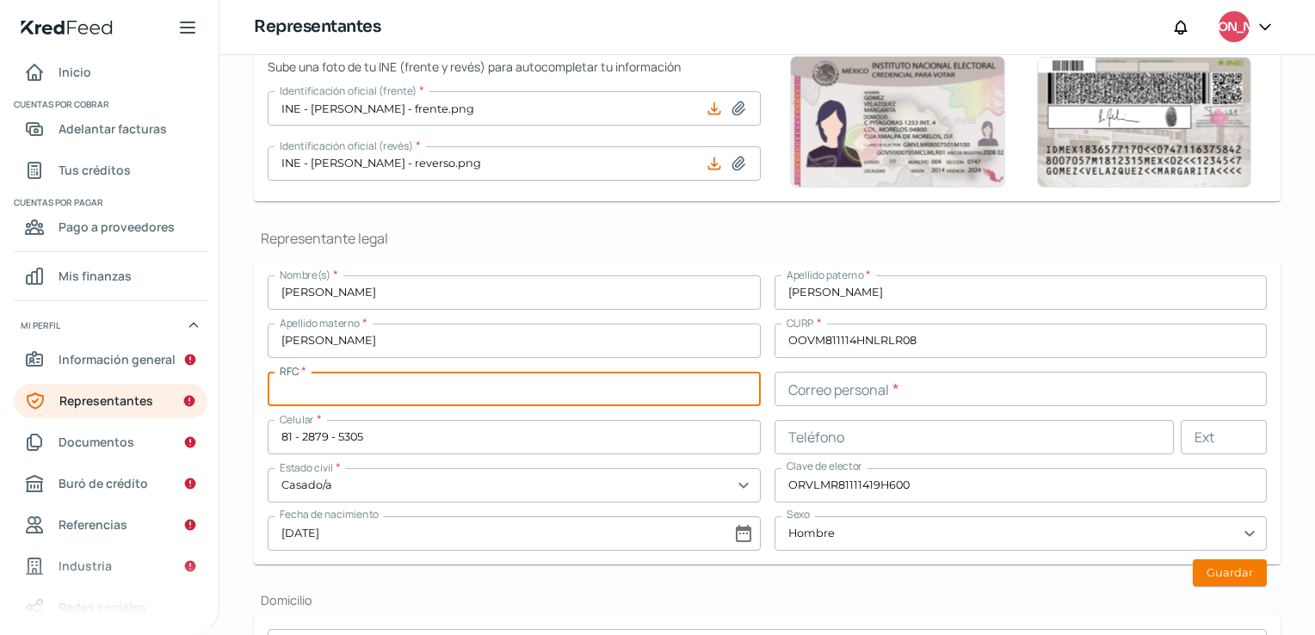
paste input "OOVM811114H61"
type input "OOVM811114H61"
click at [884, 385] on input "text" at bounding box center [1020, 389] width 493 height 34
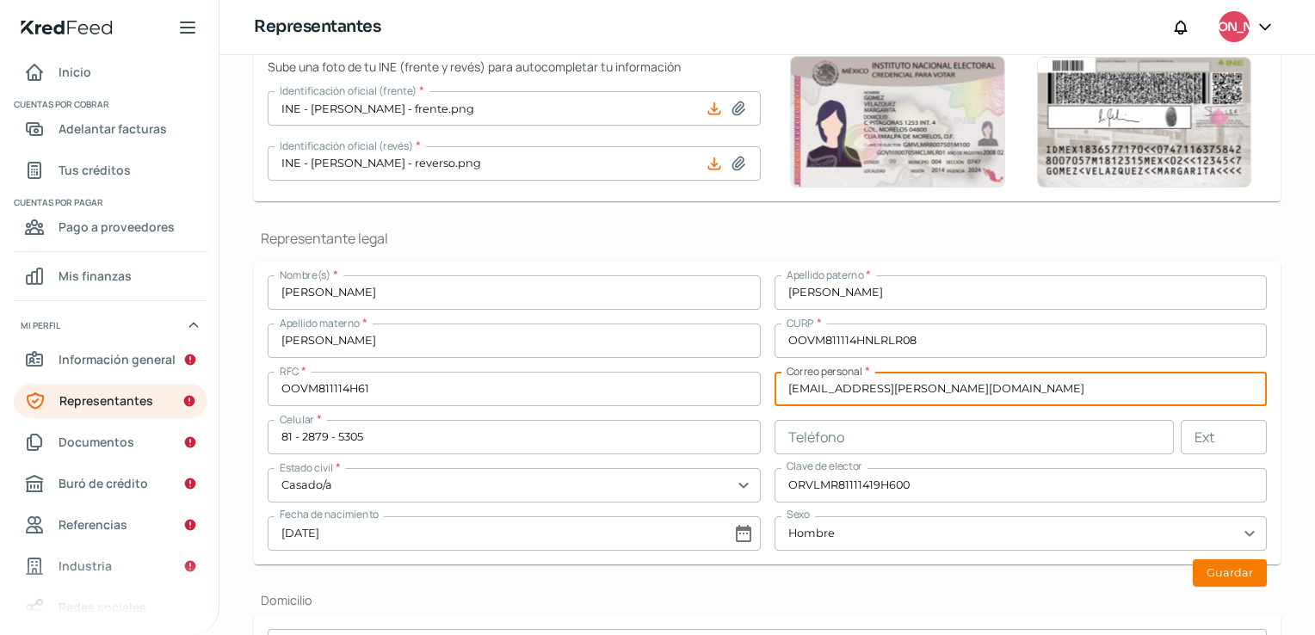
type input "[EMAIL_ADDRESS][PERSON_NAME][DOMAIN_NAME]"
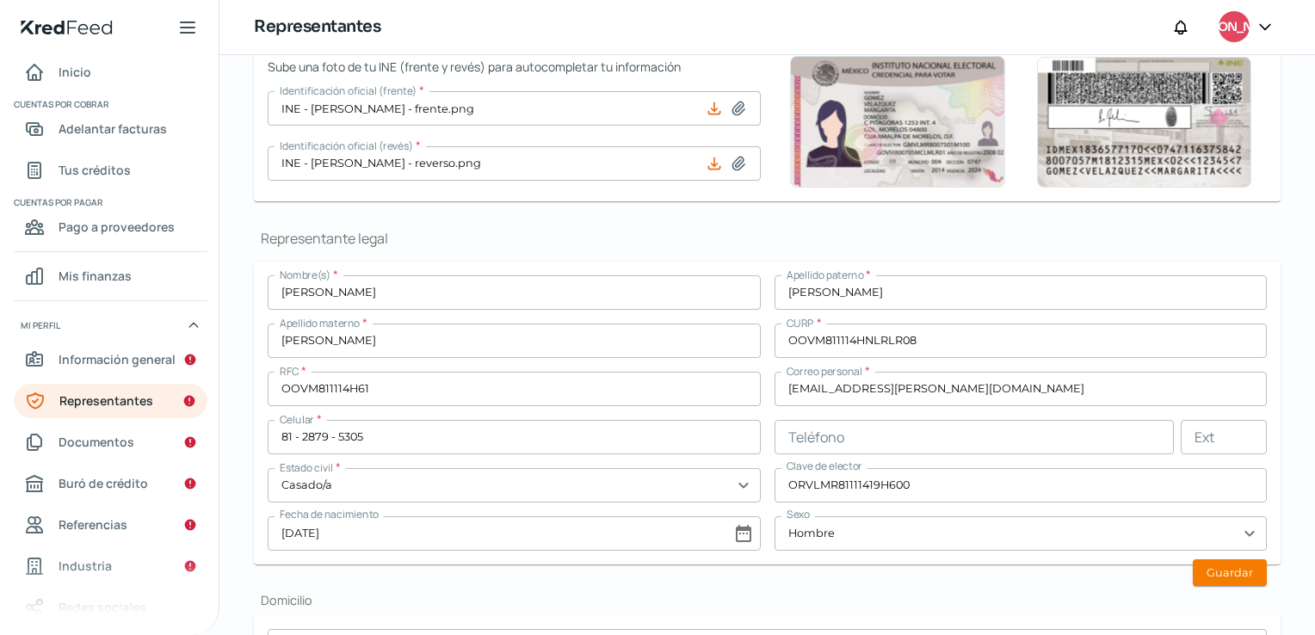
click at [1217, 566] on button "Guardar" at bounding box center [1229, 572] width 74 height 27
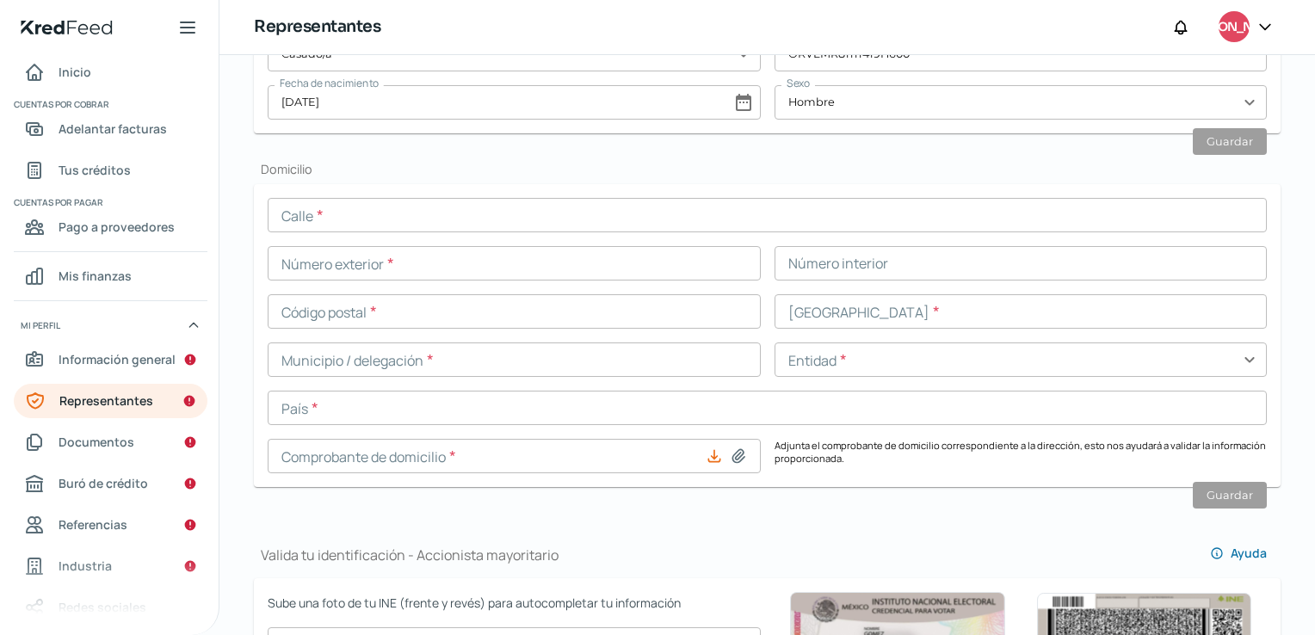
scroll to position [681, 0]
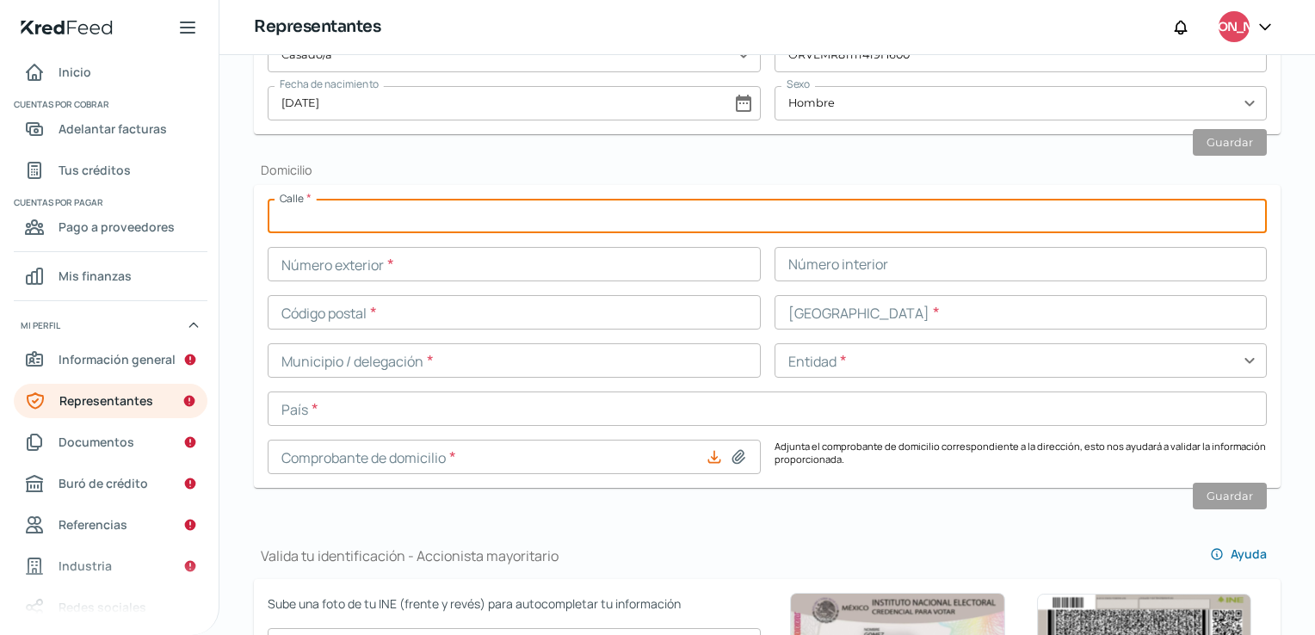
click at [337, 206] on input "text" at bounding box center [767, 216] width 999 height 34
type input "C"
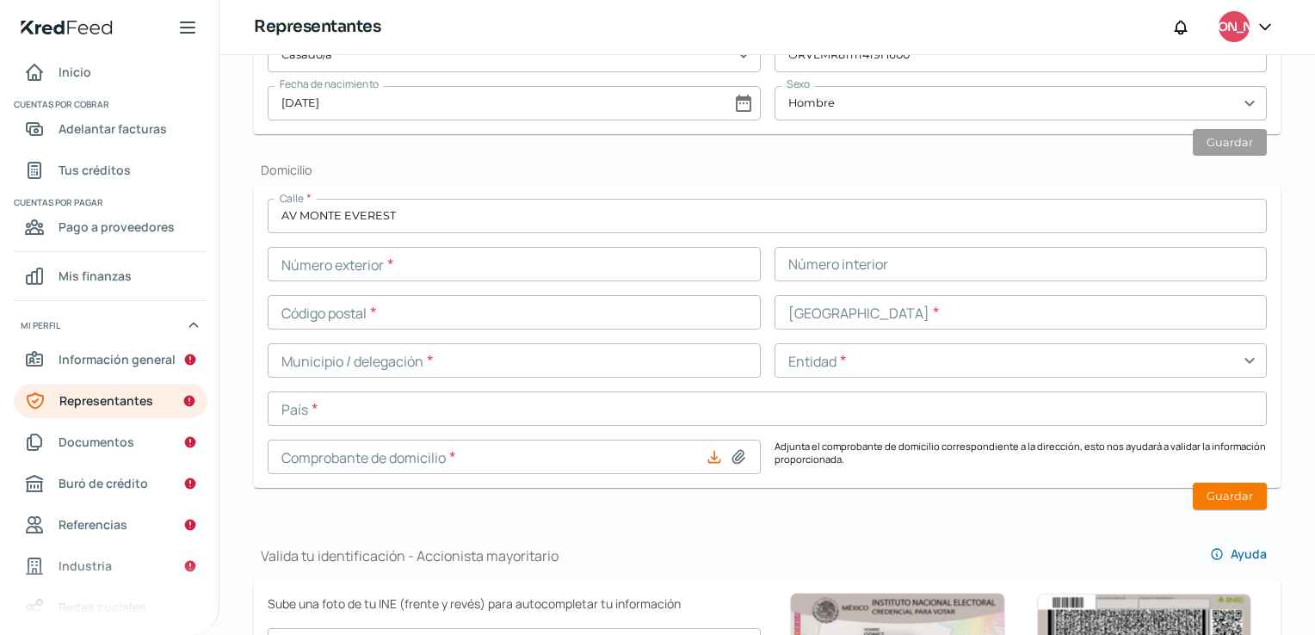
click at [414, 195] on form "Calle * AV MONTE EVEREST Número exterior * Número interior Código postal * [GEO…" at bounding box center [767, 336] width 1026 height 303
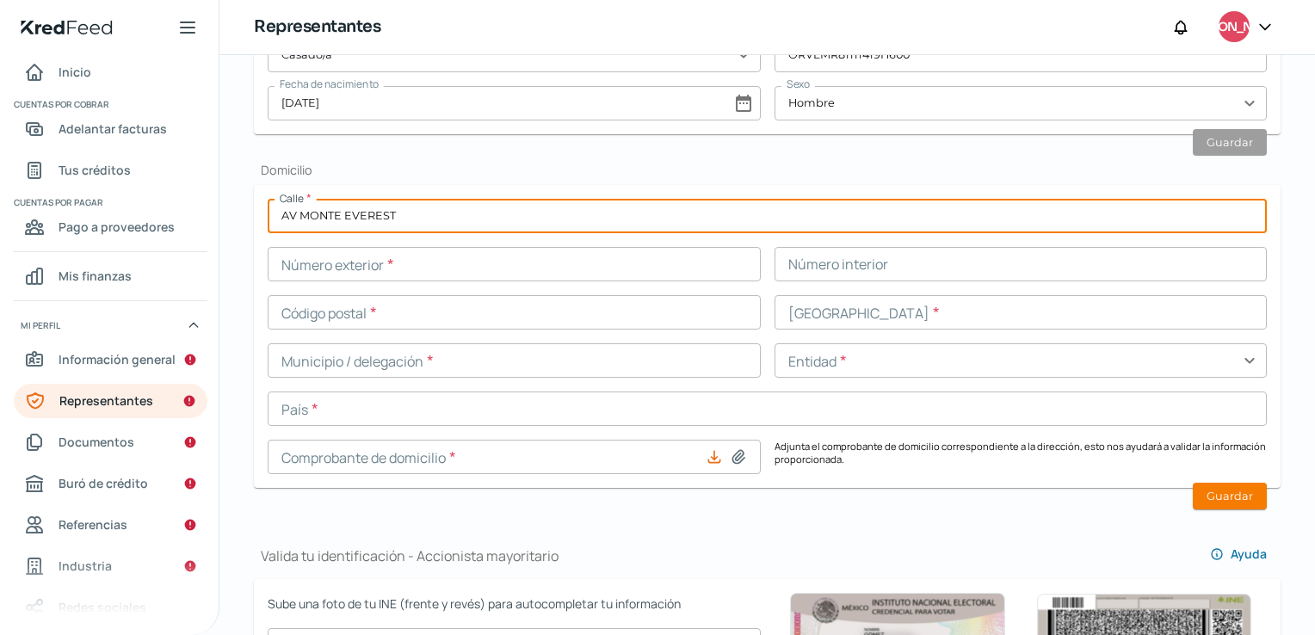
drag, startPoint x: 396, startPoint y: 215, endPoint x: 221, endPoint y: 205, distance: 175.0
click at [221, 205] on div "Falta información para realizar tu análisis Aquí Martes, 14 de octubre 2025 Rep…" at bounding box center [766, 483] width 1095 height 2219
type input "c"
type input "CERRADA [PERSON_NAME]"
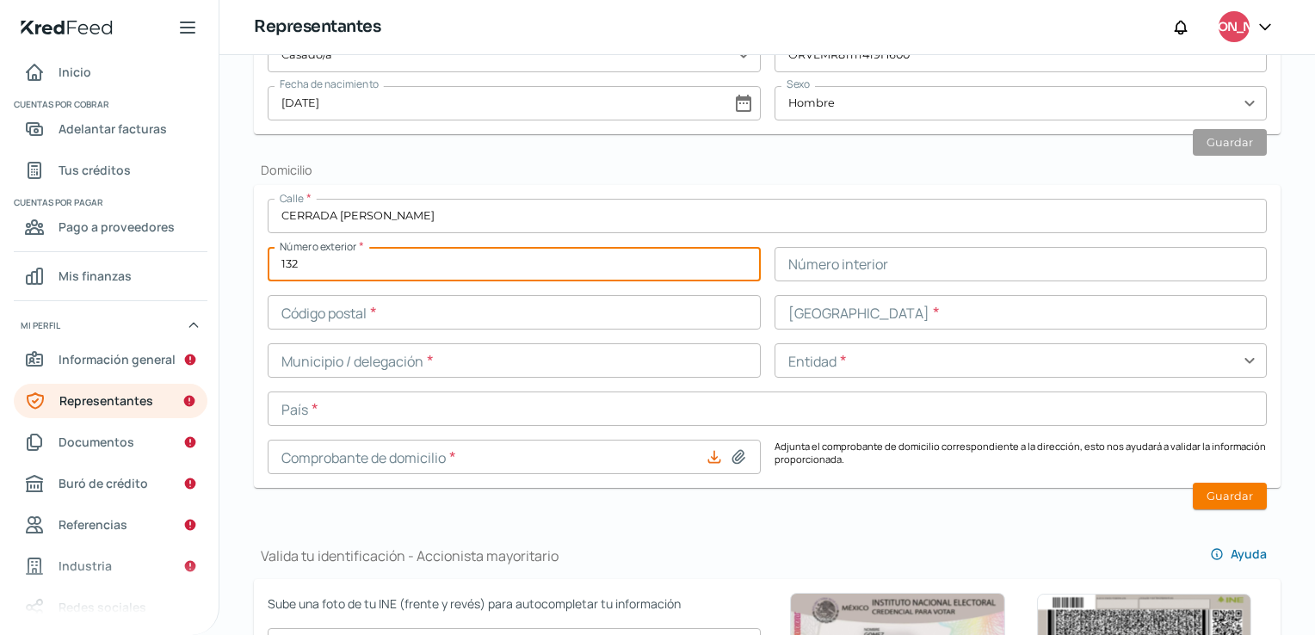
type input "132"
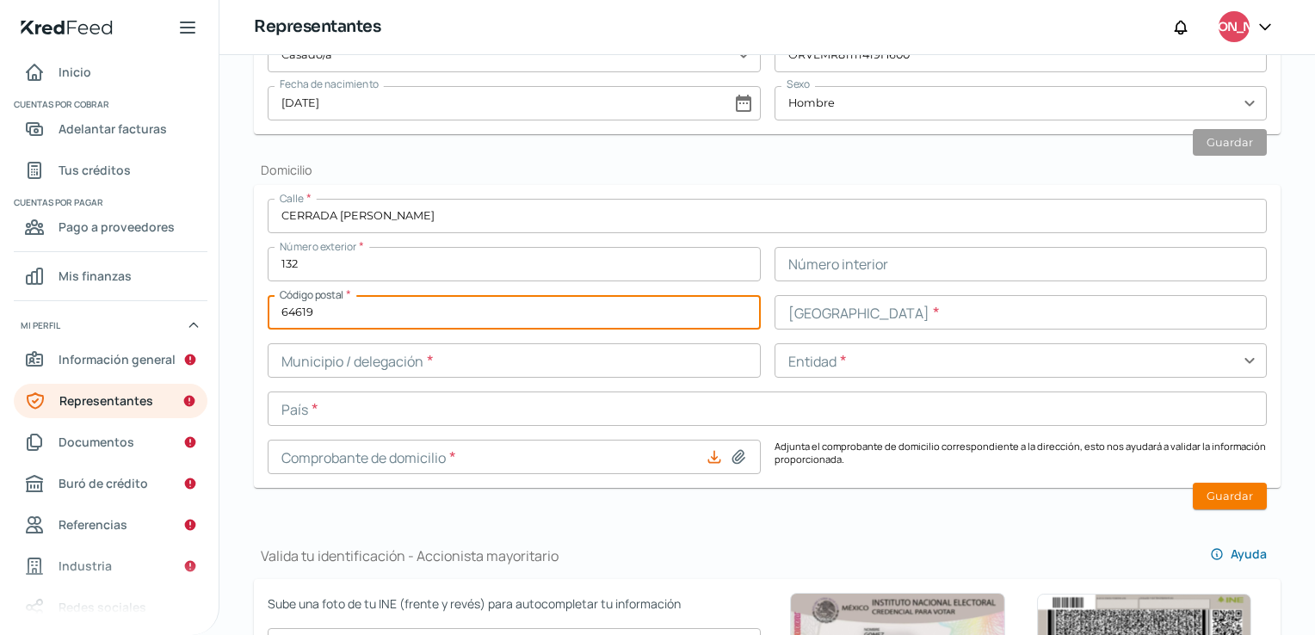
type input "64619"
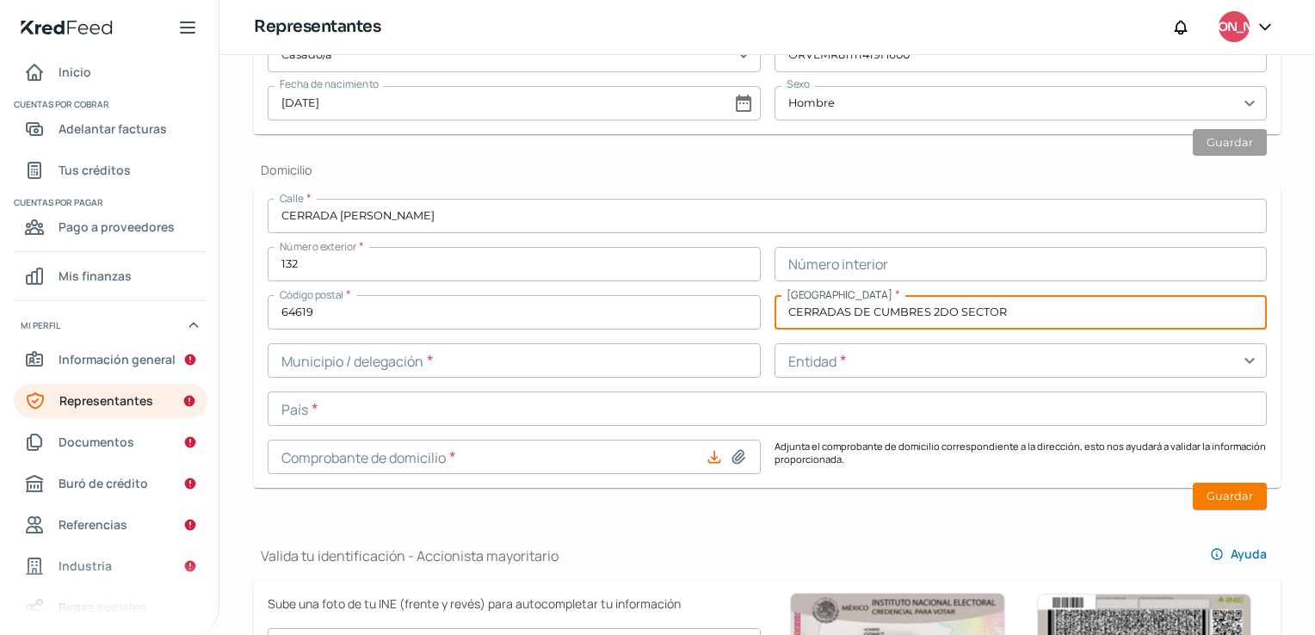
type input "CERRADAS DE CUMBRES 2DO SECTOR"
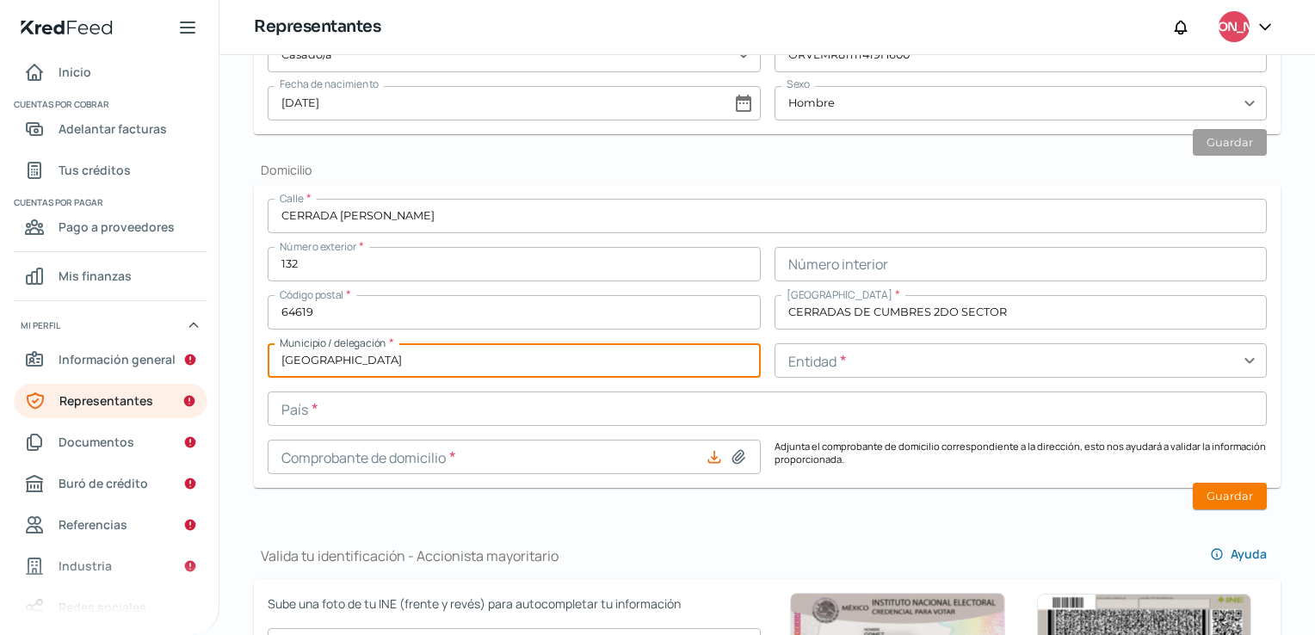
type input "[GEOGRAPHIC_DATA]"
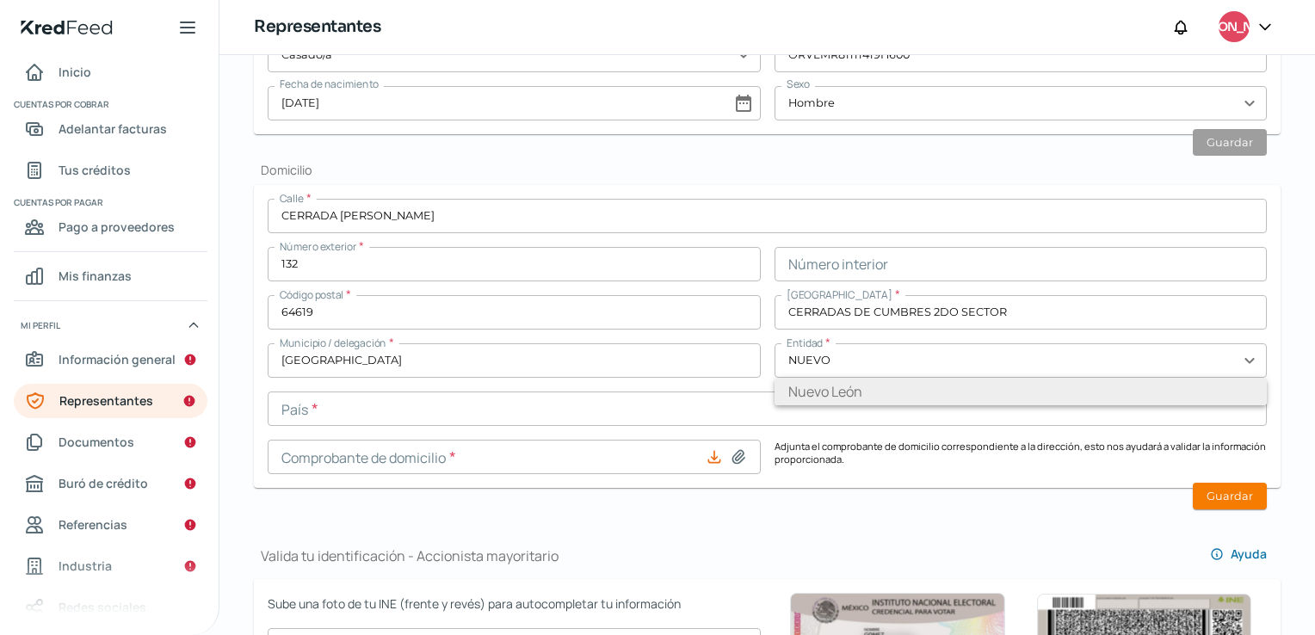
click at [798, 397] on li "Nuevo León" at bounding box center [1020, 392] width 493 height 28
type input "Nuevo León"
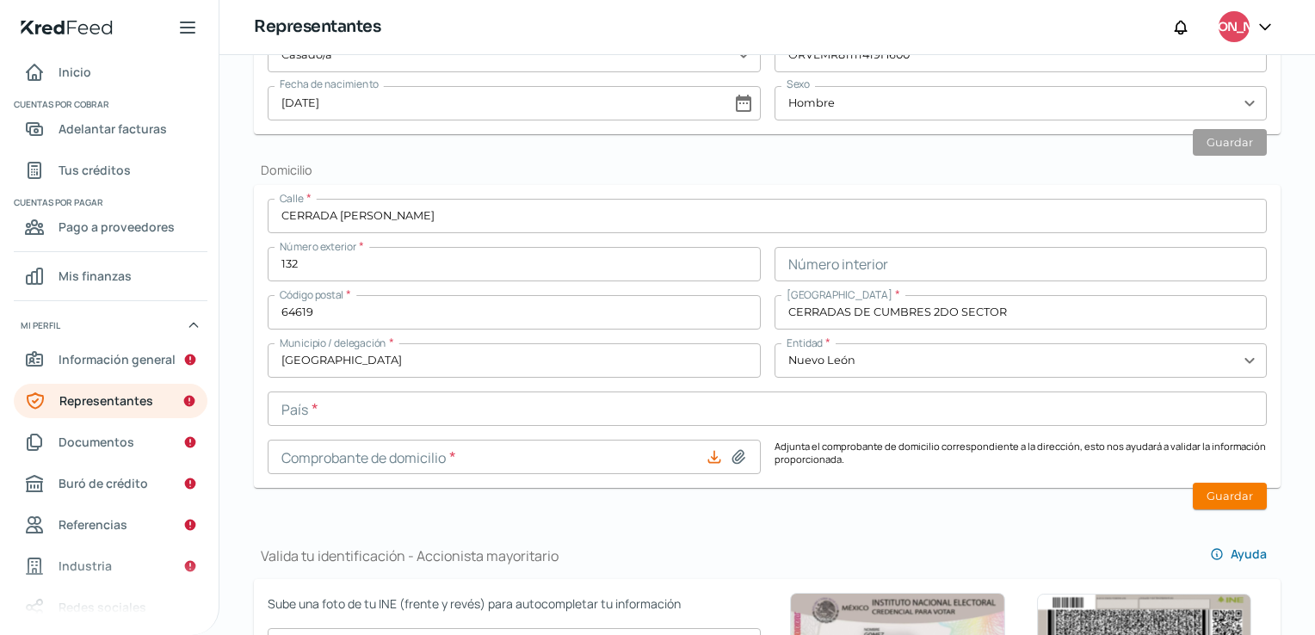
click at [444, 407] on input "text" at bounding box center [767, 408] width 999 height 34
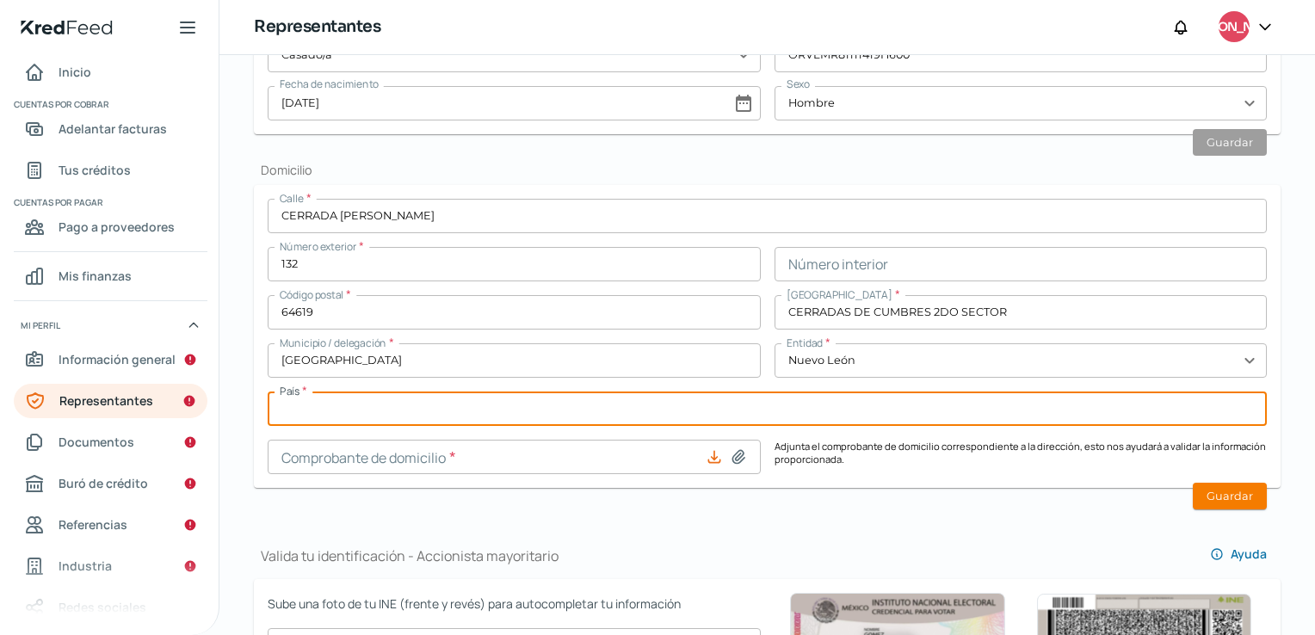
type input "[GEOGRAPHIC_DATA]"
click at [320, 459] on input at bounding box center [514, 457] width 493 height 34
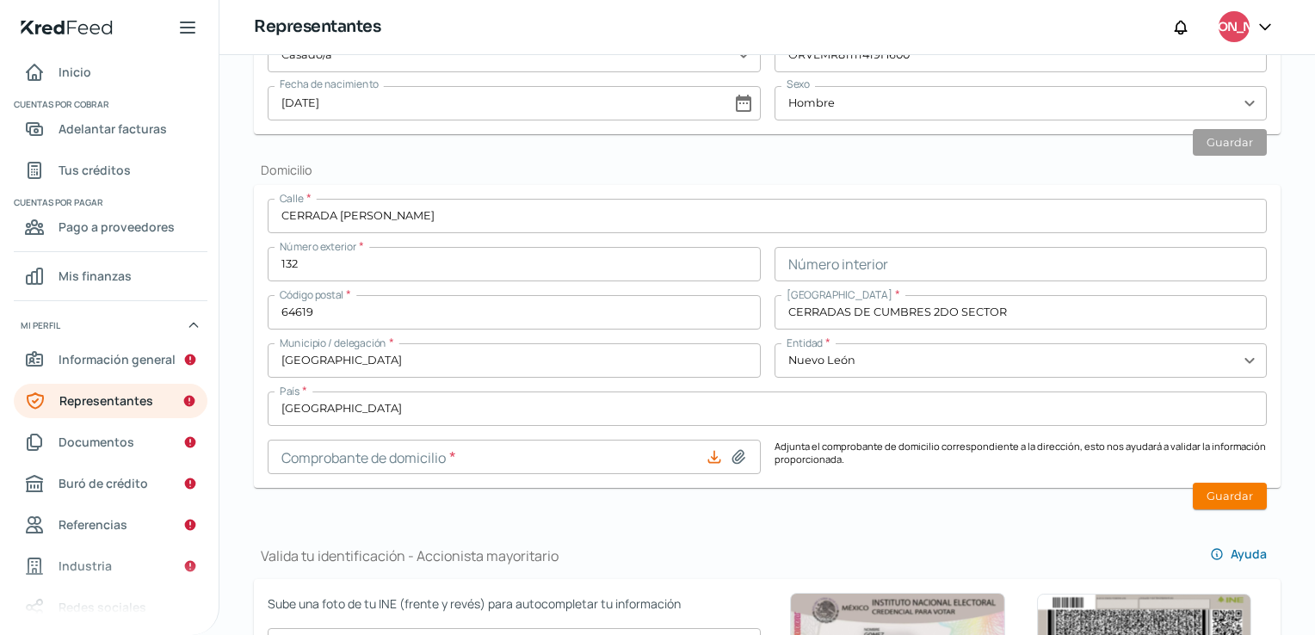
click at [732, 459] on icon at bounding box center [738, 456] width 12 height 13
type input "C:\fakepath\Comprobante de domicilio MHOV - Febrero 2025.pdf"
type input "Comprobante de domicilio MHOV - Febrero 2025.pdf"
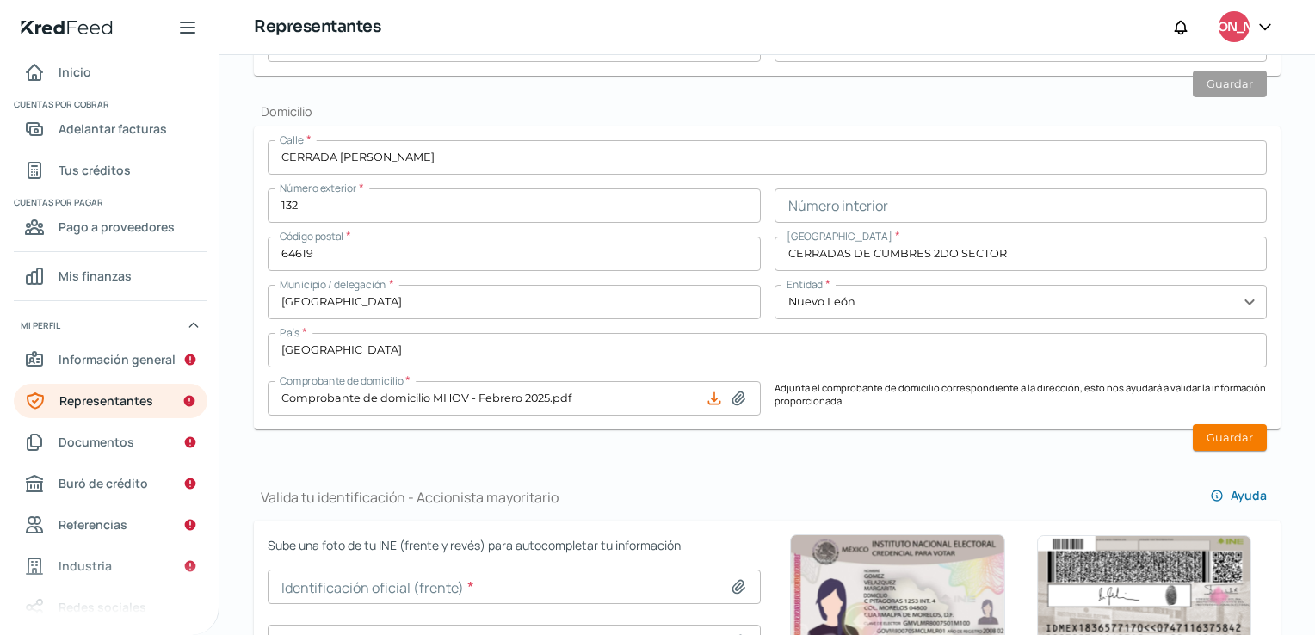
scroll to position [767, 0]
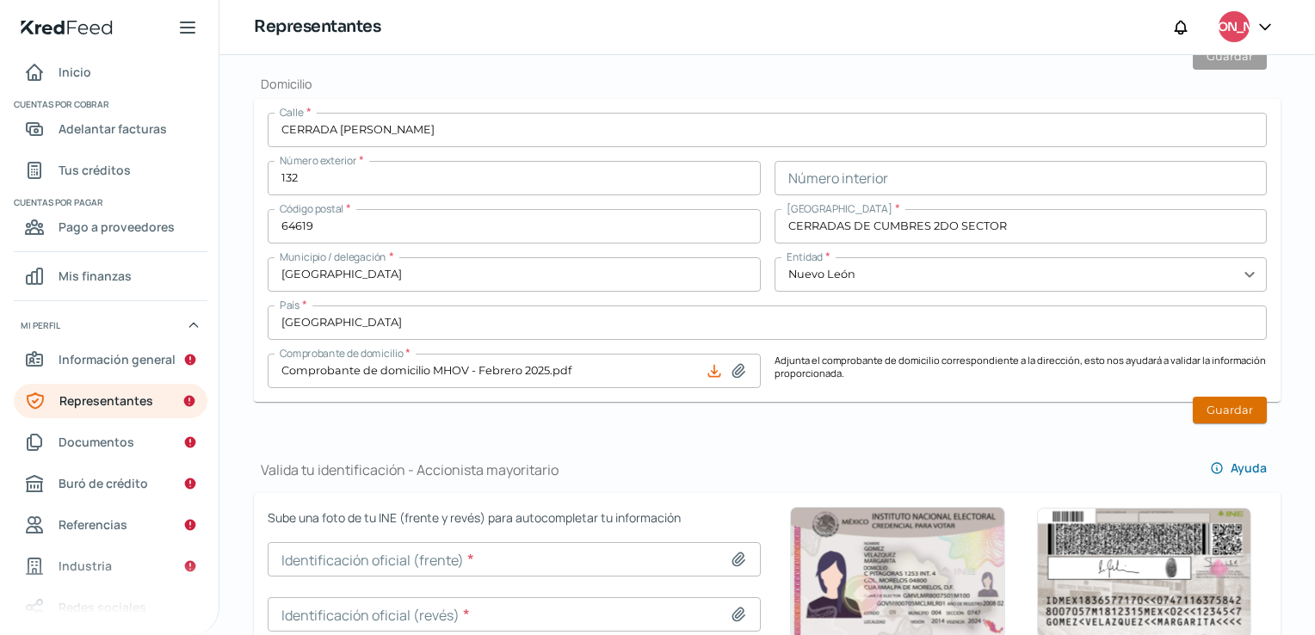
click at [1222, 401] on button "Guardar" at bounding box center [1229, 410] width 74 height 27
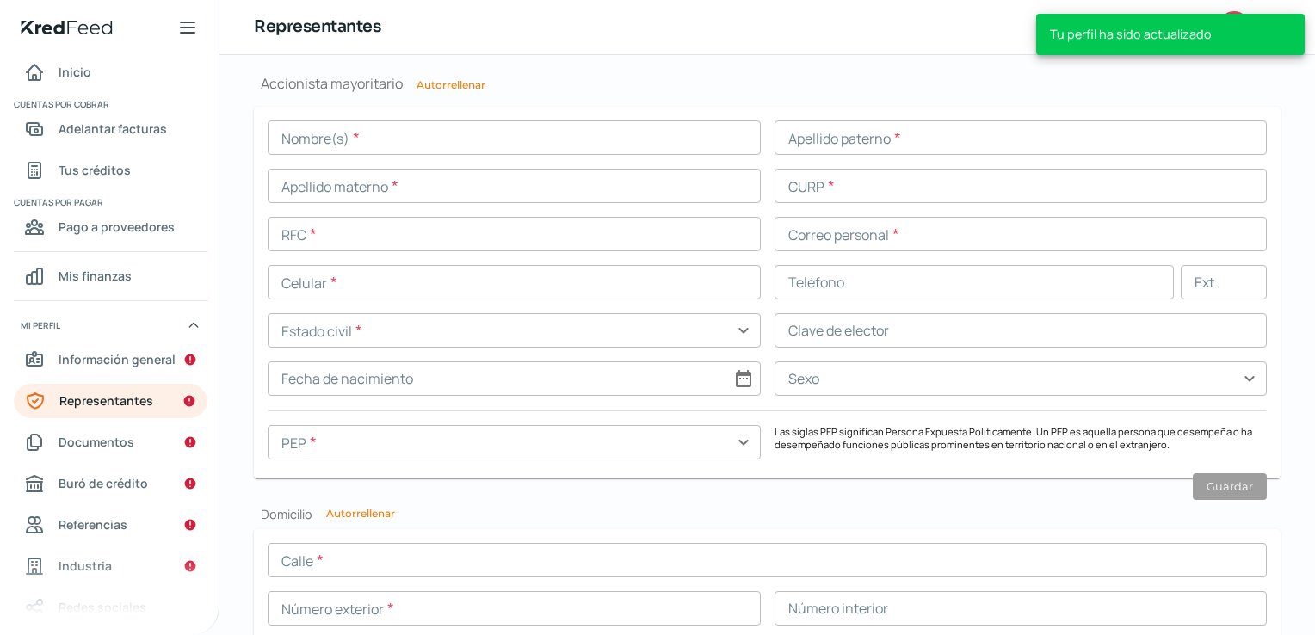
scroll to position [1370, 0]
